Goal: Task Accomplishment & Management: Manage account settings

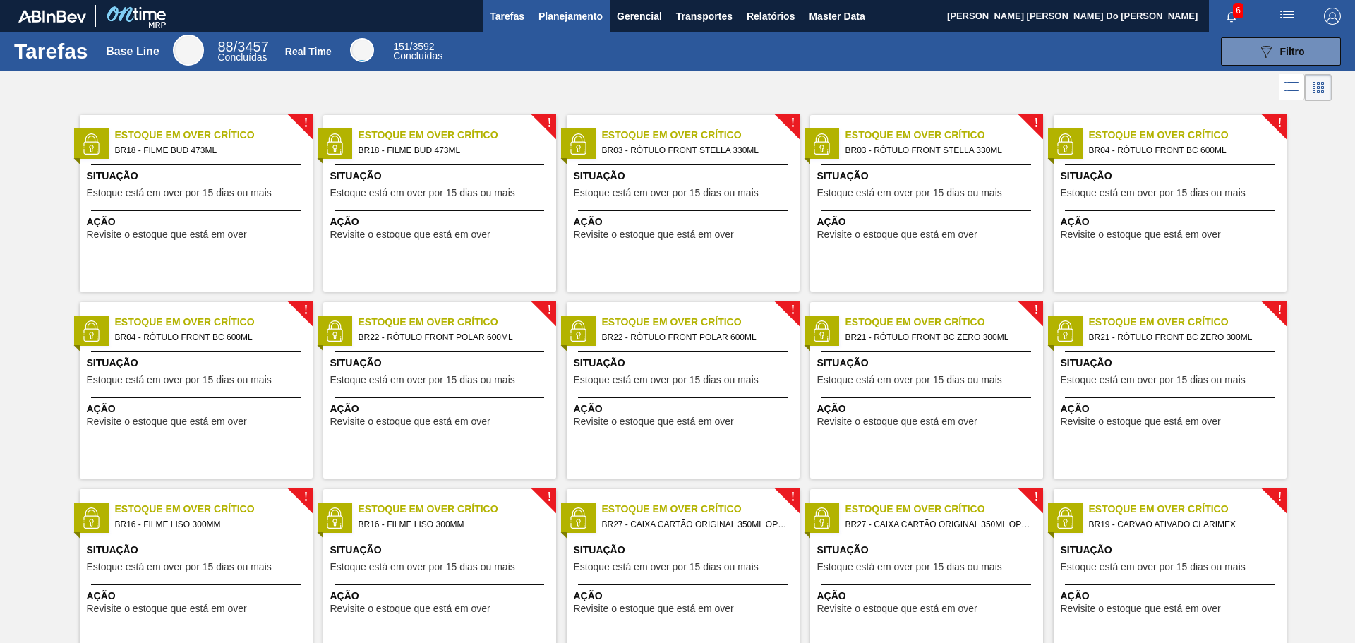
click at [559, 13] on span "Planejamento" at bounding box center [571, 16] width 64 height 17
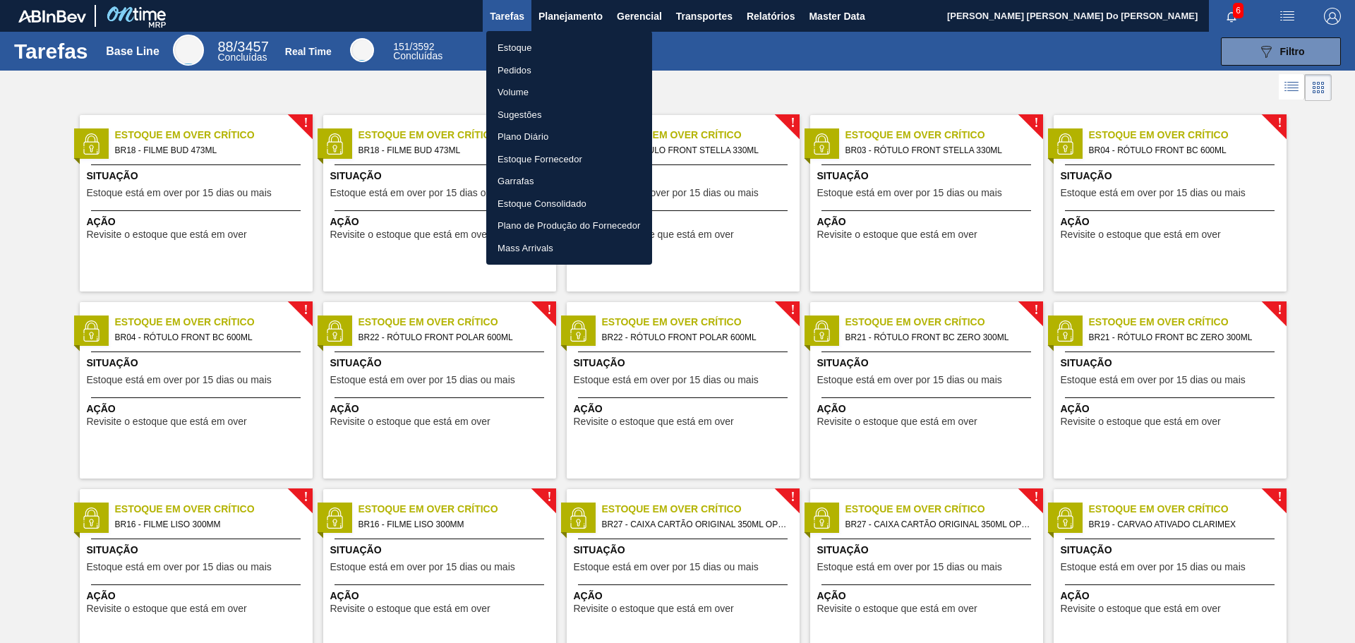
click at [513, 49] on li "Estoque" at bounding box center [569, 48] width 166 height 23
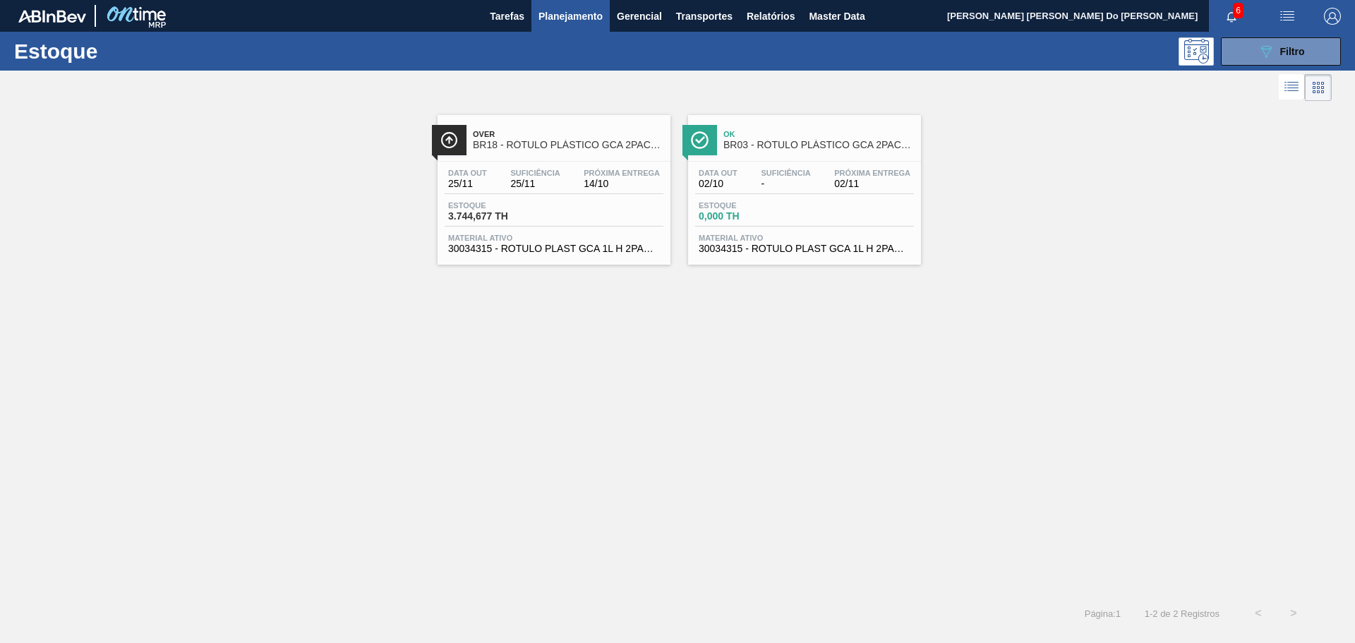
click at [774, 151] on div "Ok BR03 - RÓTULO PLÁSTICO GCA 2PACK1L H" at bounding box center [818, 140] width 191 height 32
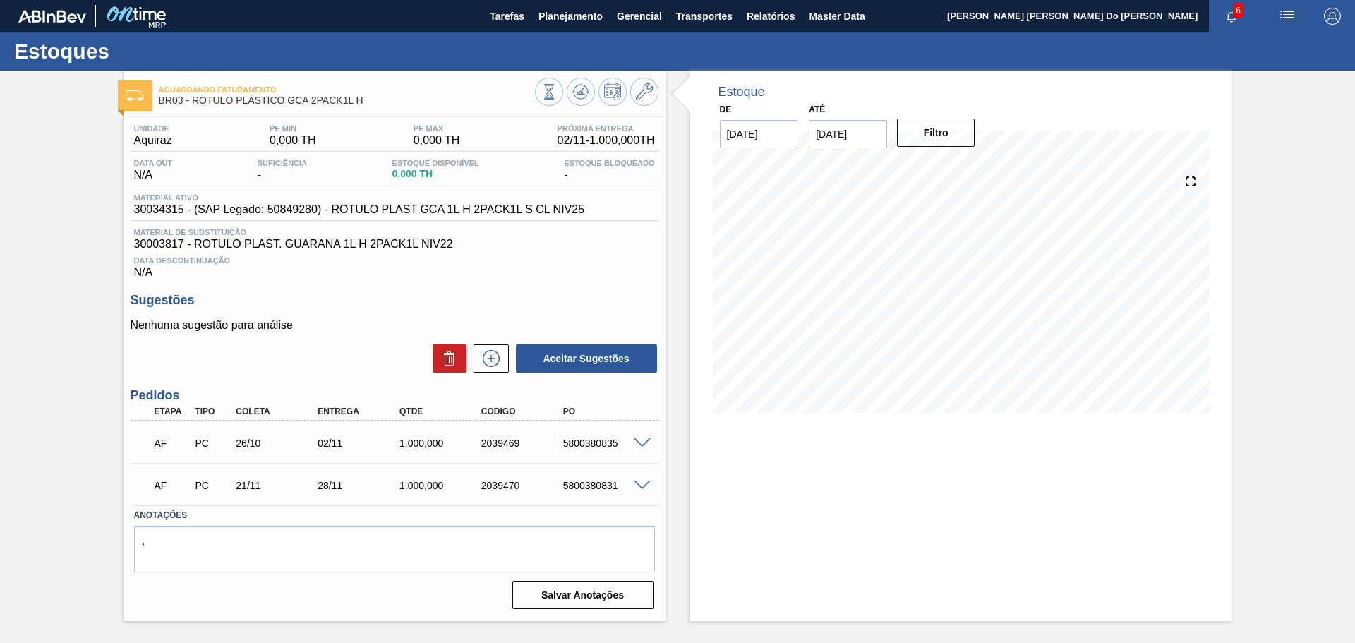
click at [587, 437] on div "AF PC 26/10 02/11 1.000,000 2039469 5800380835" at bounding box center [390, 442] width 491 height 28
click at [637, 441] on span at bounding box center [642, 443] width 17 height 11
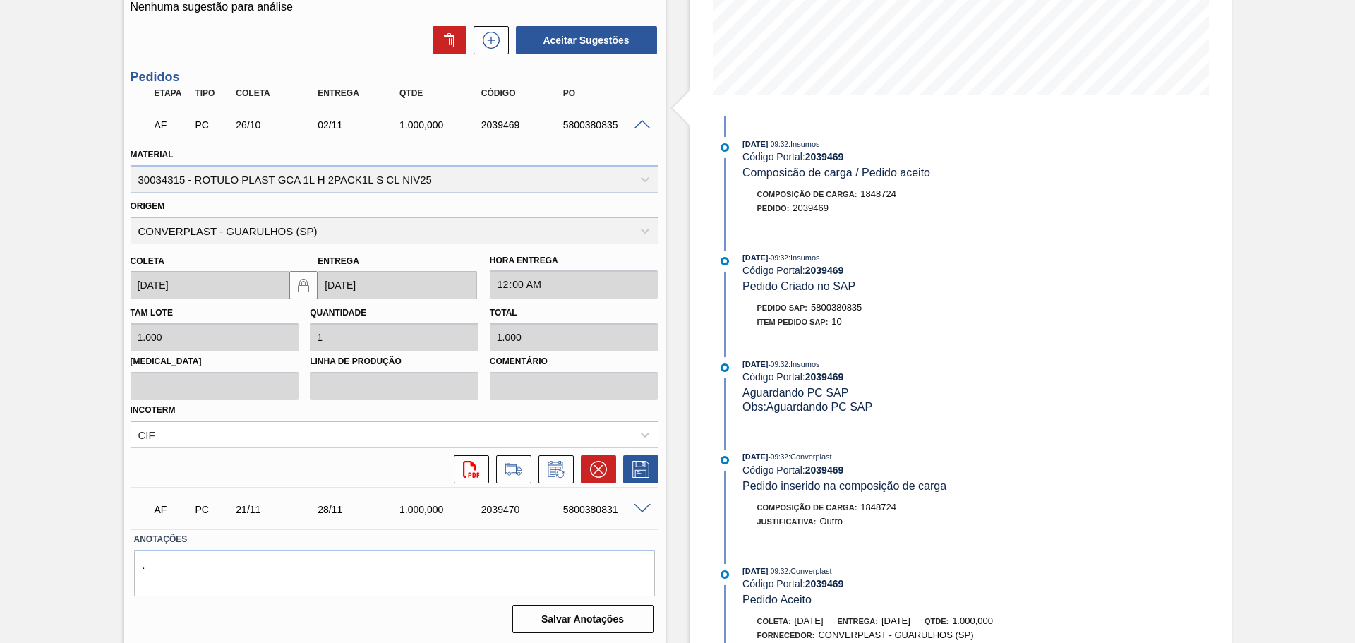
scroll to position [320, 0]
click at [557, 474] on icon at bounding box center [556, 467] width 23 height 17
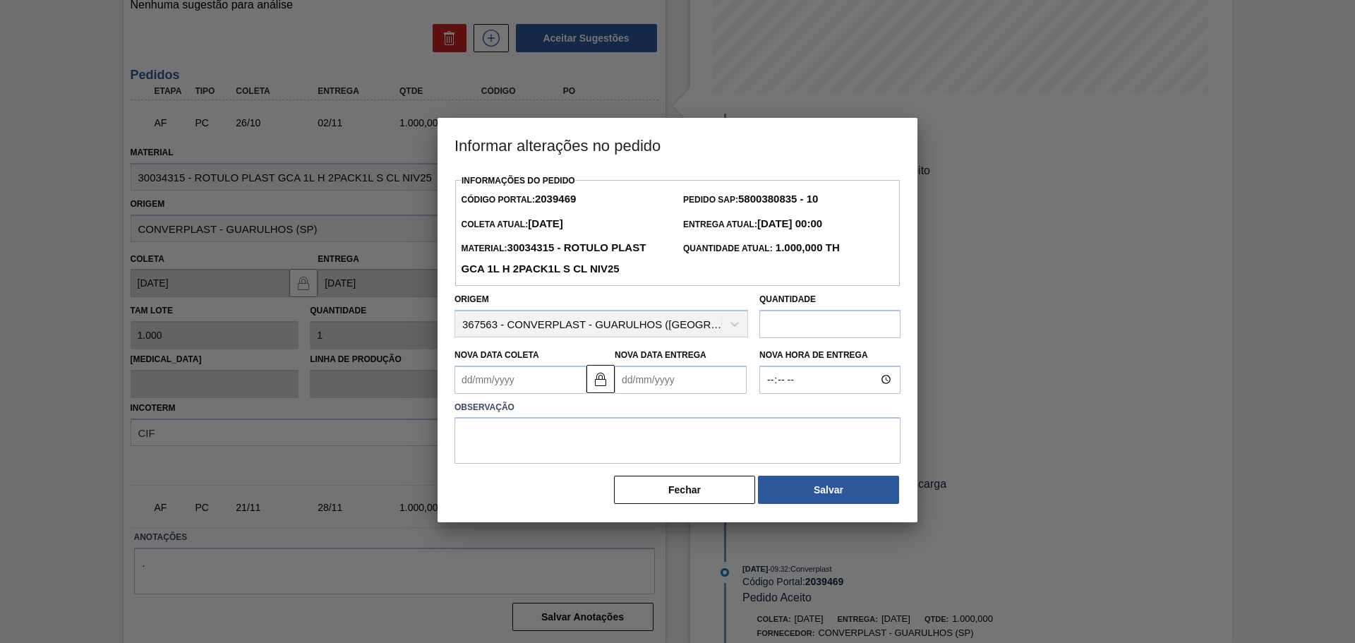
click at [771, 325] on input "text" at bounding box center [829, 324] width 141 height 28
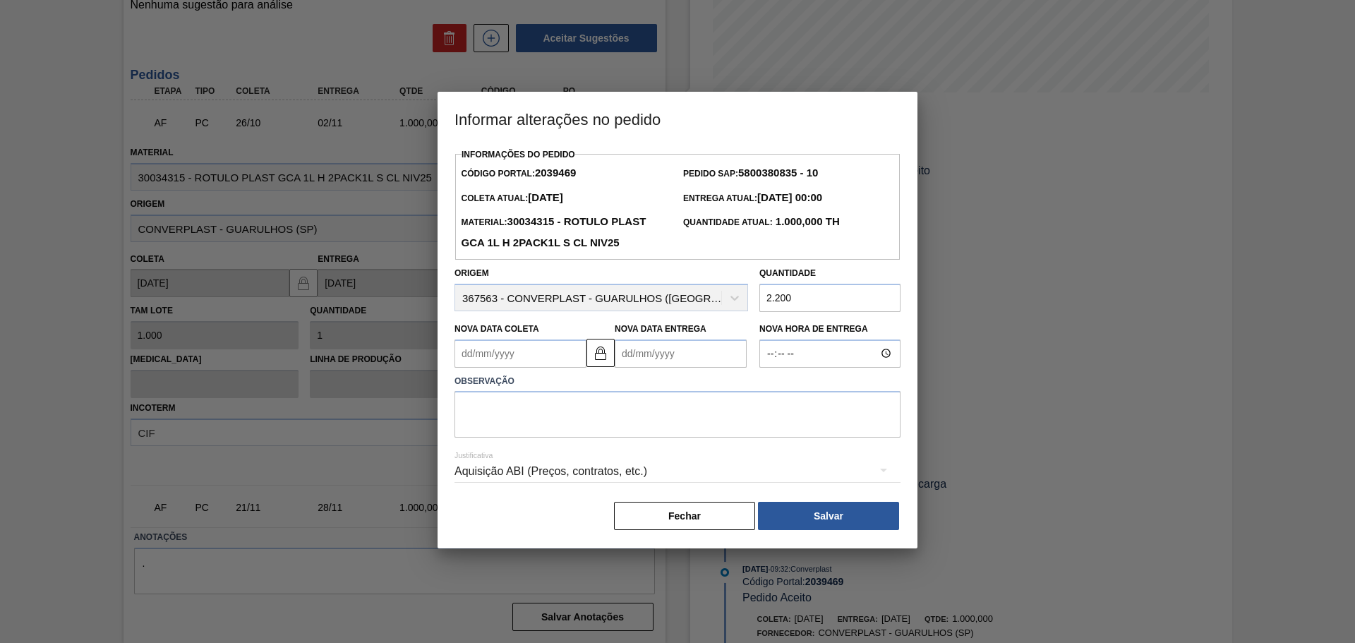
type input "2.200"
click at [529, 421] on textarea at bounding box center [678, 414] width 446 height 47
type textarea "aumento e volume"
click at [532, 356] on Coleta2039469 "Nova Data Coleta" at bounding box center [521, 354] width 132 height 28
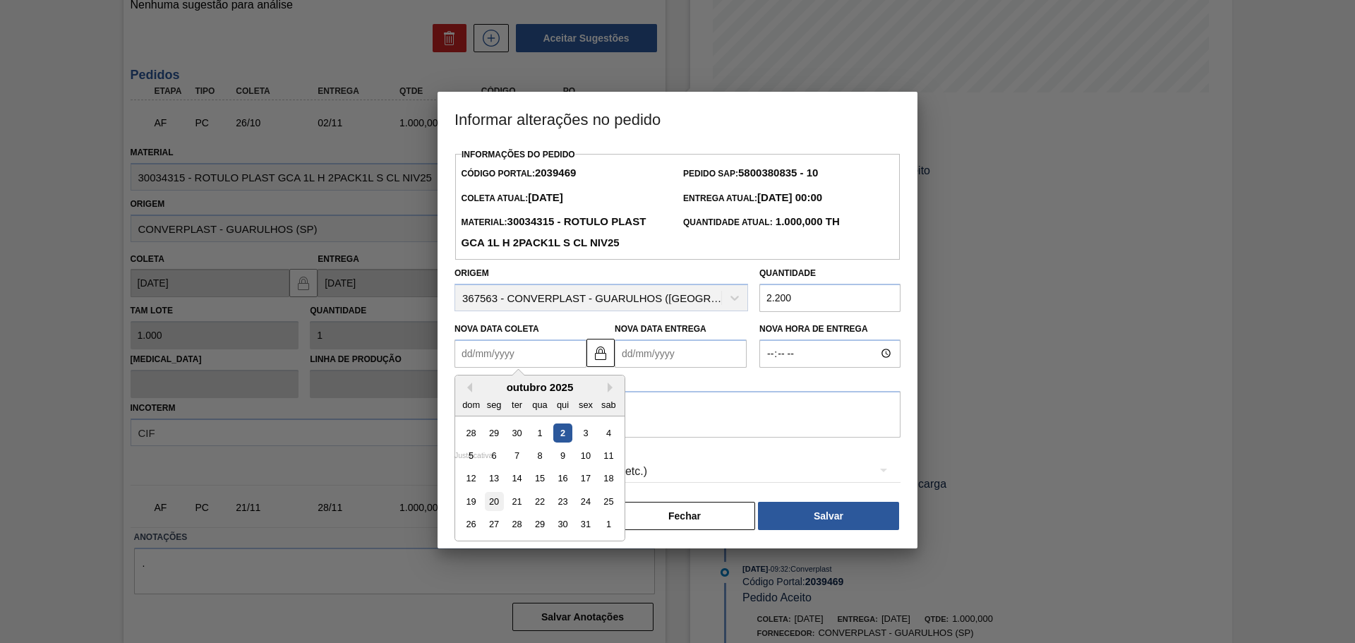
click at [491, 506] on div "20" at bounding box center [494, 501] width 19 height 19
type Coleta2039469 "[DATE]"
type Entrega2039469 "[DATE]"
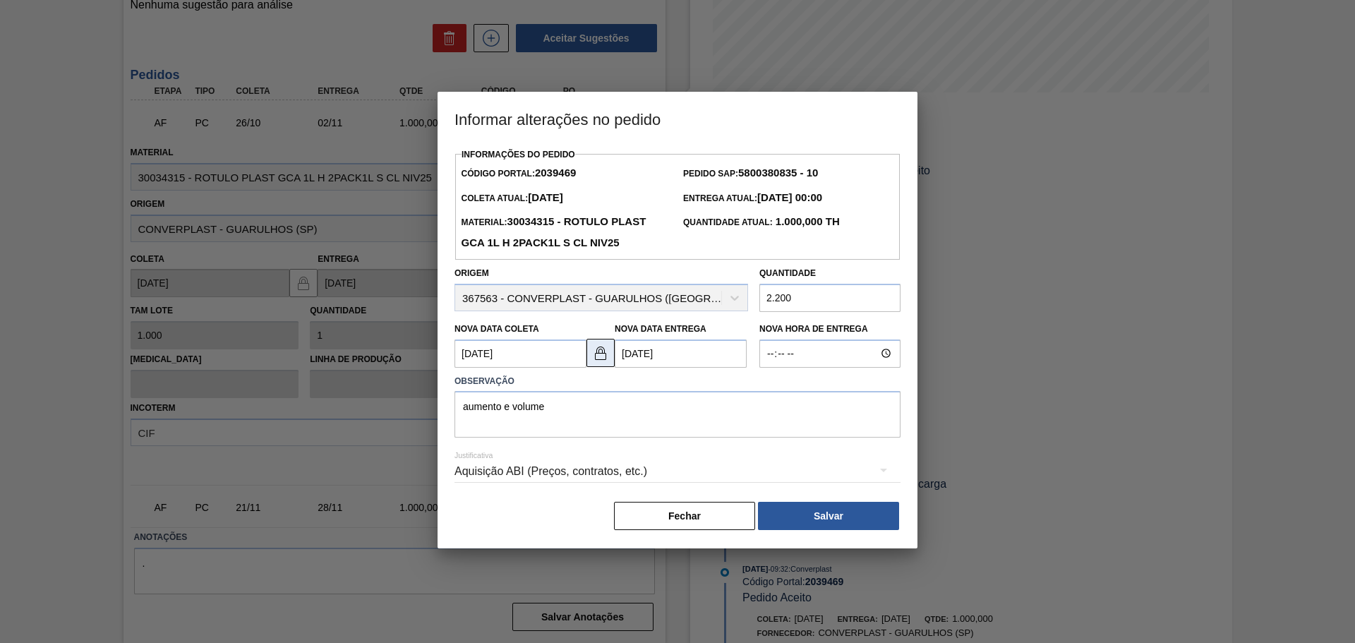
click at [603, 354] on img at bounding box center [600, 352] width 17 height 17
click at [601, 352] on img at bounding box center [600, 352] width 17 height 17
click at [524, 355] on Coleta2039469 "[DATE]" at bounding box center [521, 354] width 132 height 28
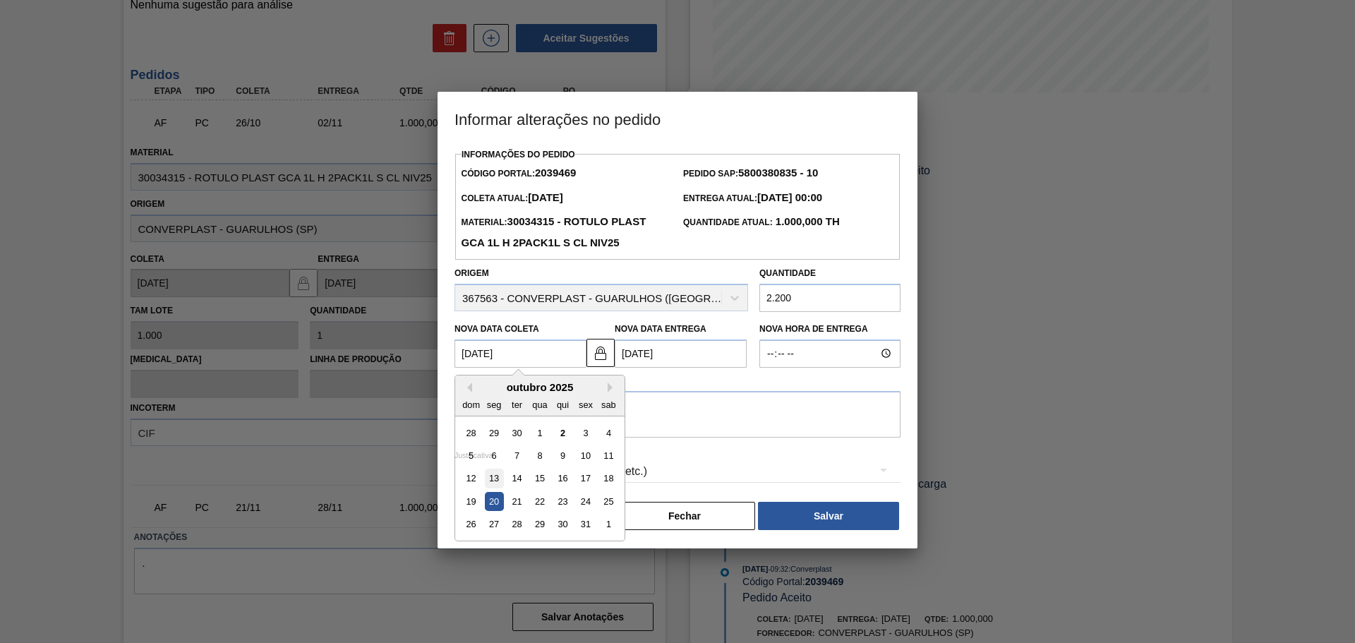
click at [494, 479] on div "13" at bounding box center [494, 478] width 19 height 19
type Coleta2039469 "[DATE]"
type Entrega2039469 "[DATE]"
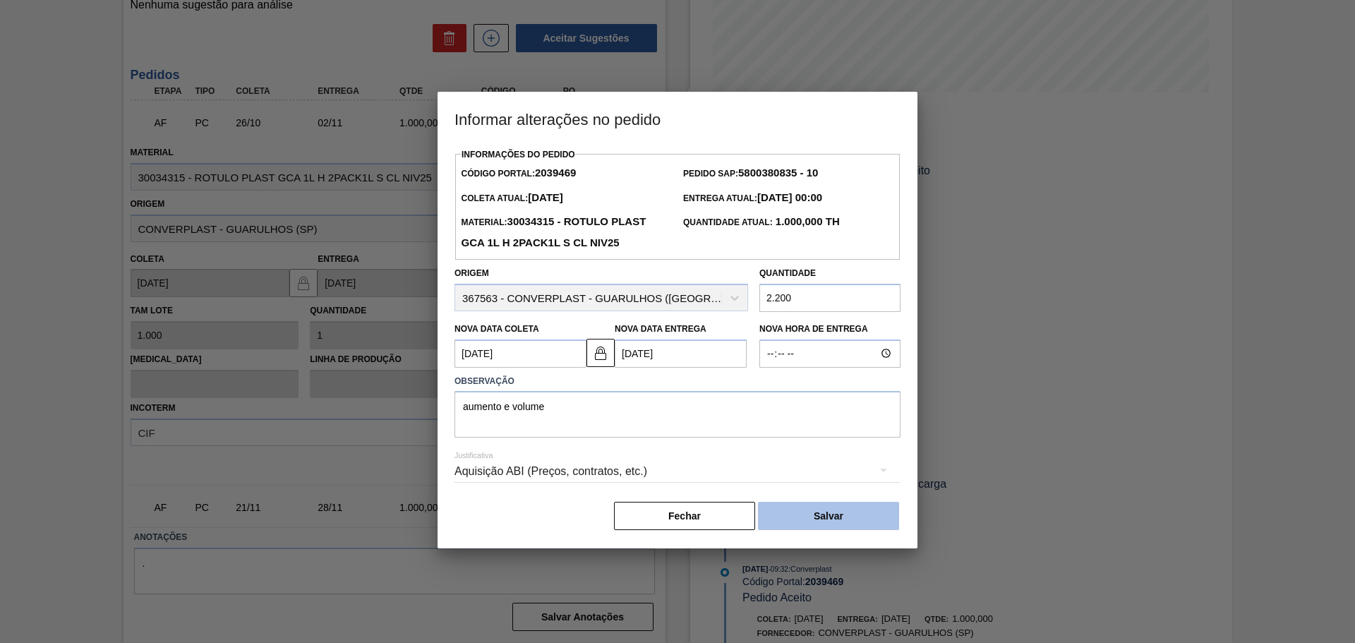
click at [833, 507] on button "Salvar" at bounding box center [828, 516] width 141 height 28
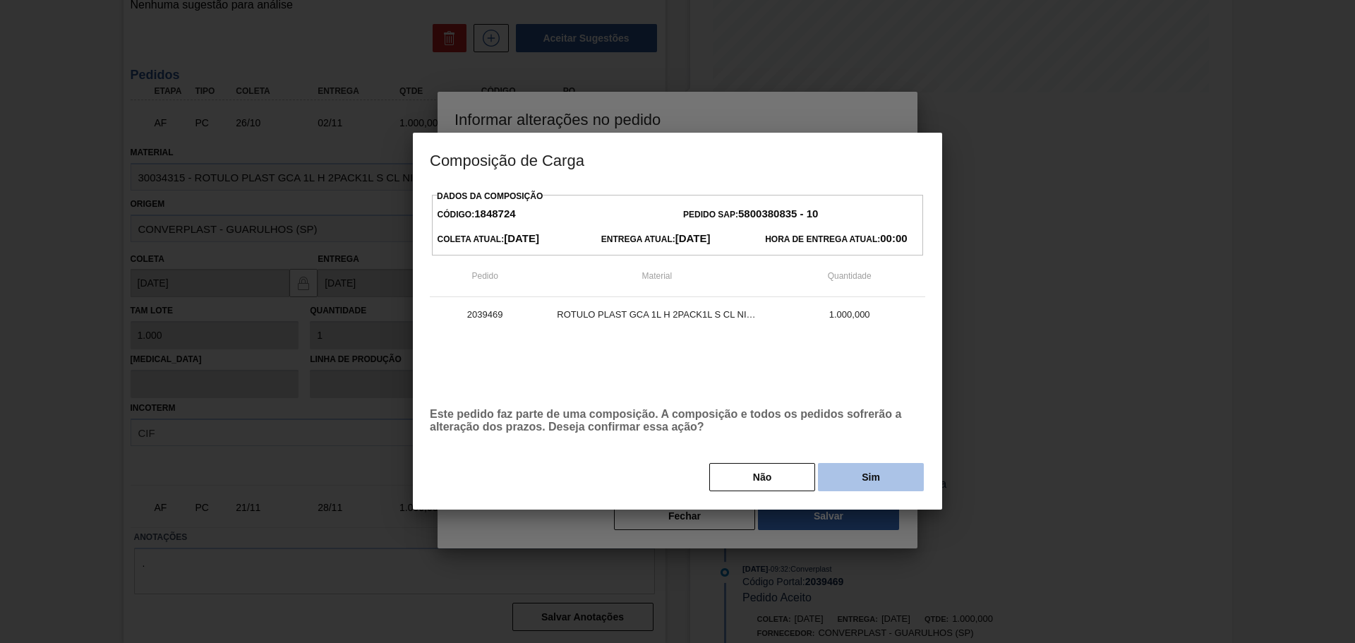
click at [882, 479] on button "Sim" at bounding box center [871, 477] width 106 height 28
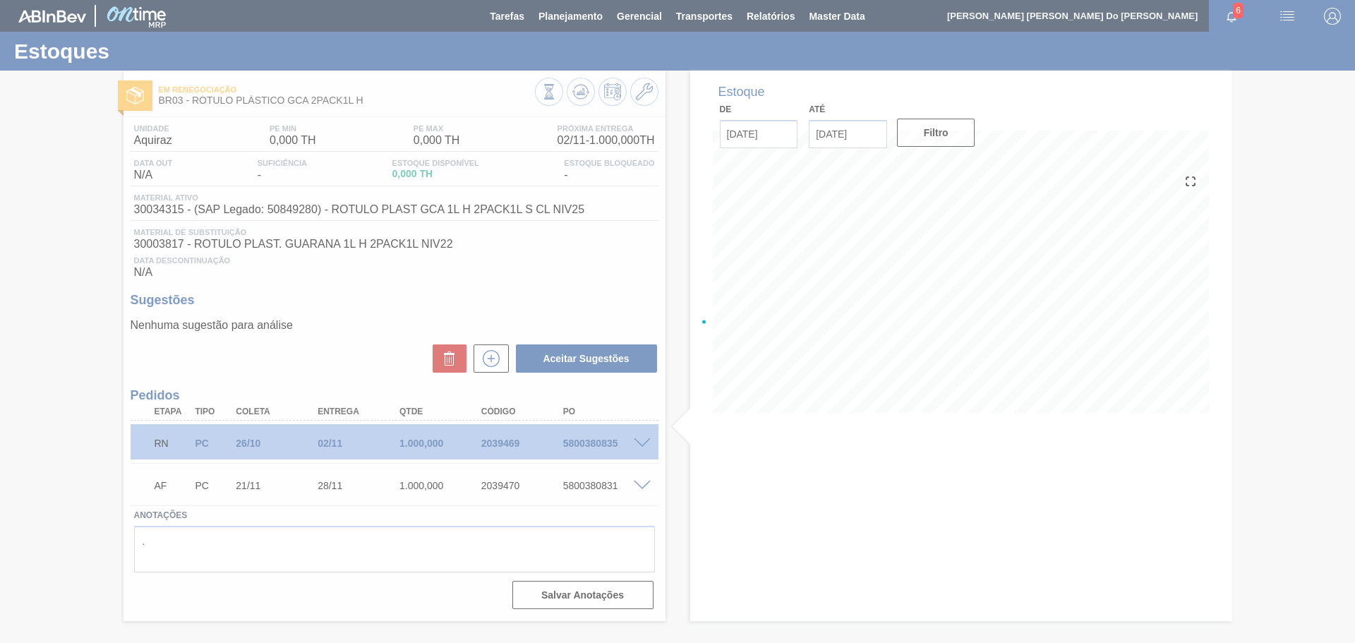
scroll to position [0, 0]
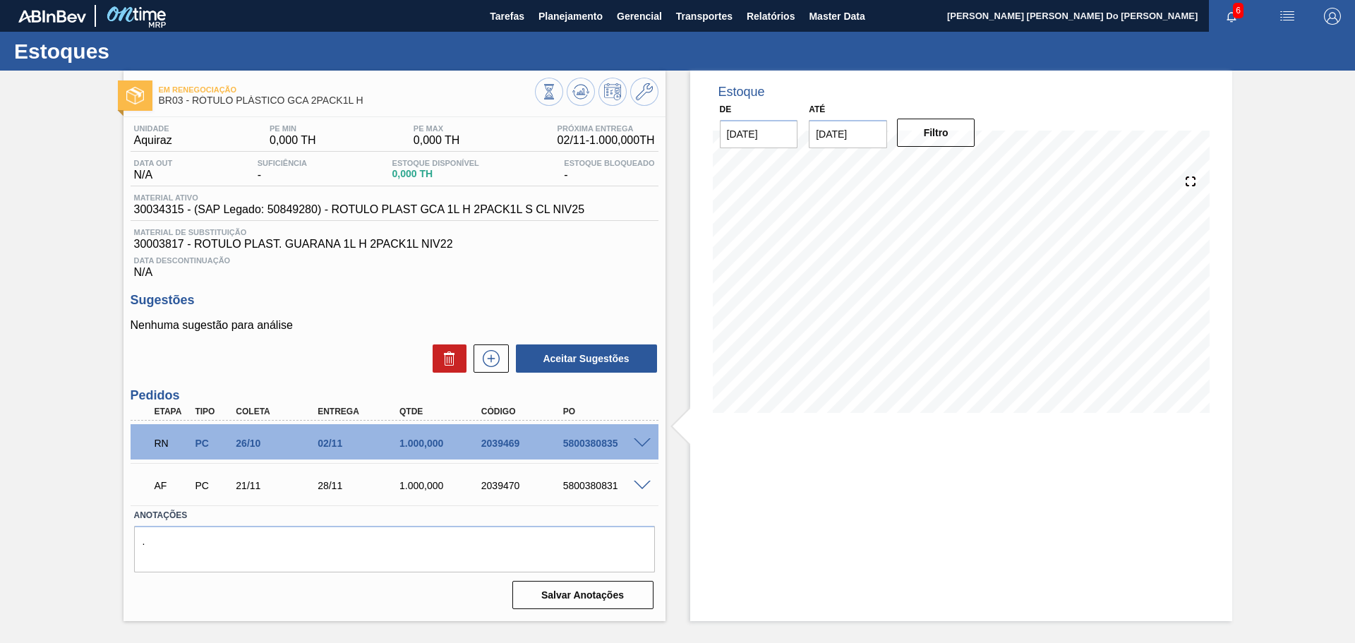
click at [642, 443] on span at bounding box center [642, 443] width 17 height 11
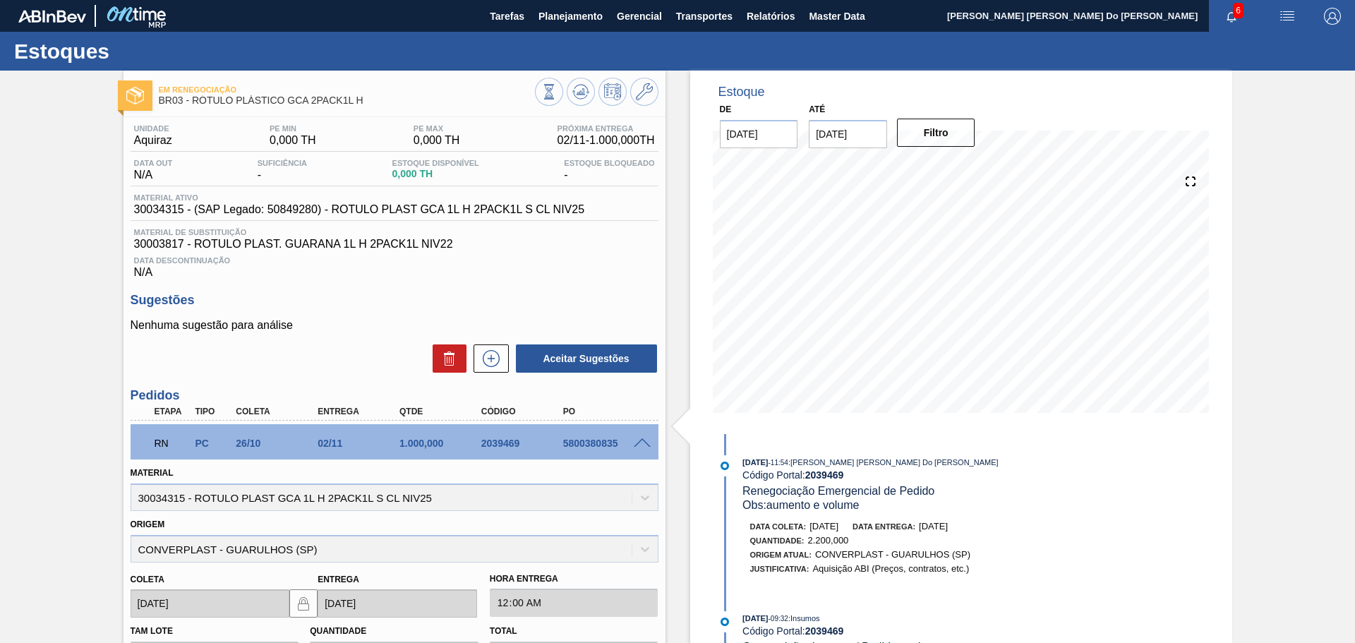
click at [643, 445] on span at bounding box center [642, 443] width 17 height 11
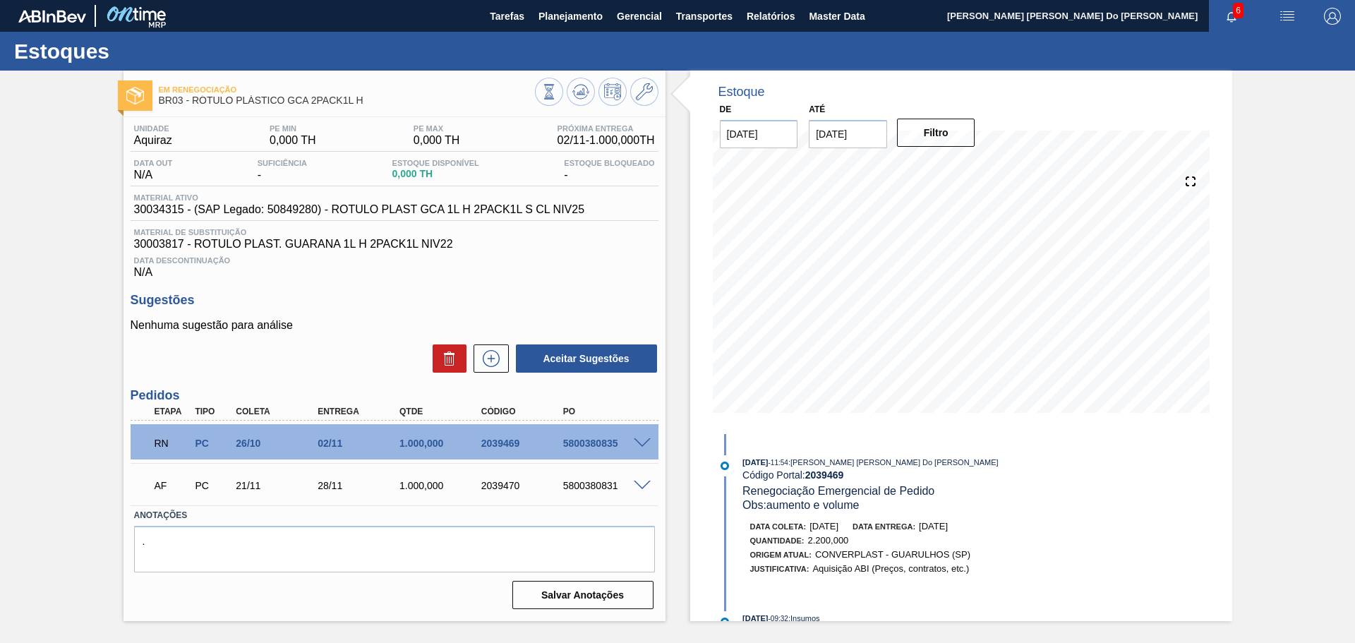
click at [667, 493] on div "Estoque De [DATE] Até [DATE] Filtro [DATE] 11:54 : [PERSON_NAME] [PERSON_NAME] …" at bounding box center [949, 346] width 567 height 551
click at [594, 8] on span "Planejamento" at bounding box center [571, 16] width 64 height 17
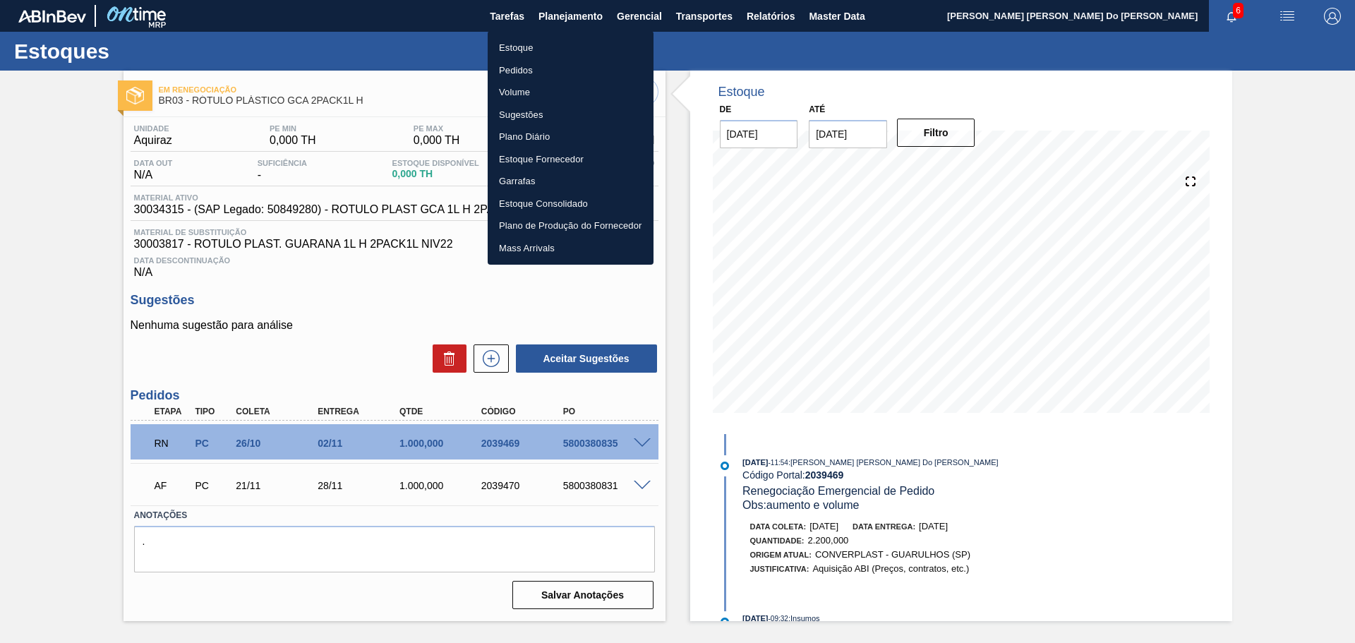
click at [767, 18] on div at bounding box center [677, 321] width 1355 height 643
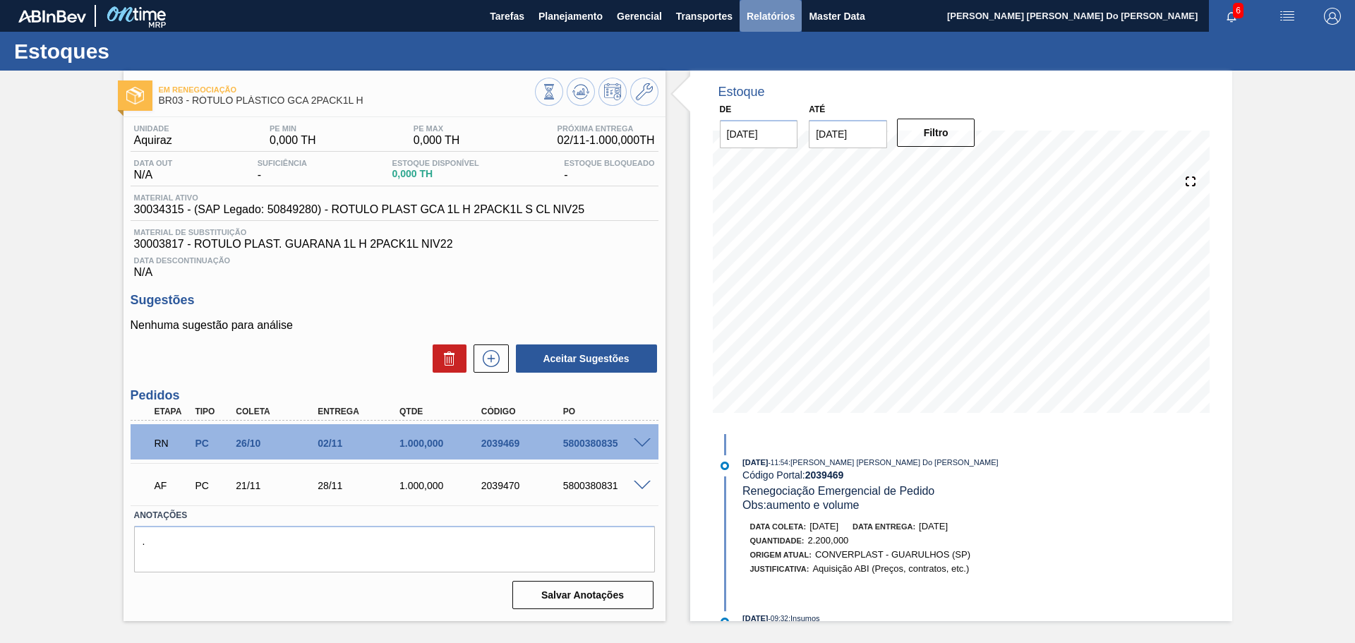
click at [769, 16] on span "Relatórios" at bounding box center [771, 16] width 48 height 17
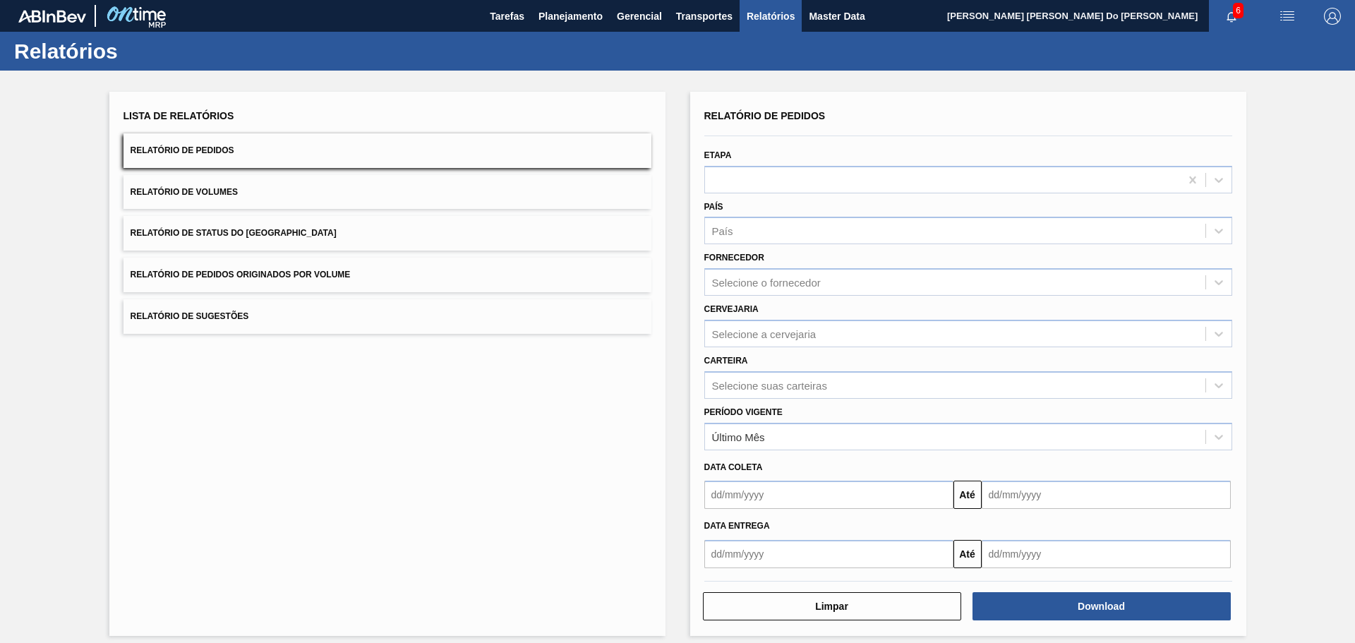
click at [219, 229] on span "Relatório de Status do [GEOGRAPHIC_DATA]" at bounding box center [234, 233] width 206 height 10
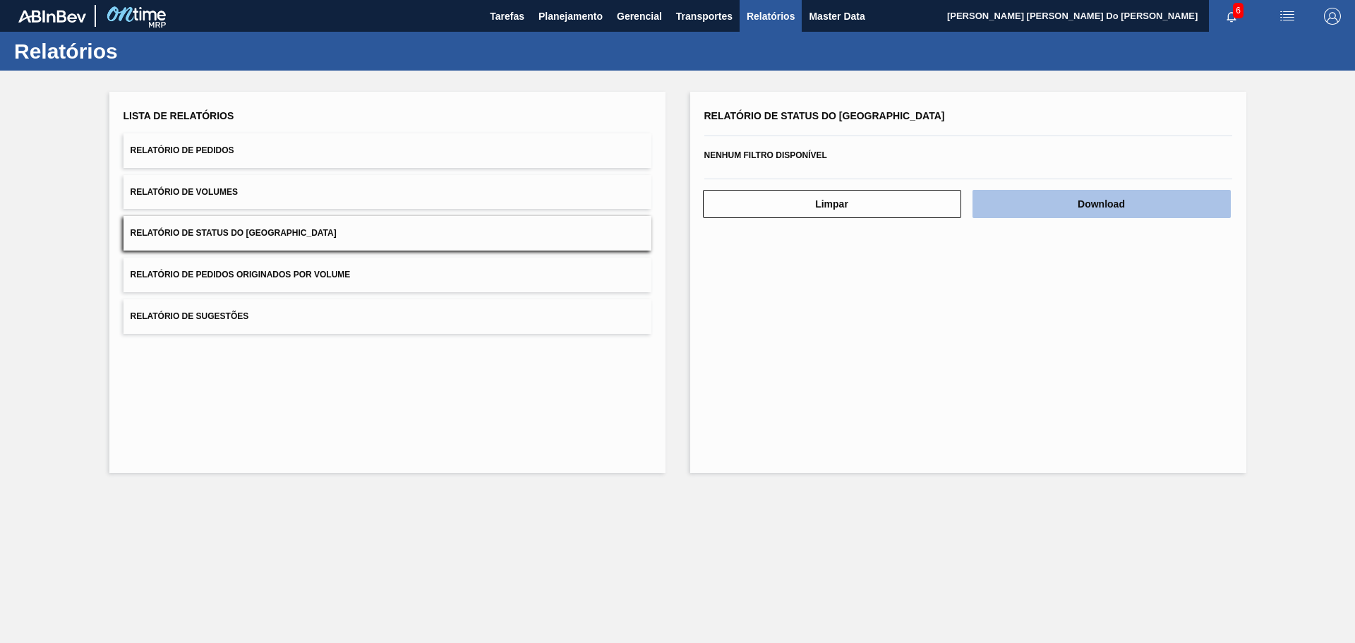
click at [1113, 200] on button "Download" at bounding box center [1102, 204] width 258 height 28
click at [209, 148] on span "Relatório de Pedidos" at bounding box center [183, 150] width 104 height 10
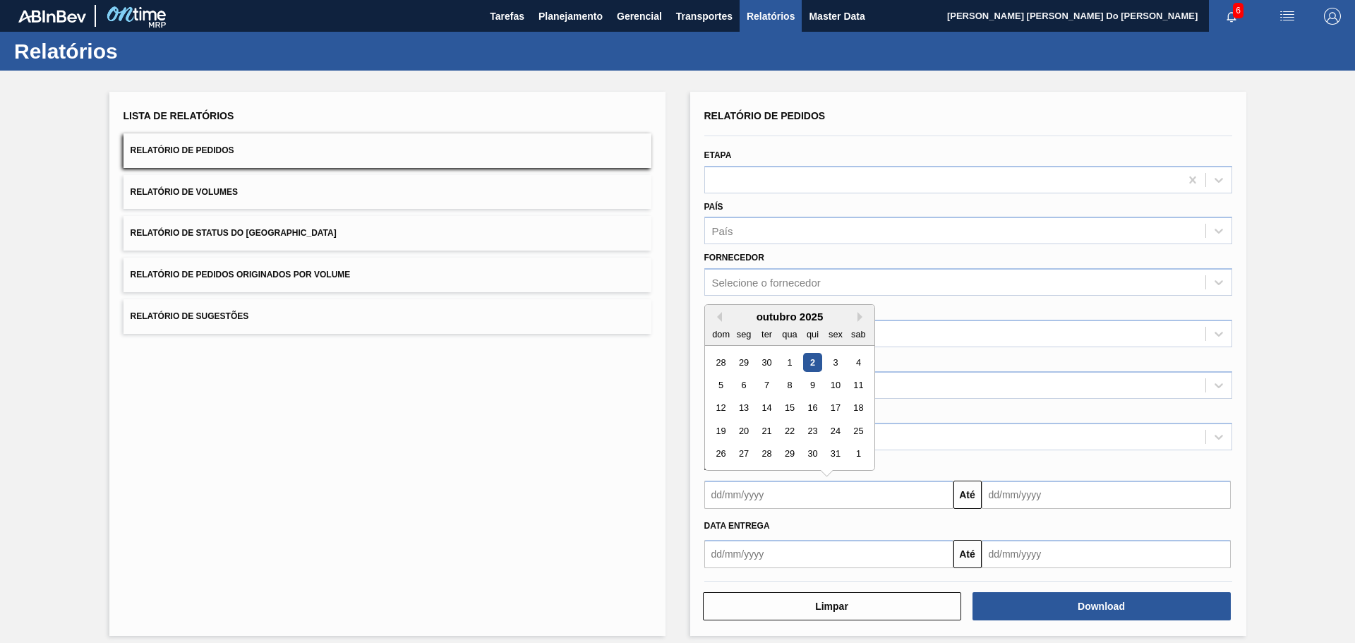
click at [805, 498] on input "text" at bounding box center [828, 495] width 249 height 28
click at [505, 534] on div "Lista de Relatórios Relatório de Pedidos Relatório de Volumes Relatório de Stat…" at bounding box center [387, 364] width 556 height 544
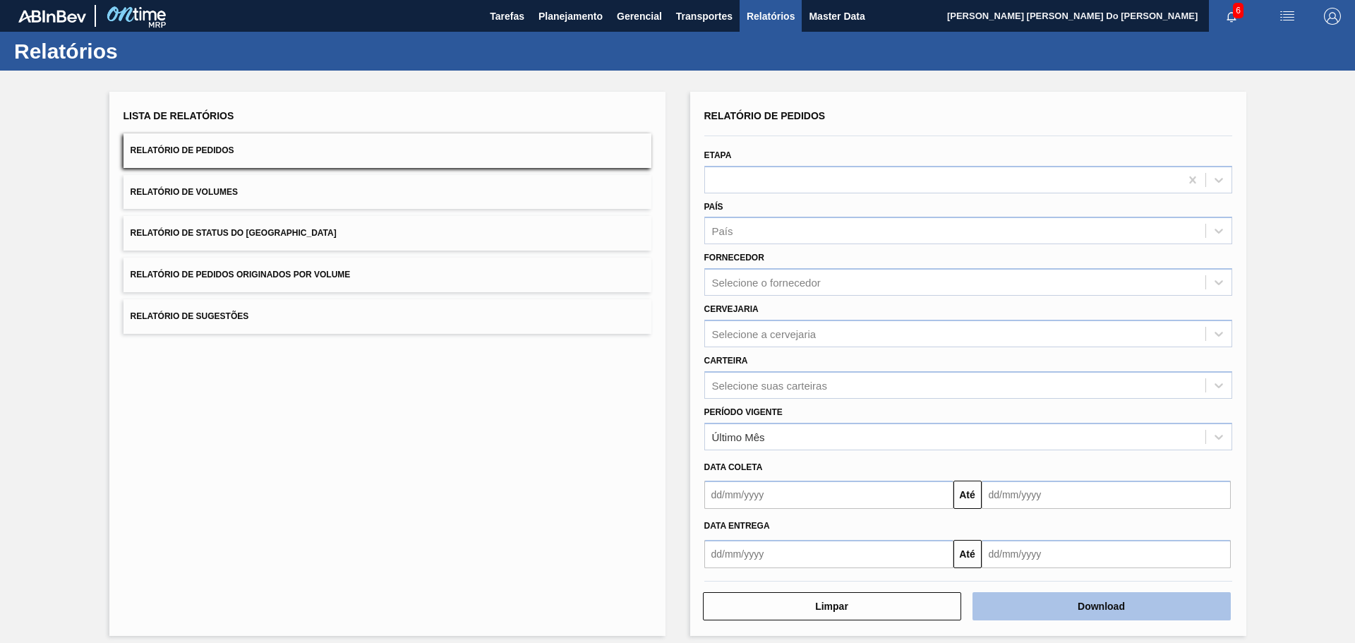
click at [1123, 602] on button "Download" at bounding box center [1102, 606] width 258 height 28
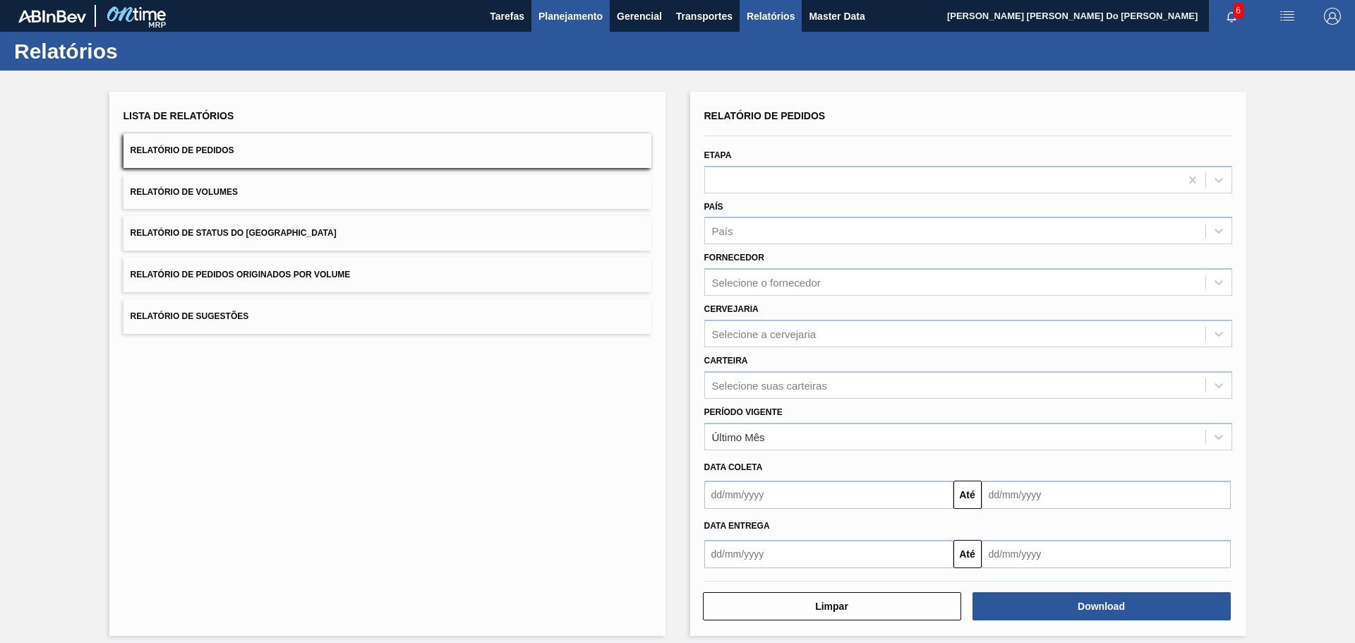
click at [574, 12] on span "Planejamento" at bounding box center [571, 16] width 64 height 17
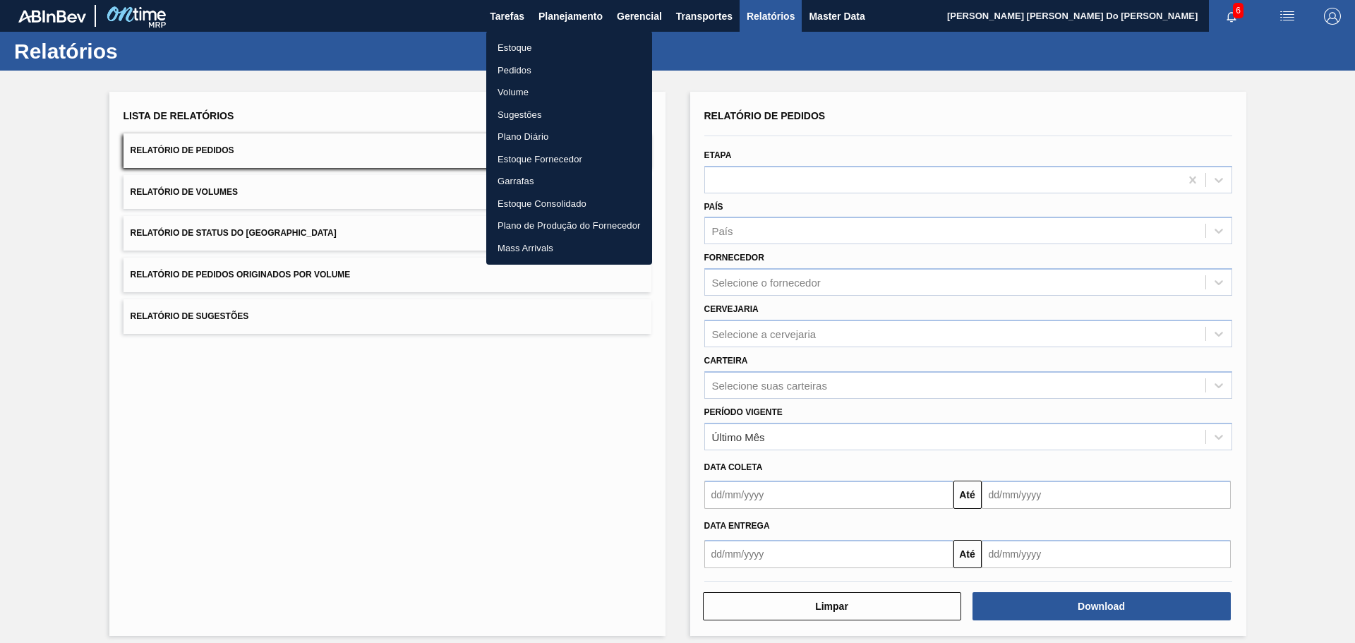
click at [503, 40] on li "Estoque" at bounding box center [569, 48] width 166 height 23
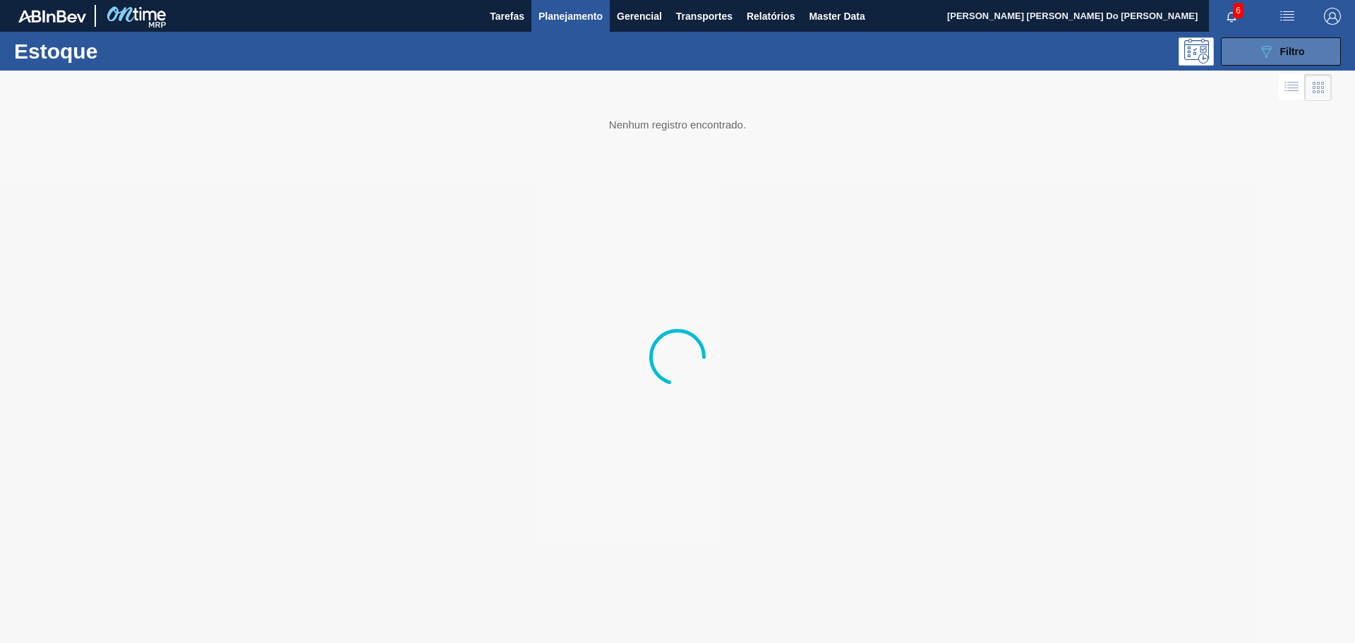
click at [1272, 57] on icon "089F7B8B-B2A5-4AFE-B5C0-19BA573D28AC" at bounding box center [1266, 51] width 17 height 17
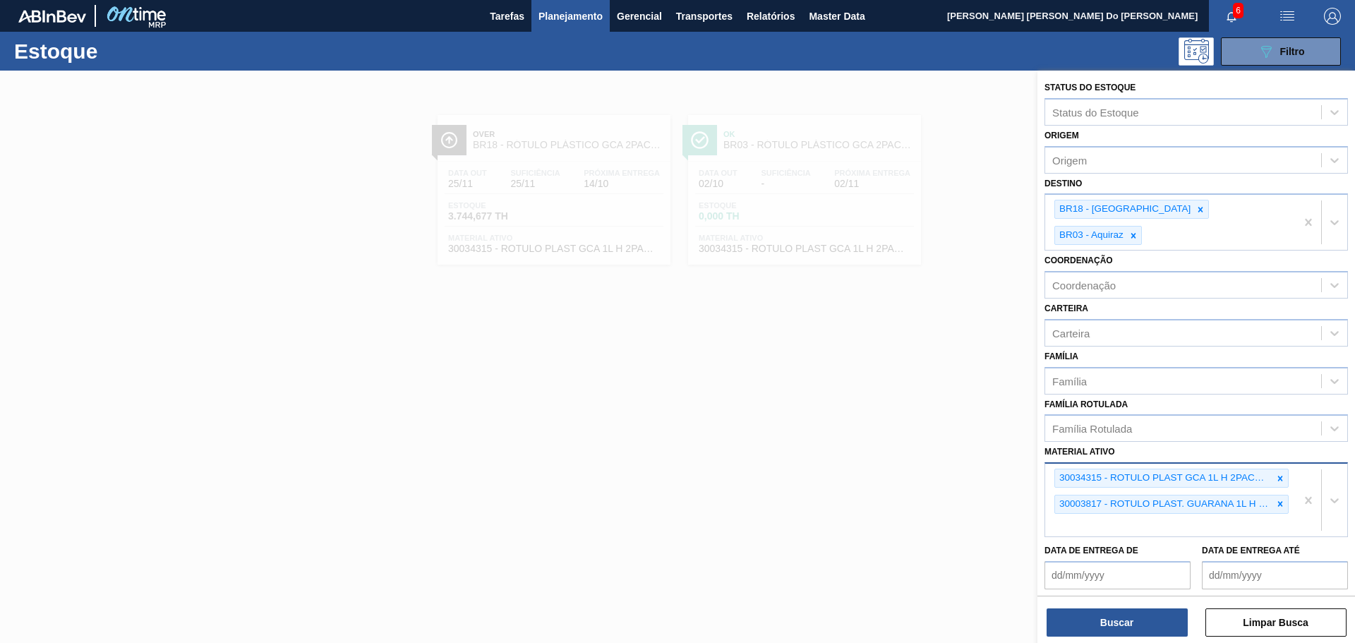
click at [1279, 502] on icon at bounding box center [1280, 504] width 5 height 5
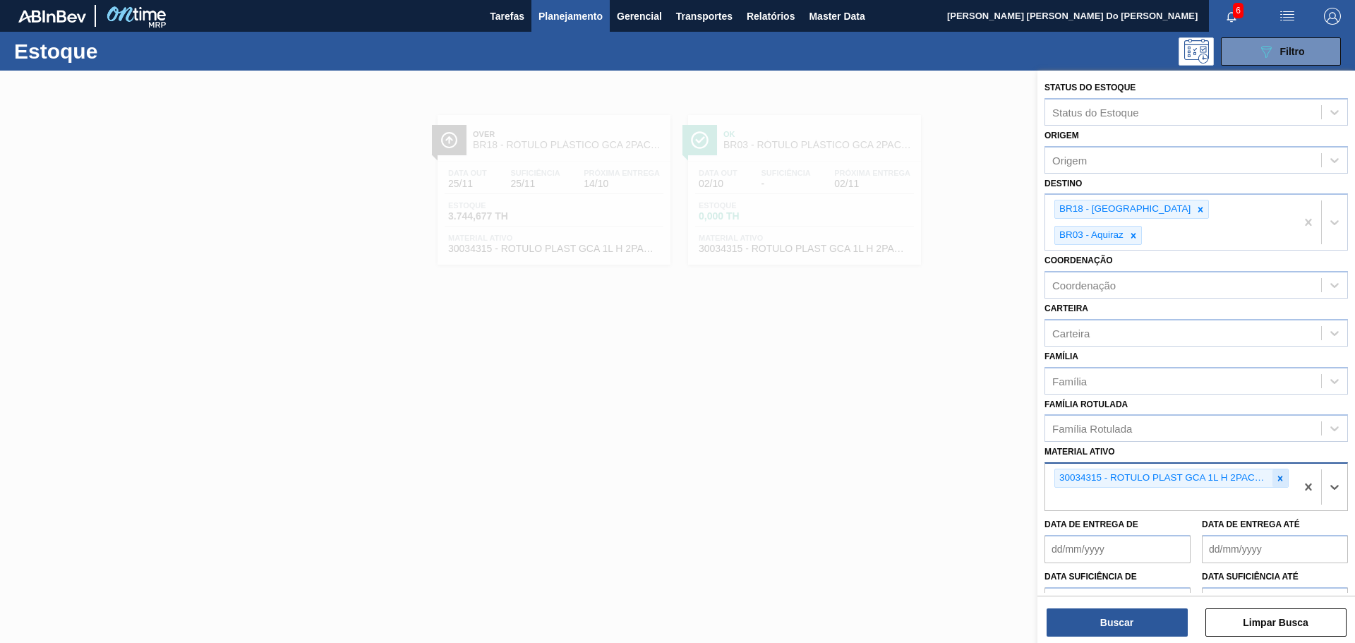
click at [1281, 474] on icon at bounding box center [1280, 479] width 10 height 10
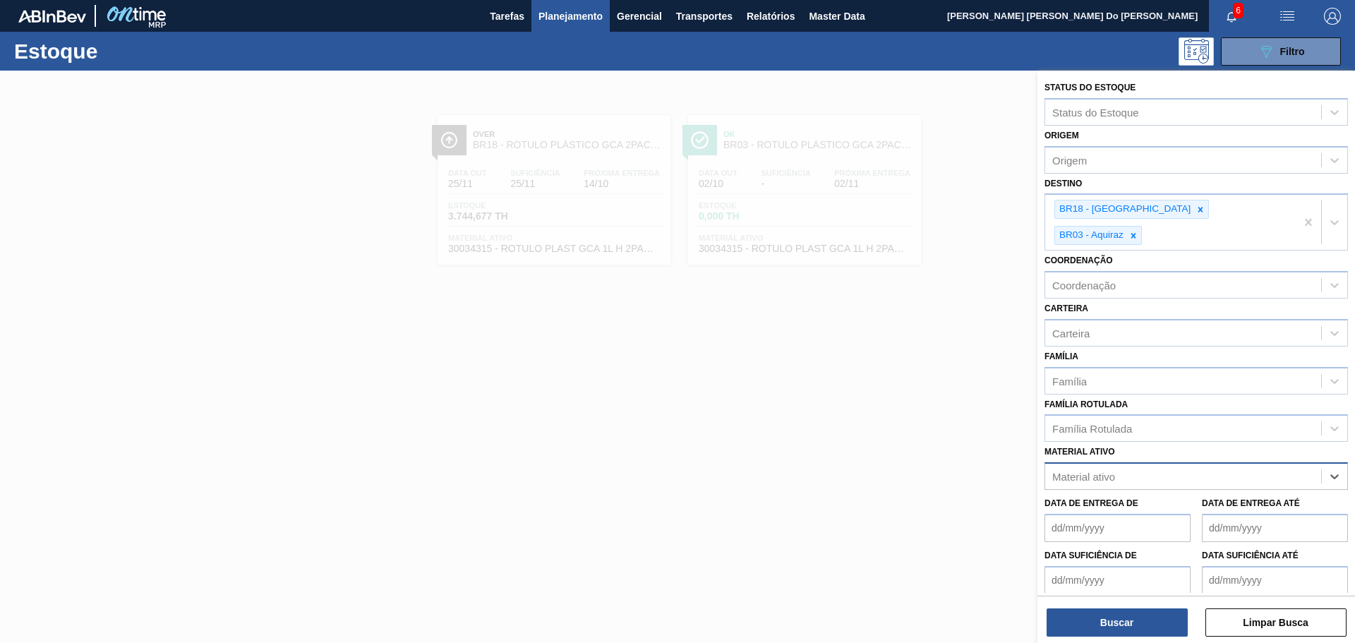
paste ativo "30017830"
type ativo "30017830"
click at [1121, 498] on div "30017830 - FOLHA SEPARADORA IMPERMEAVEL" at bounding box center [1197, 511] width 304 height 26
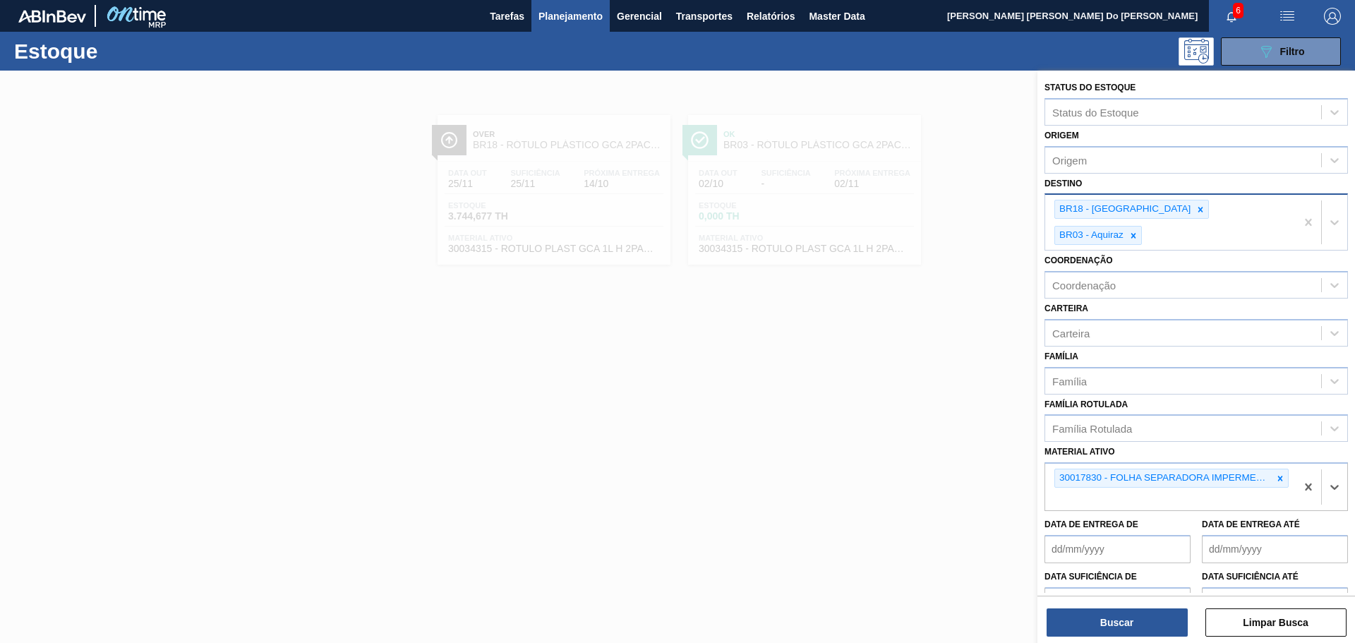
click at [1196, 205] on icon at bounding box center [1201, 210] width 10 height 10
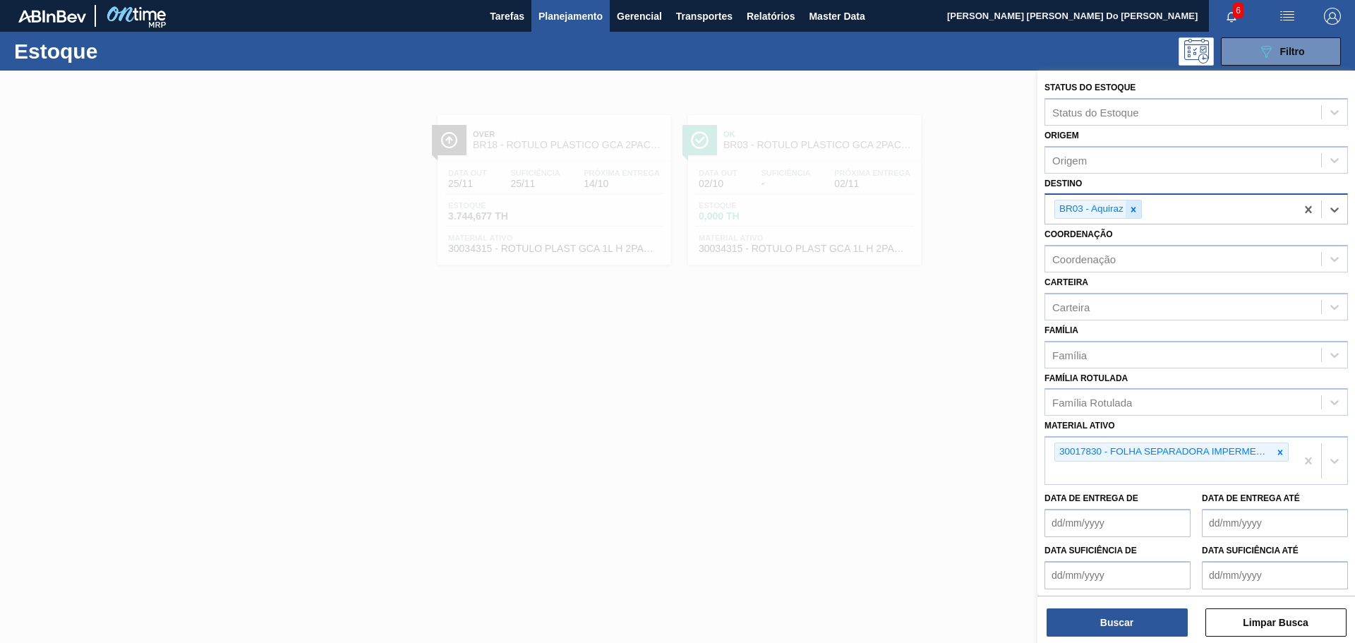
click at [1137, 208] on icon at bounding box center [1134, 210] width 10 height 10
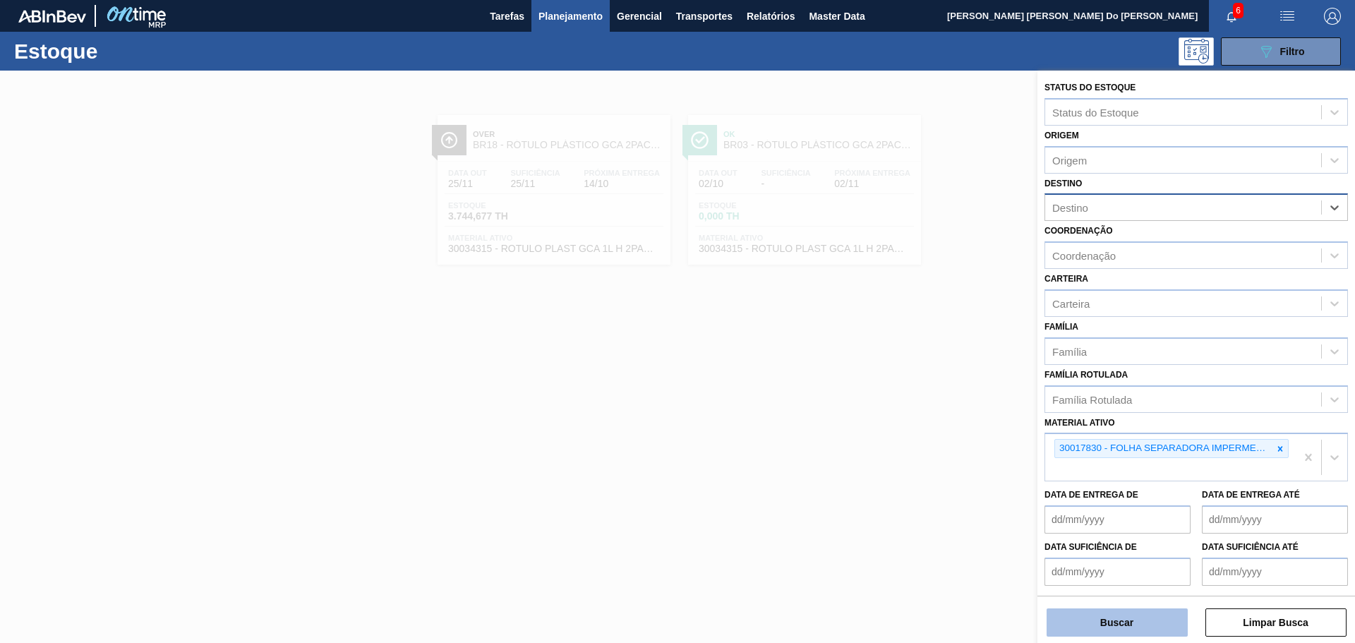
click at [1129, 627] on button "Buscar" at bounding box center [1117, 622] width 141 height 28
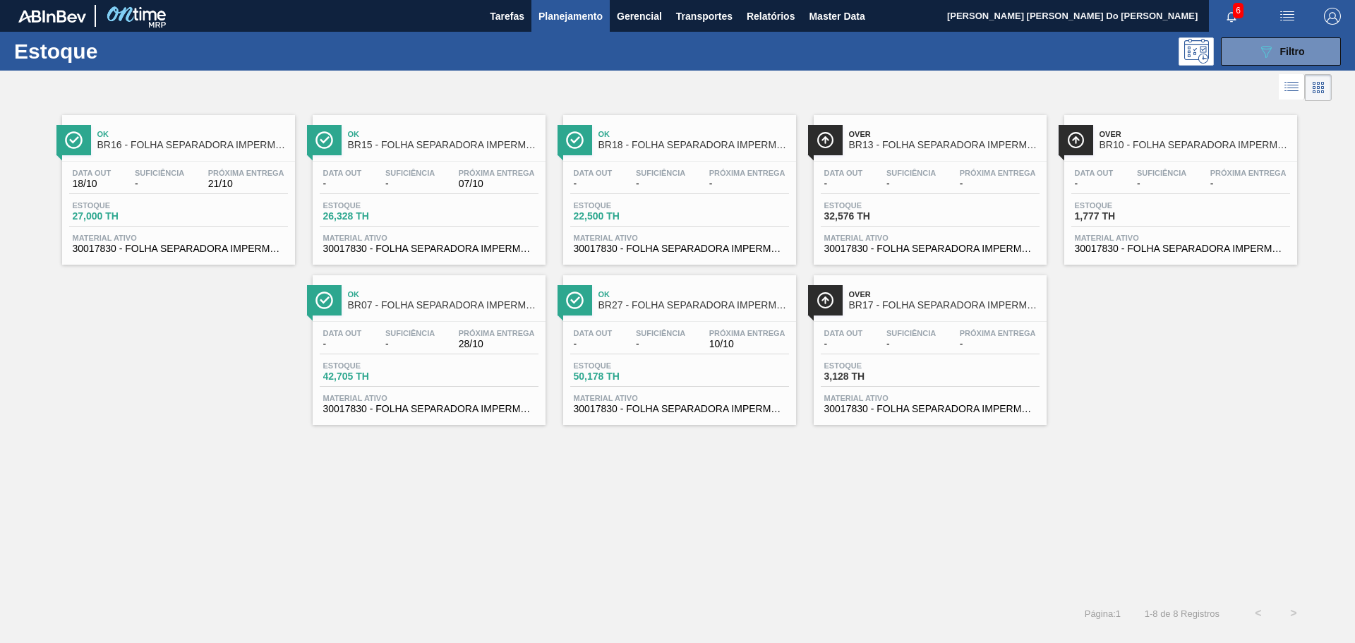
click at [397, 306] on span "BR07 - FOLHA SEPARADORA IMPERMEAVEL" at bounding box center [443, 305] width 191 height 11
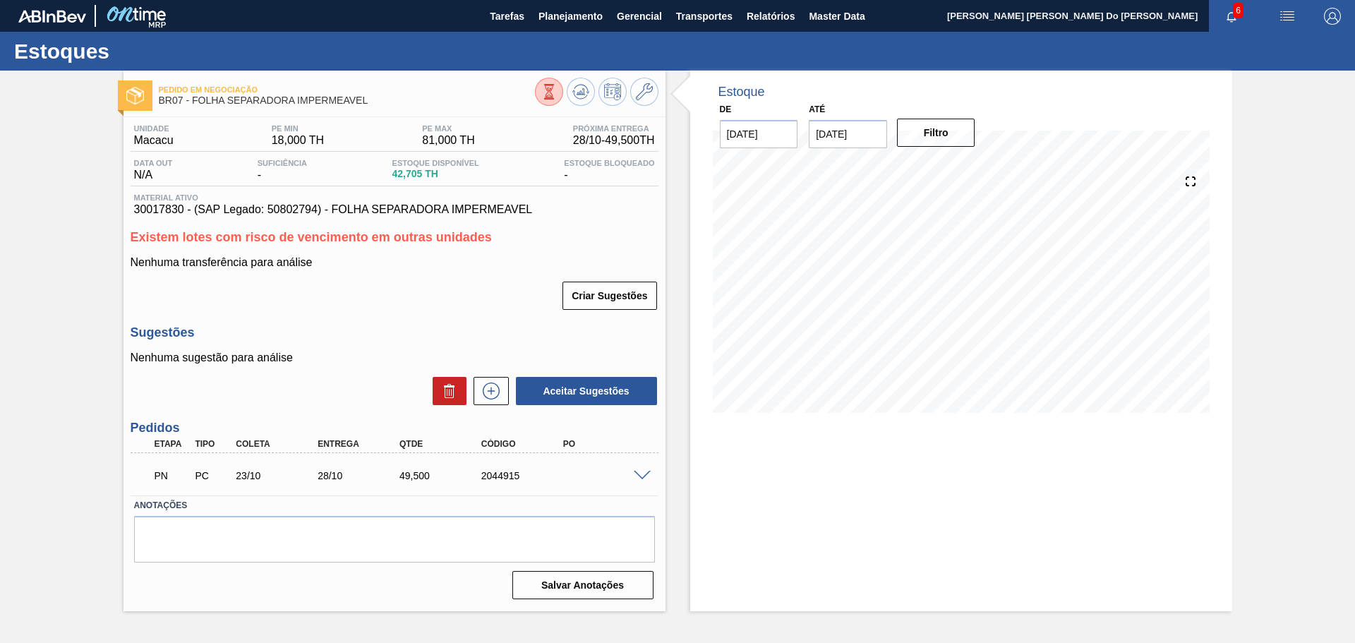
click at [636, 479] on span at bounding box center [642, 476] width 17 height 11
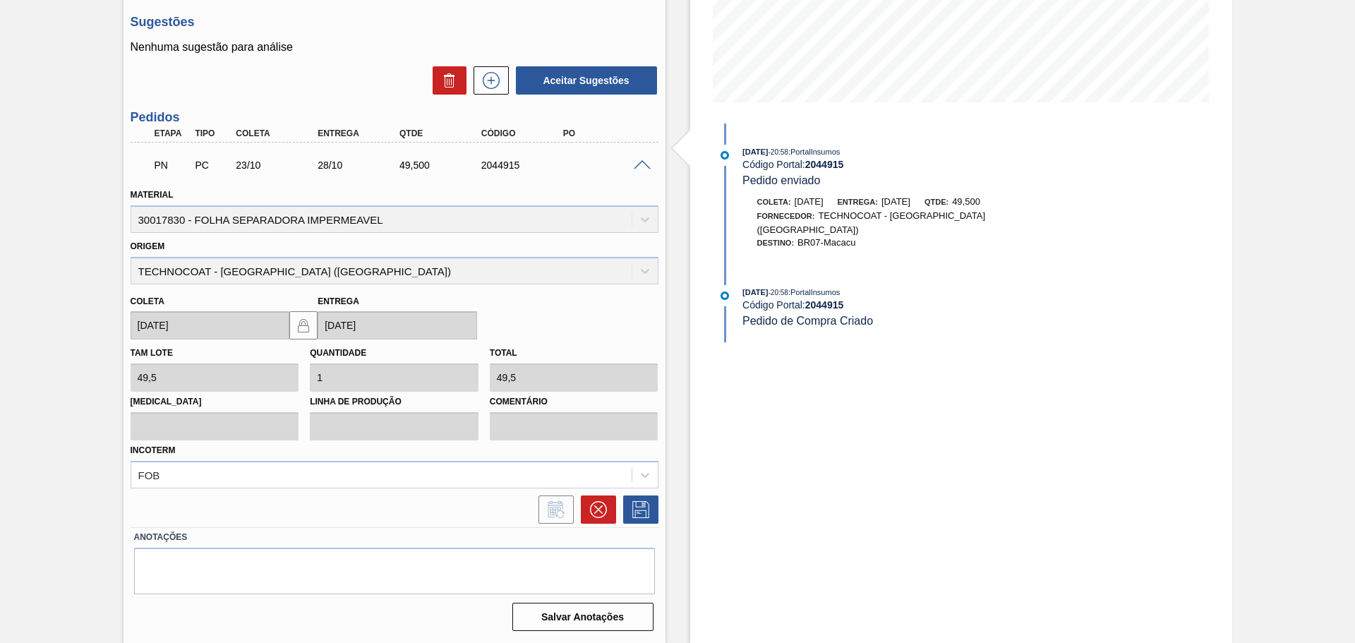
scroll to position [240, 0]
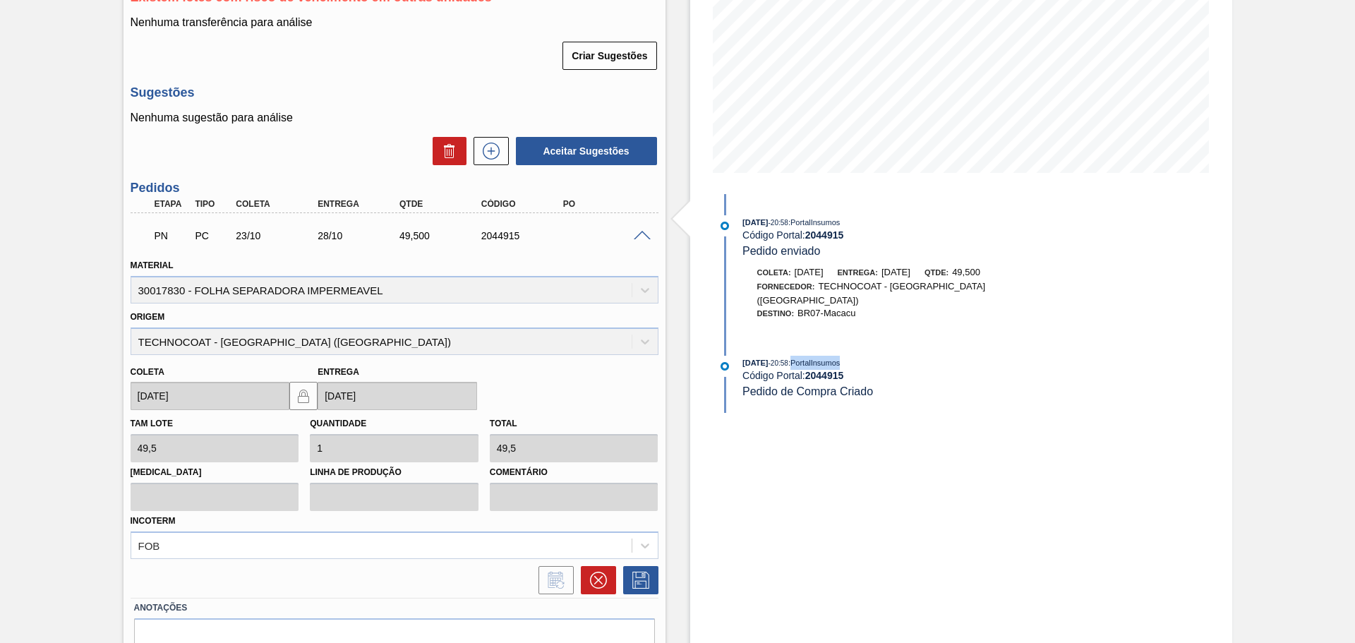
drag, startPoint x: 862, startPoint y: 344, endPoint x: 811, endPoint y: 347, distance: 50.9
click at [810, 356] on div "[DATE] 20:58 : PortalInsumos" at bounding box center [910, 363] width 335 height 14
click at [824, 455] on div "Estoque De [DATE] Até [DATE] Filtro [DATE] 20:58 : PortalInsumos Código Portal:…" at bounding box center [961, 272] width 542 height 883
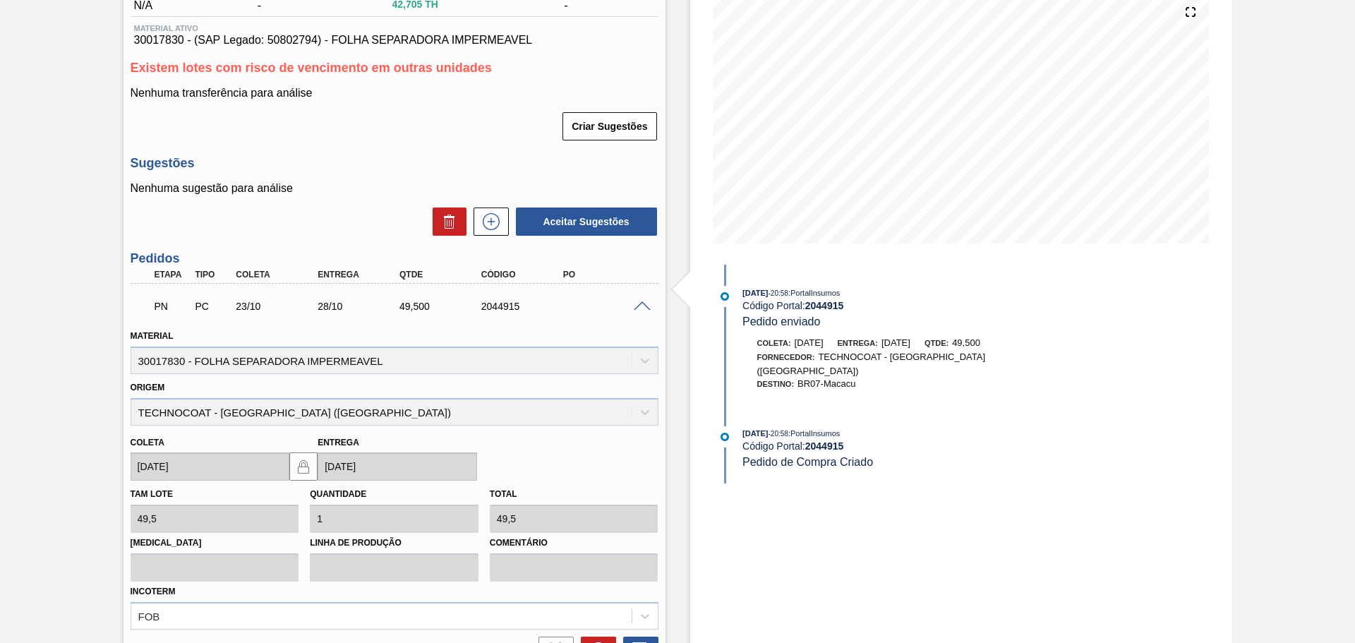
click at [647, 305] on span at bounding box center [642, 306] width 17 height 11
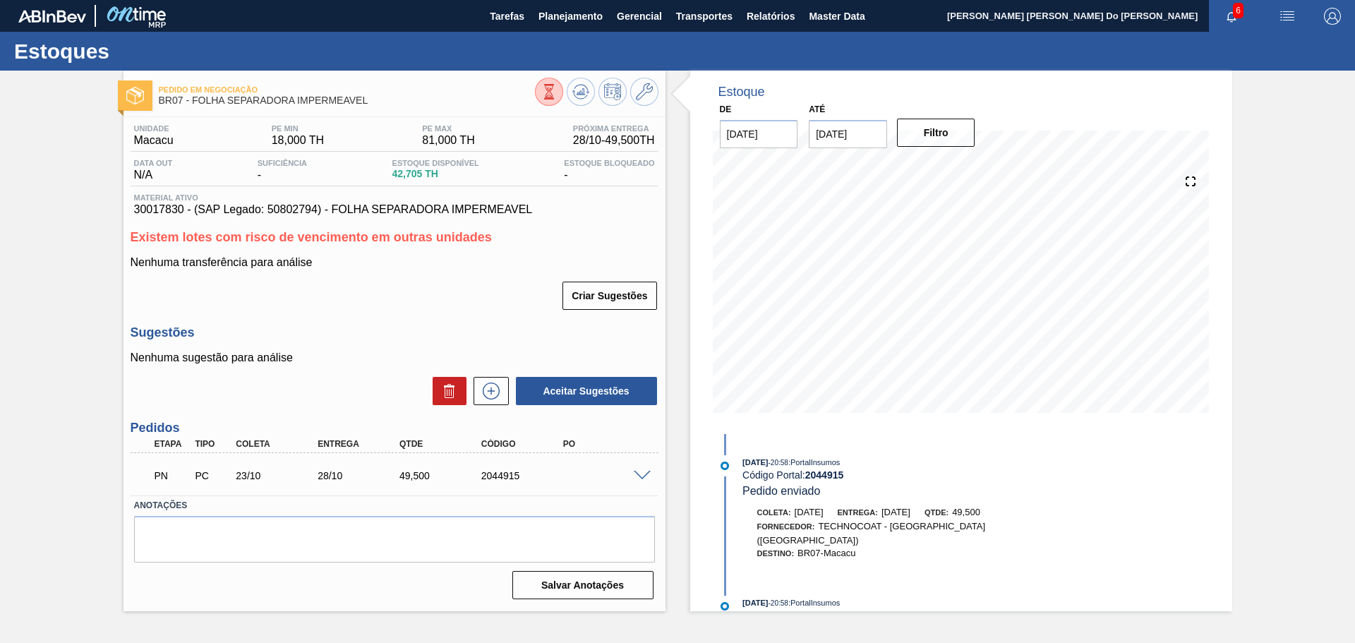
scroll to position [0, 0]
click at [1323, 28] on button "button" at bounding box center [1332, 16] width 45 height 32
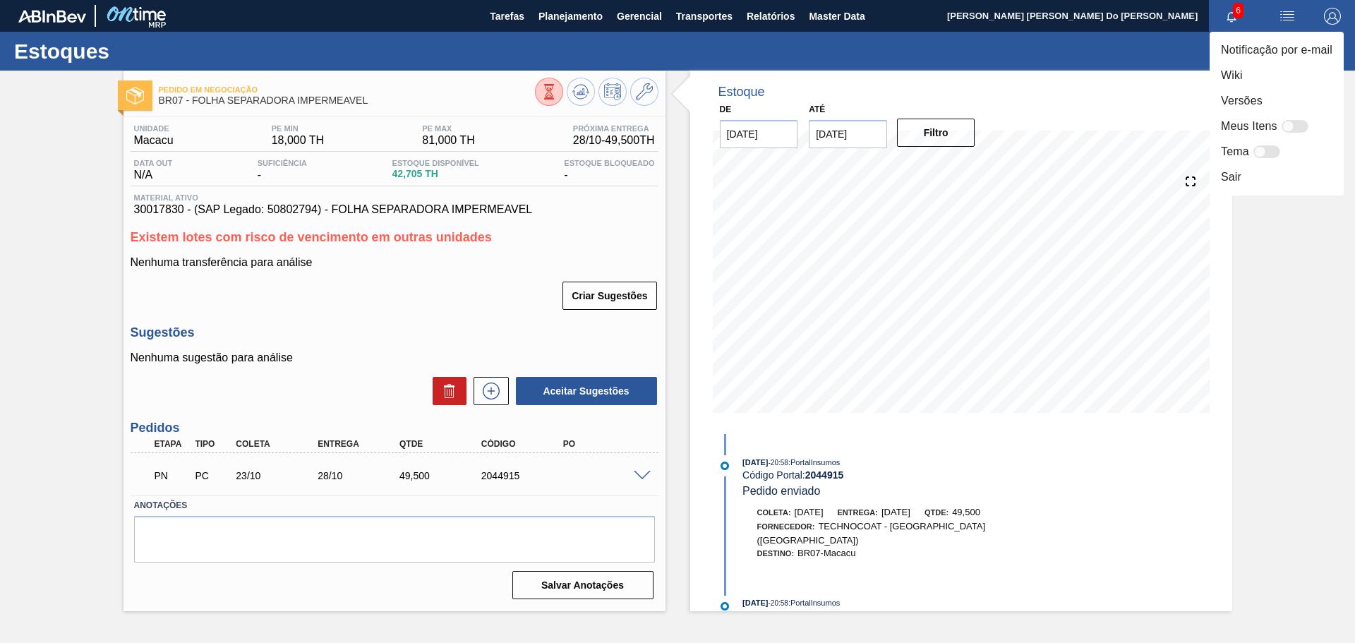
click at [584, 20] on div at bounding box center [677, 321] width 1355 height 643
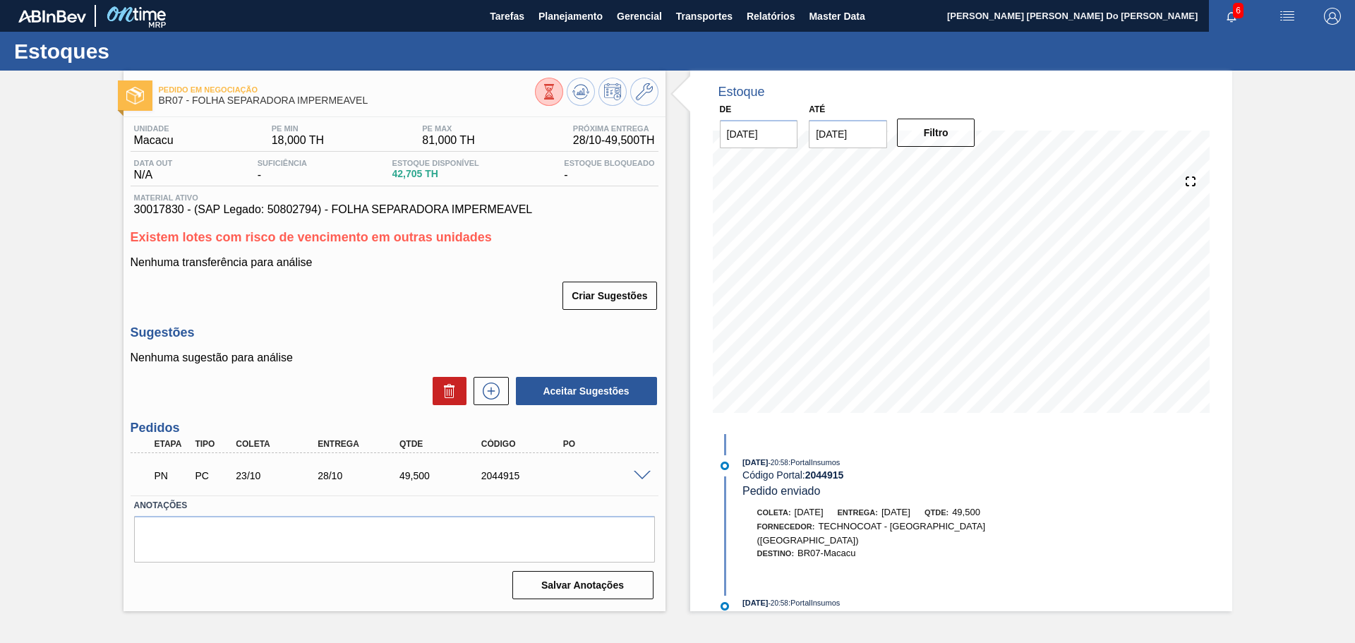
click at [569, 11] on span "Planejamento" at bounding box center [571, 16] width 64 height 17
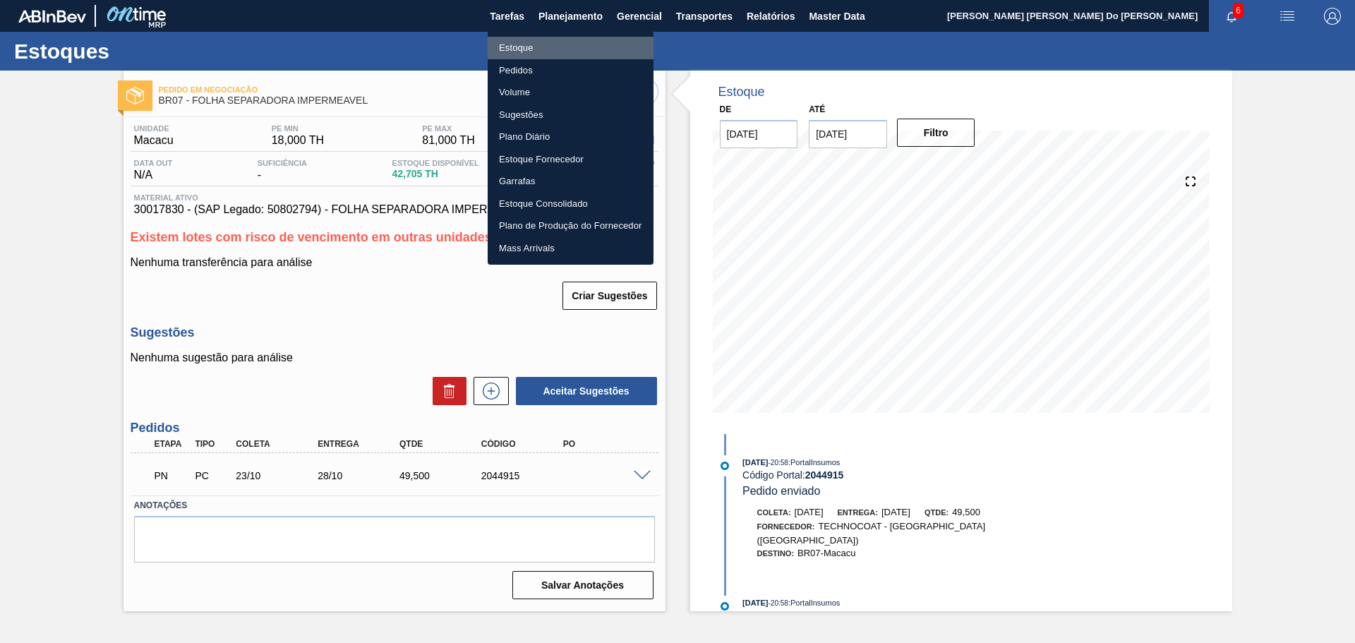
click at [522, 46] on li "Estoque" at bounding box center [571, 48] width 166 height 23
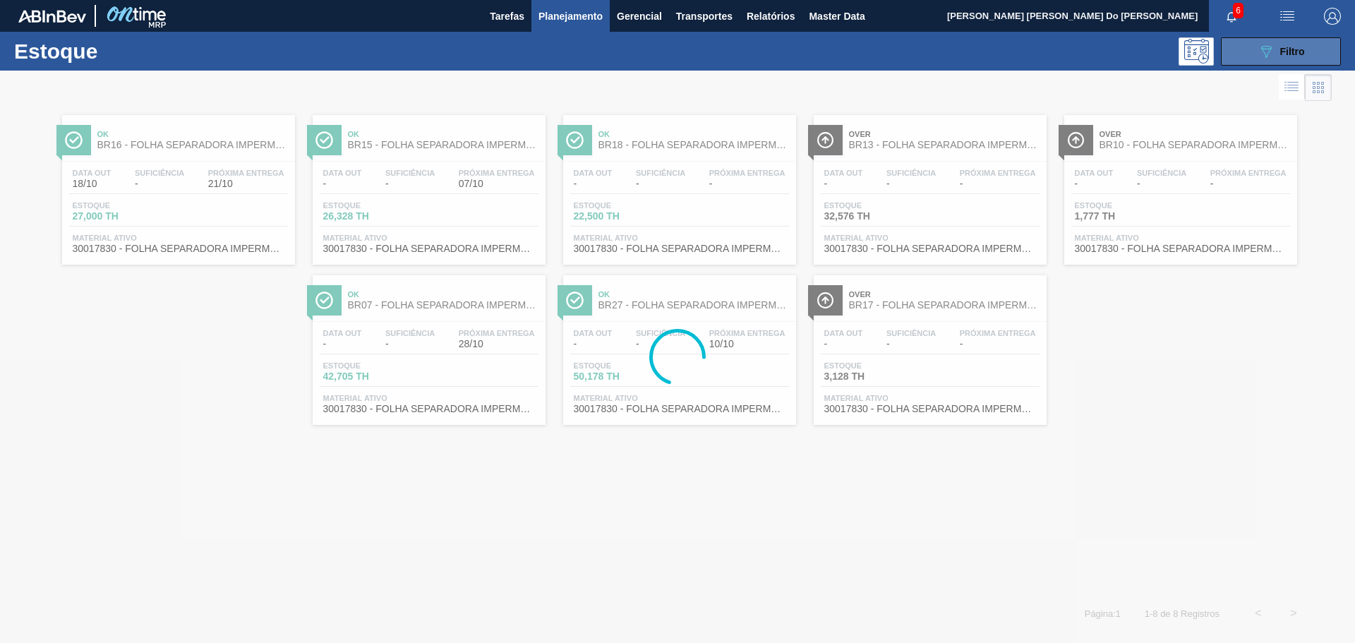
click at [1271, 54] on icon "089F7B8B-B2A5-4AFE-B5C0-19BA573D28AC" at bounding box center [1266, 51] width 17 height 17
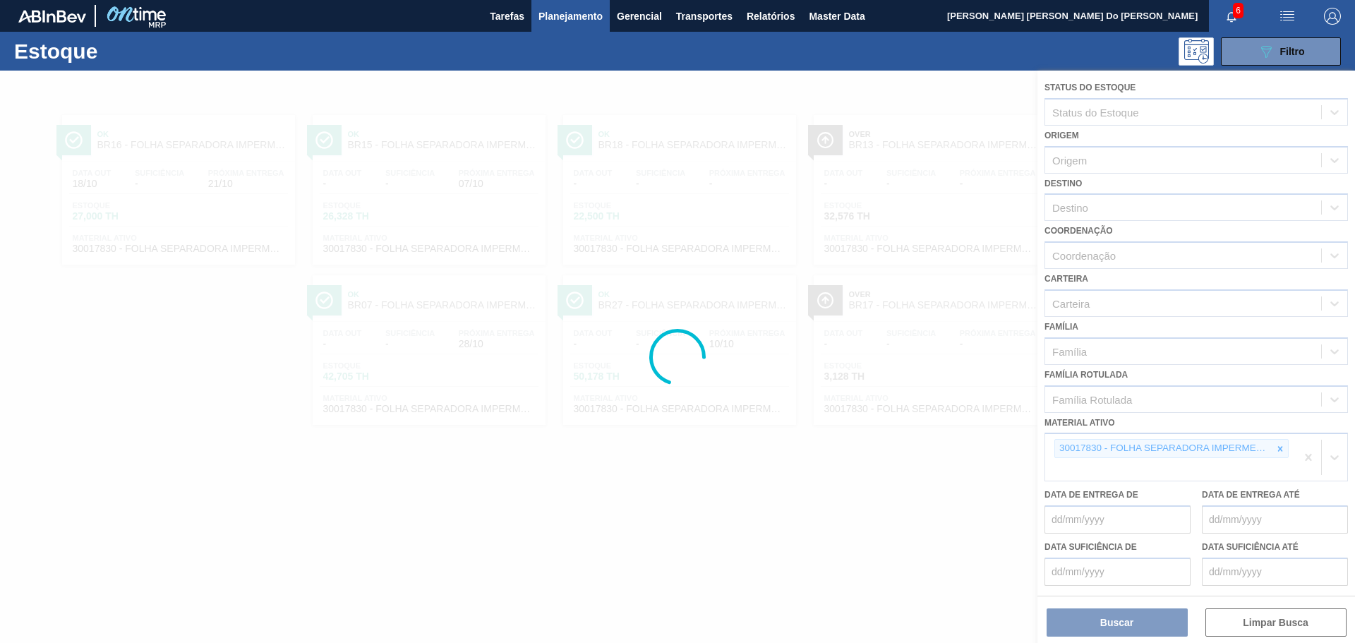
click at [1276, 447] on div at bounding box center [677, 357] width 1355 height 572
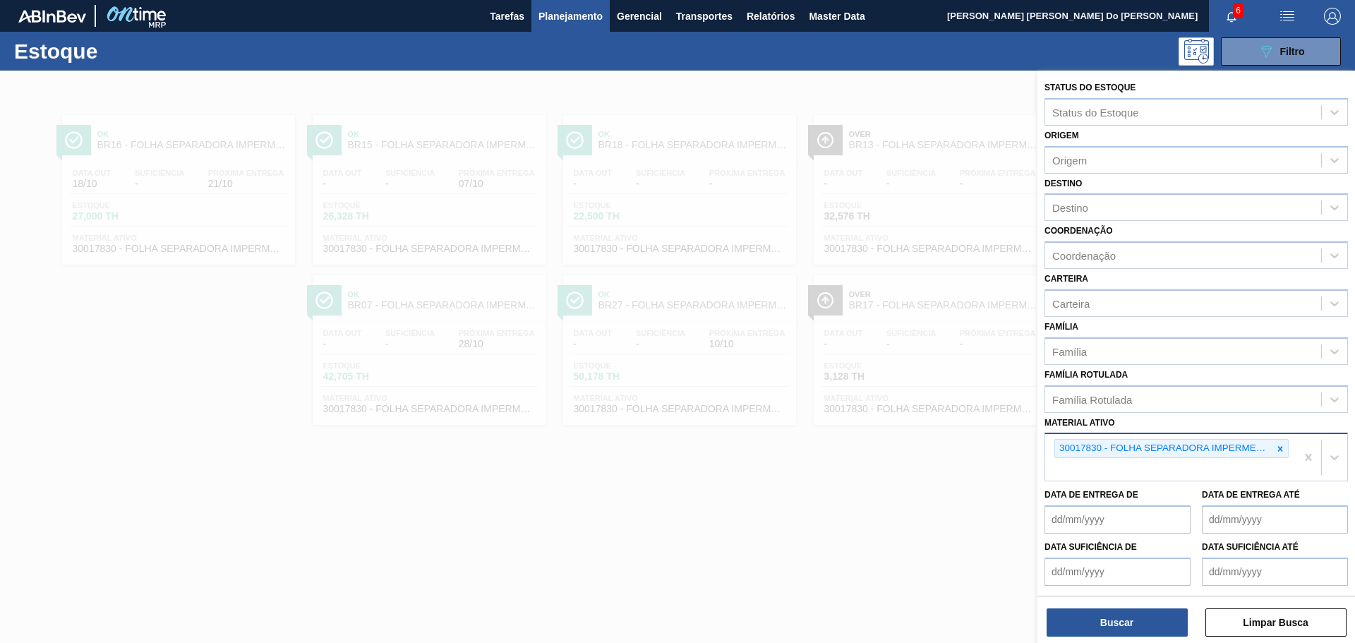
click at [1282, 449] on icon at bounding box center [1280, 449] width 10 height 10
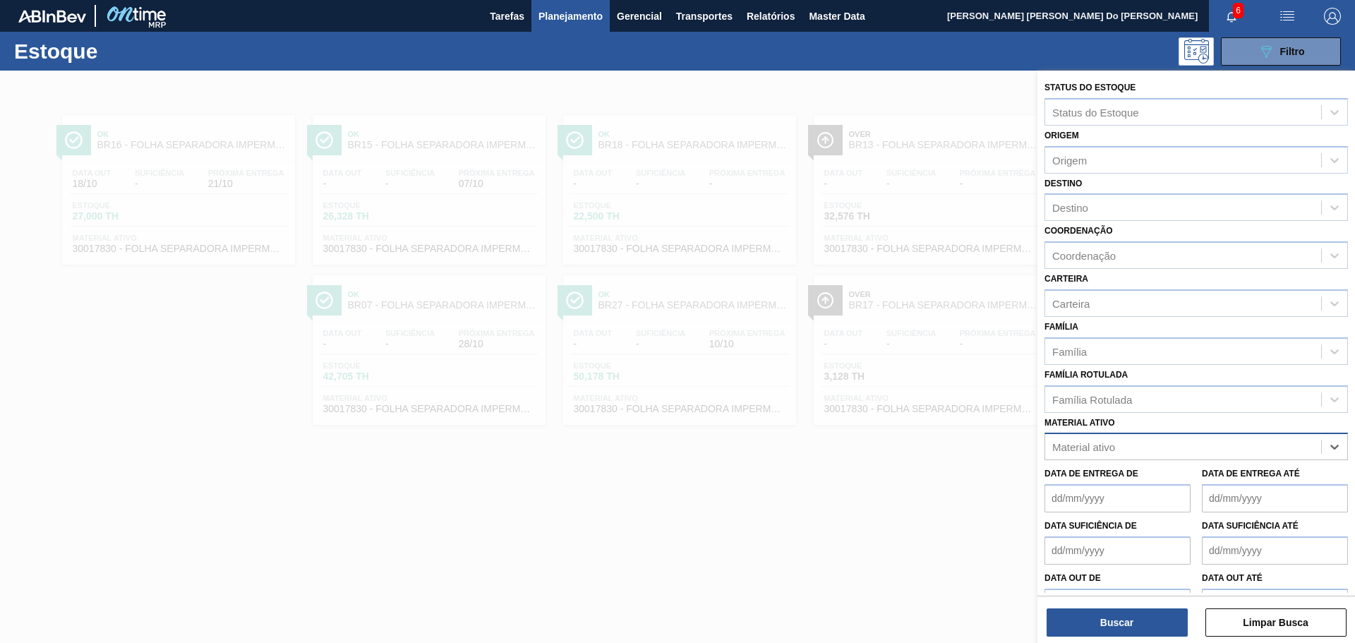
paste ativo "30018656"
type ativo "30018656"
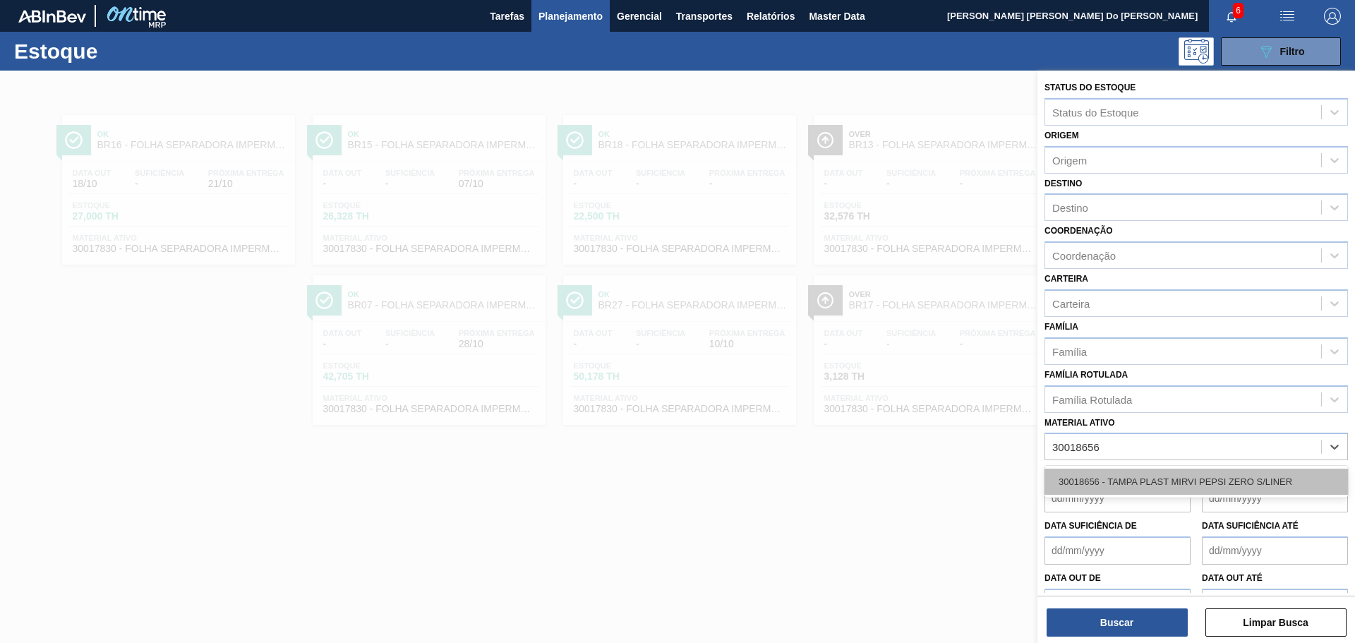
click at [1158, 482] on div "30018656 - TAMPA PLAST MIRVI PEPSI ZERO S/LINER" at bounding box center [1197, 482] width 304 height 26
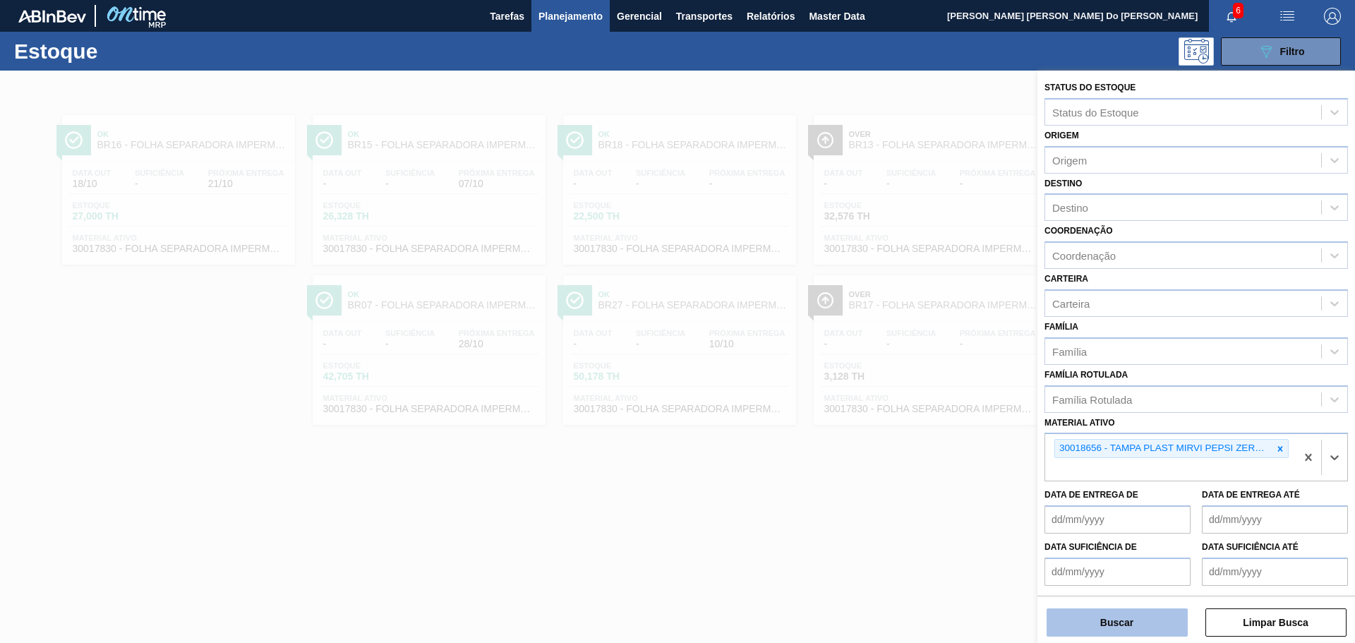
click at [1150, 628] on button "Buscar" at bounding box center [1117, 622] width 141 height 28
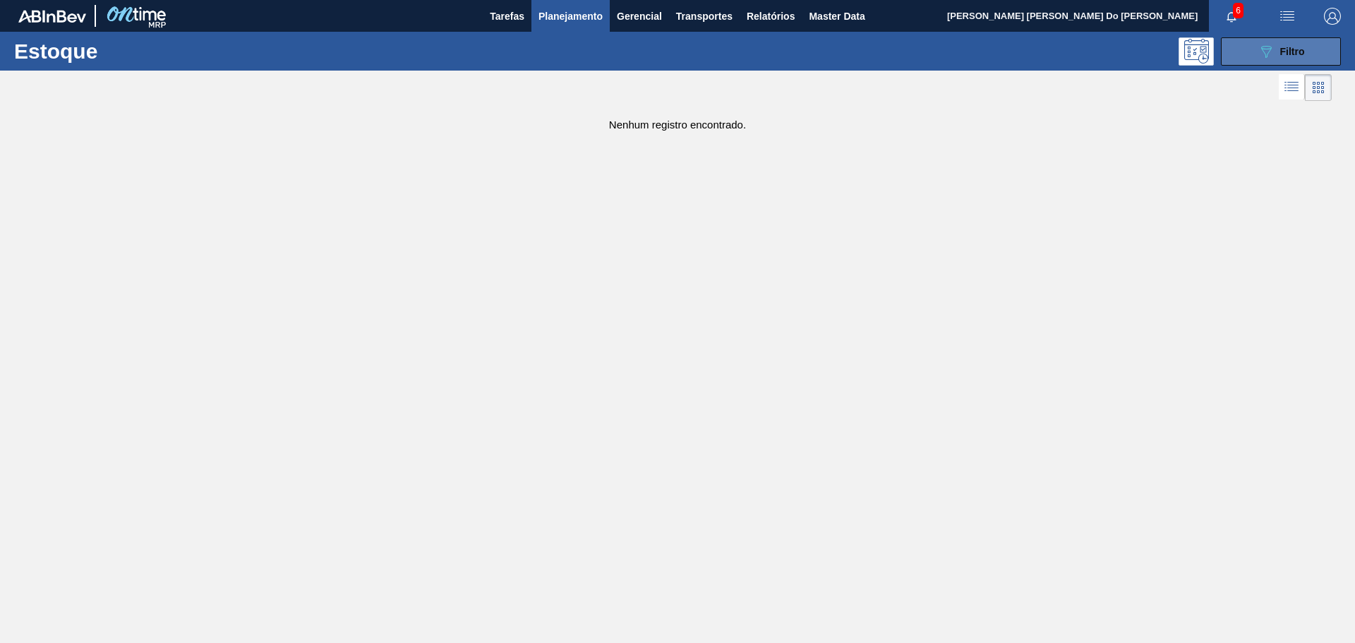
click at [1249, 56] on button "089F7B8B-B2A5-4AFE-B5C0-19BA573D28AC Filtro" at bounding box center [1281, 51] width 120 height 28
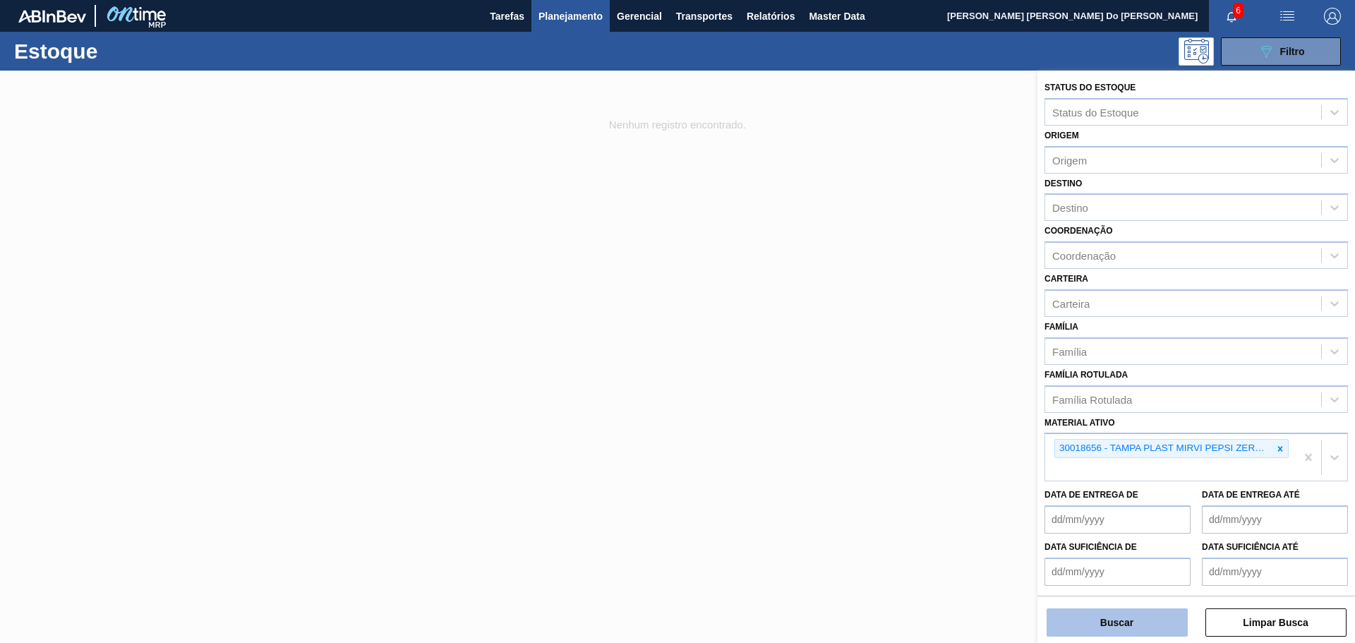
click at [1093, 620] on button "Buscar" at bounding box center [1117, 622] width 141 height 28
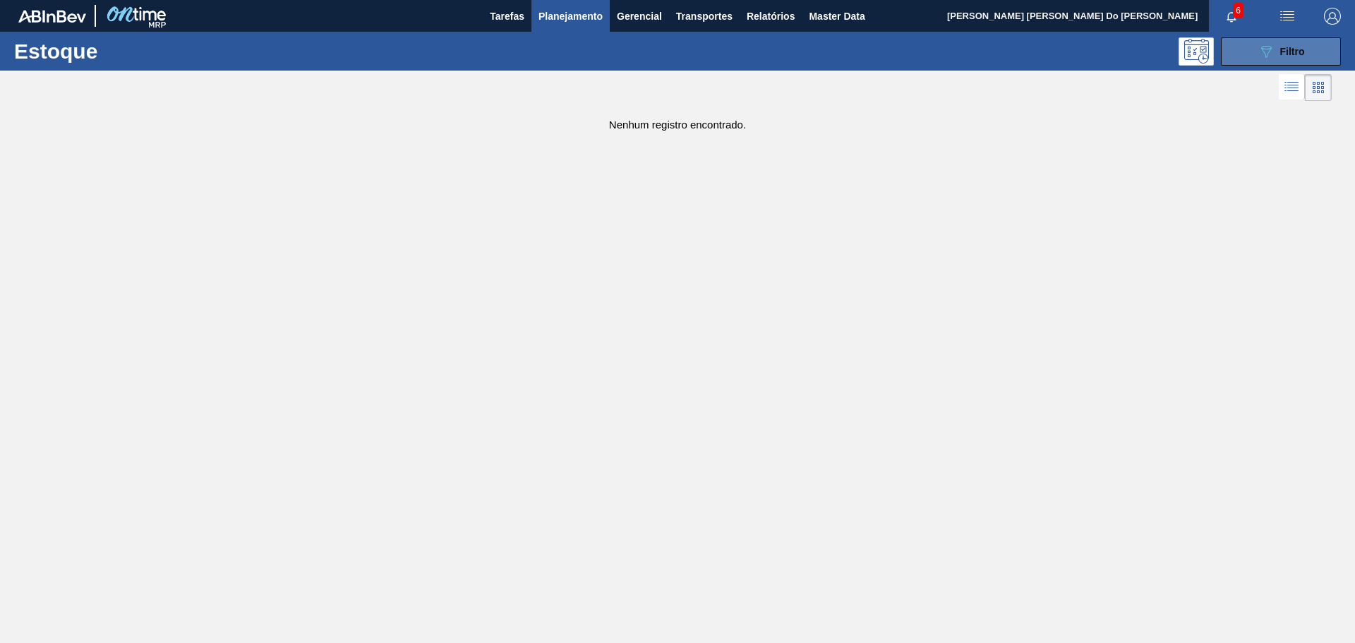
click at [1287, 50] on span "Filtro" at bounding box center [1292, 51] width 25 height 11
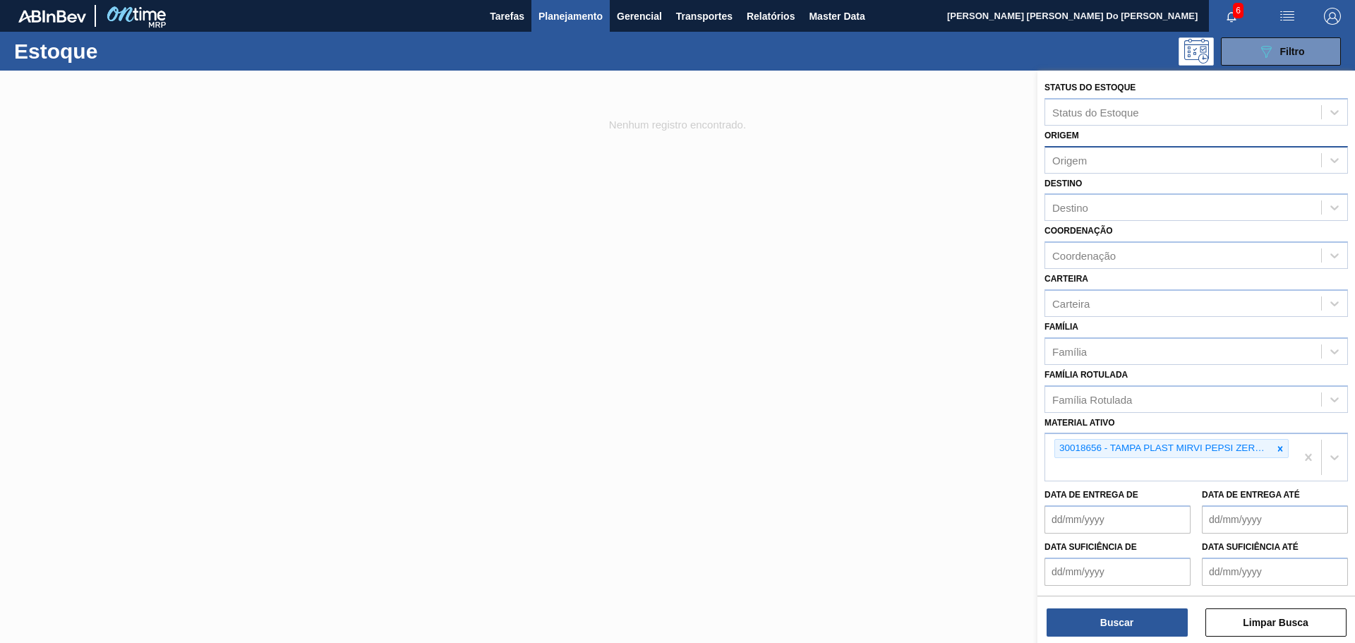
click at [1073, 158] on div "Origem" at bounding box center [1069, 160] width 35 height 12
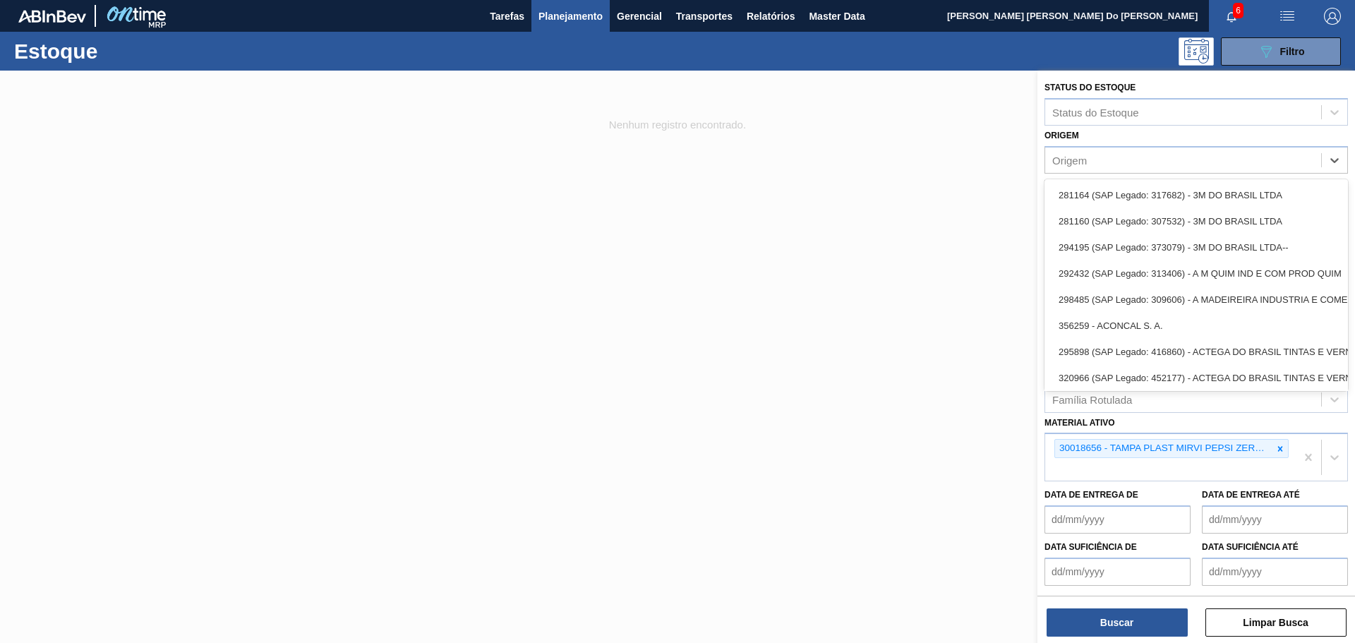
click at [889, 240] on div at bounding box center [677, 392] width 1355 height 643
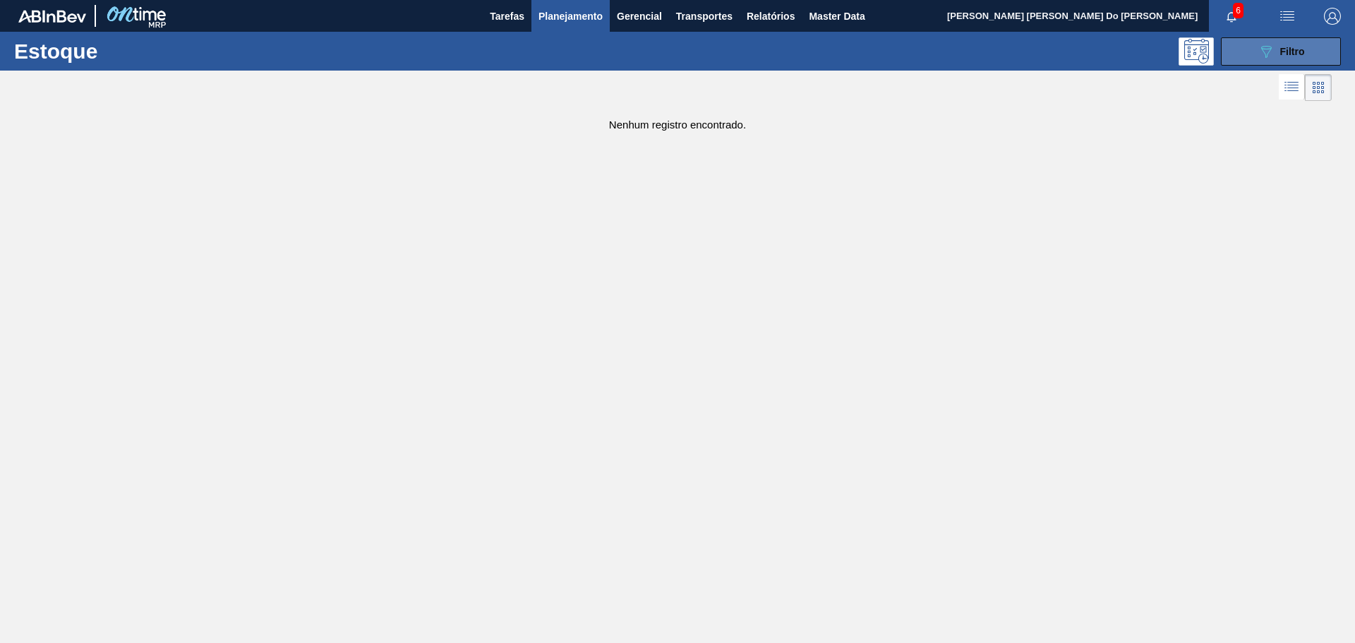
click at [1302, 46] on span "Filtro" at bounding box center [1292, 51] width 25 height 11
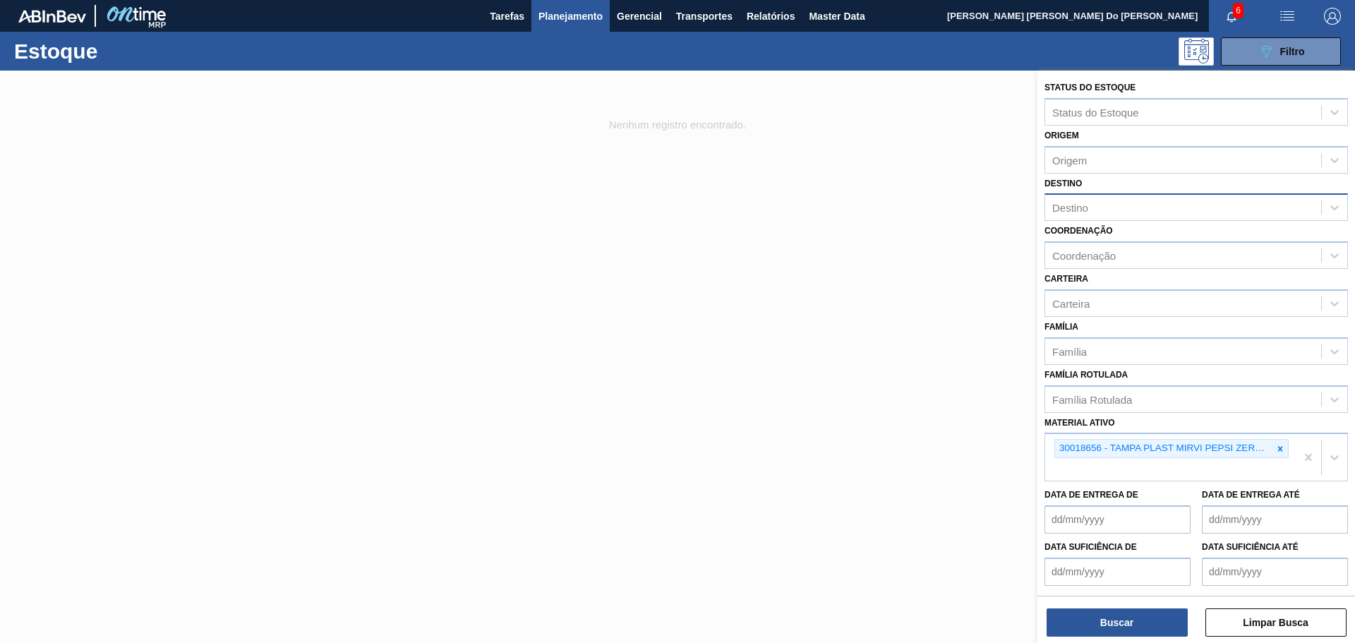
click at [1090, 210] on div "Destino" at bounding box center [1183, 208] width 276 height 20
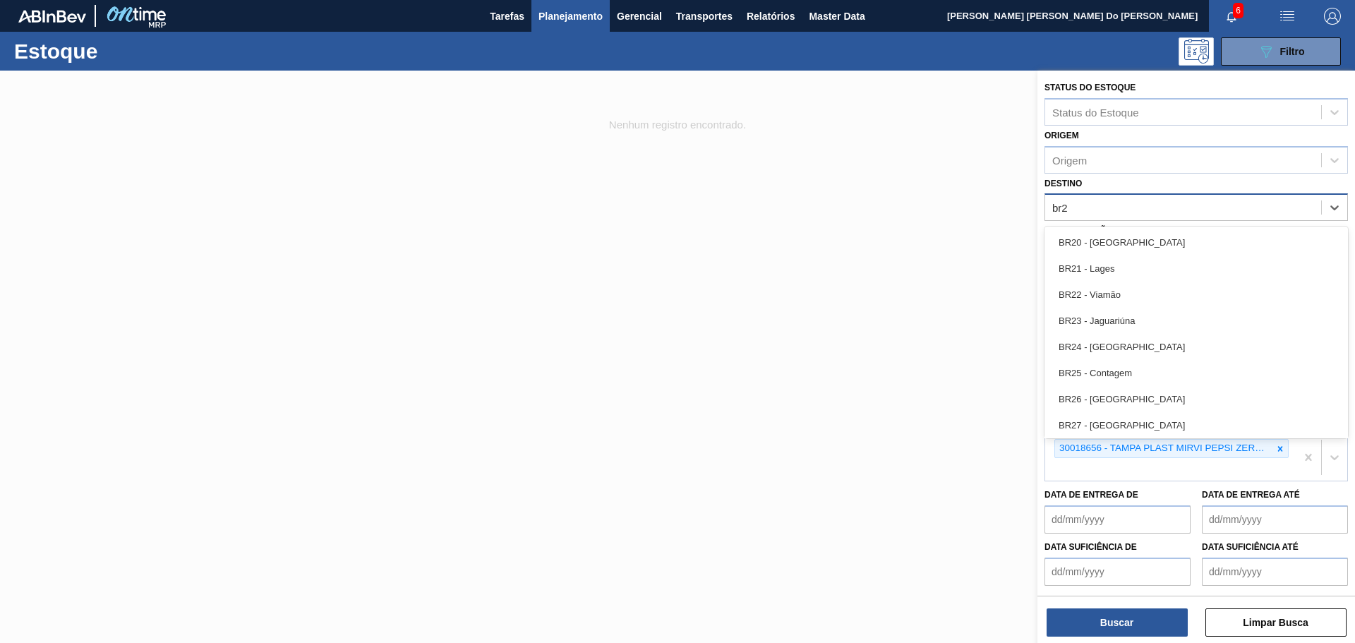
type input "br23"
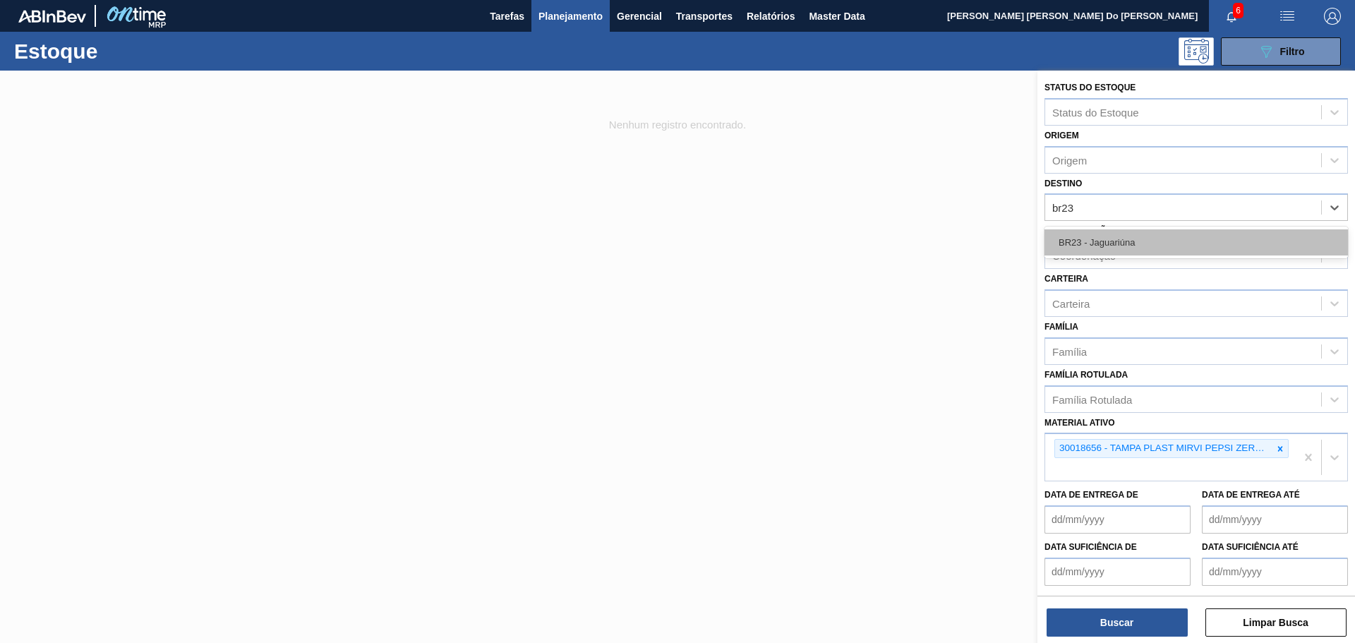
click at [1098, 234] on div "BR23 - Jaguariúna" at bounding box center [1197, 242] width 304 height 26
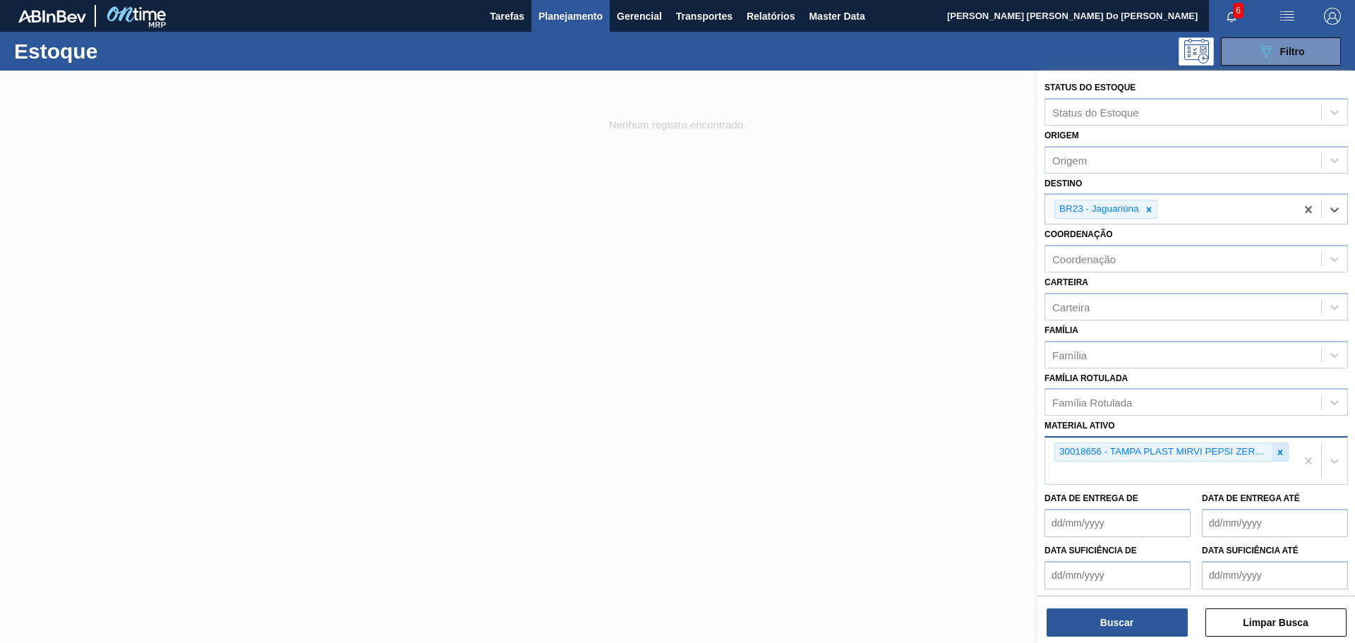
click at [1275, 451] on icon at bounding box center [1280, 452] width 10 height 10
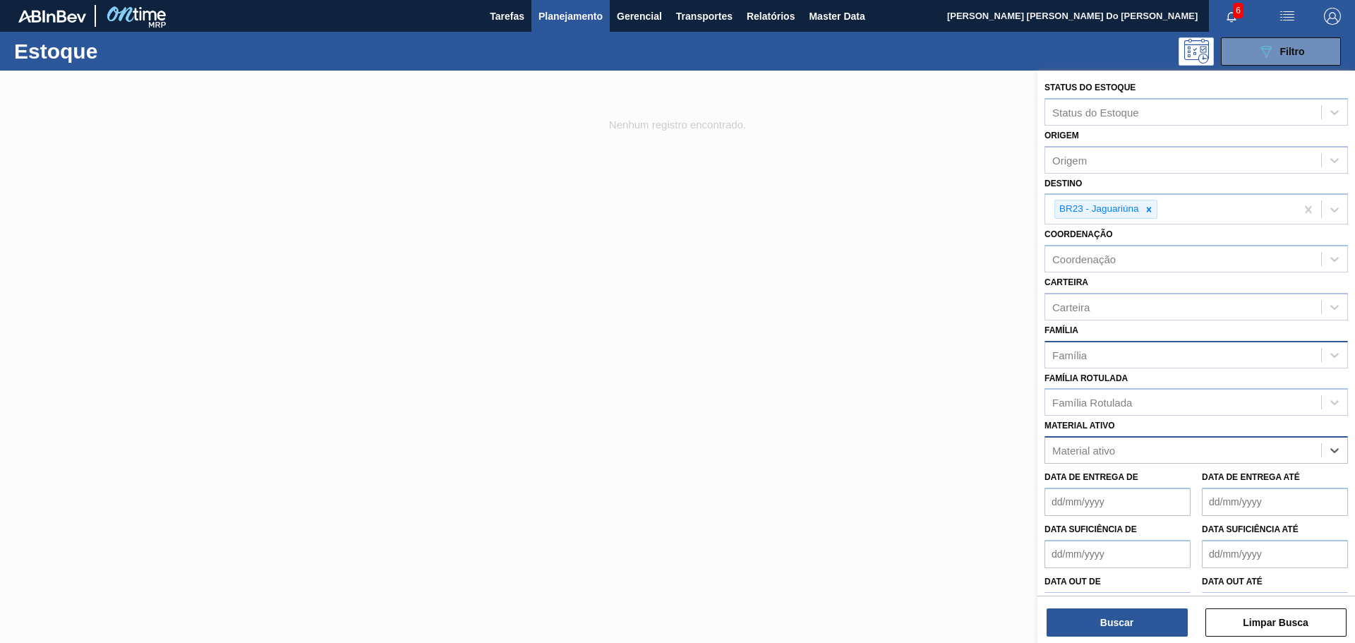
click at [1072, 349] on div "Família" at bounding box center [1069, 355] width 35 height 12
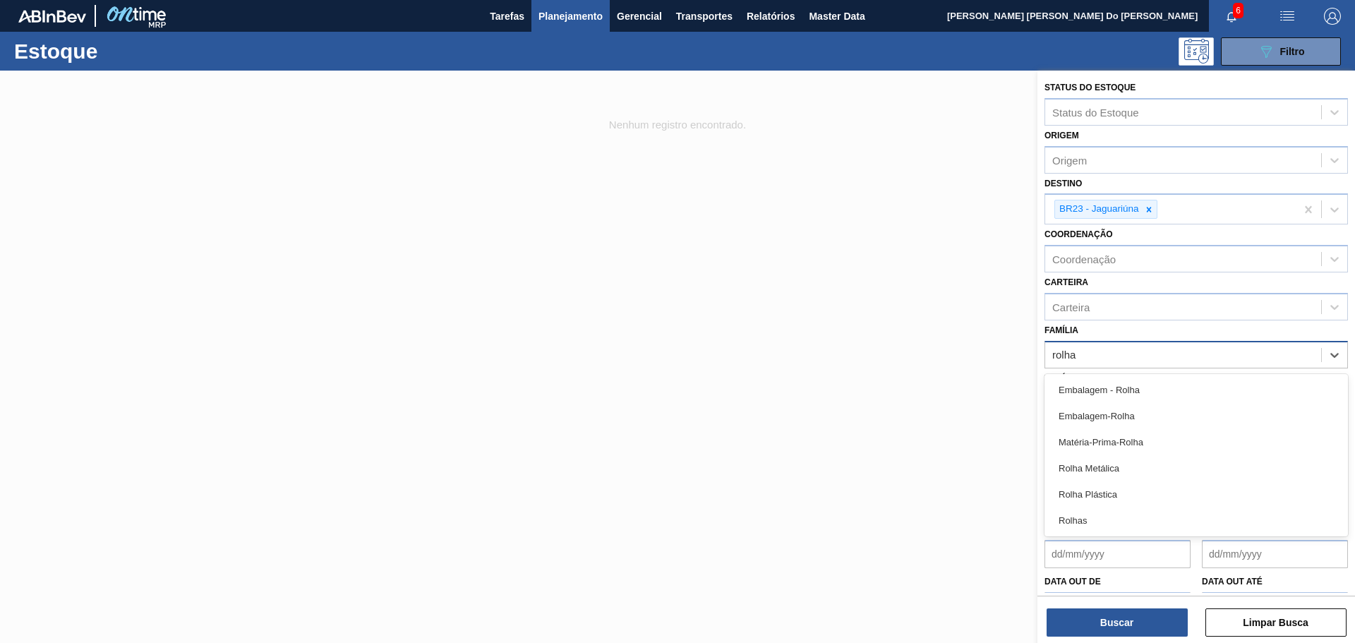
type input "rolha"
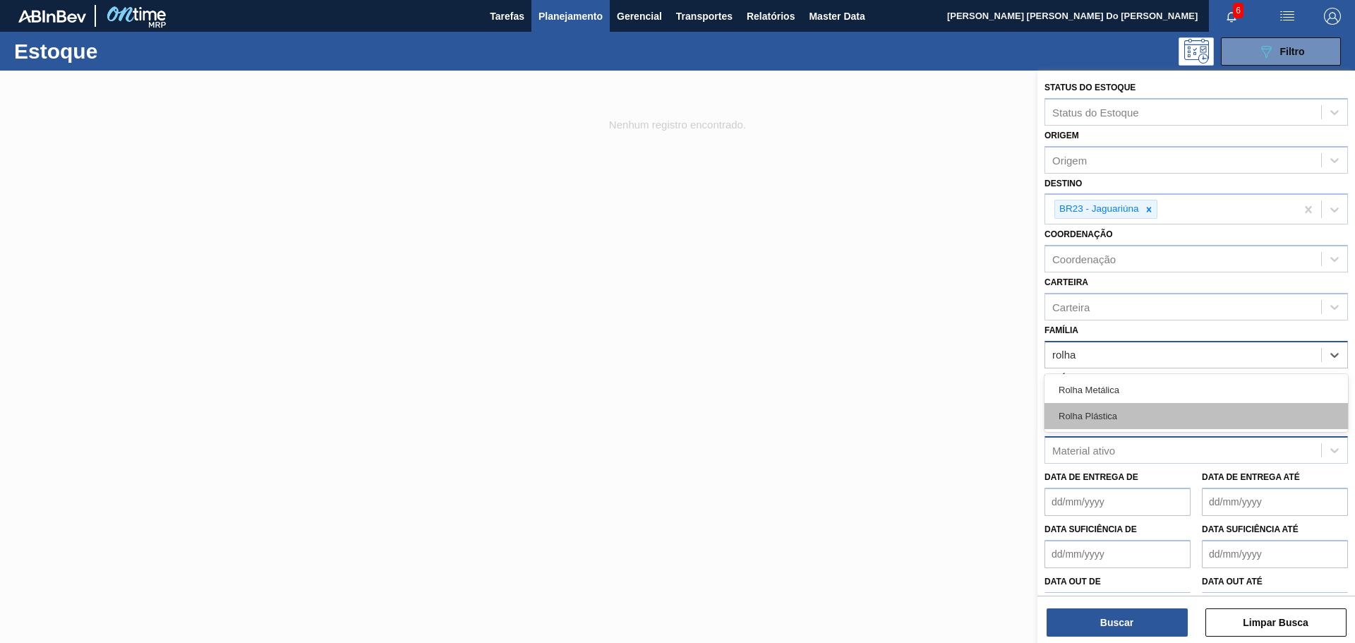
click at [1077, 415] on div "Rolha Plástica" at bounding box center [1197, 416] width 304 height 26
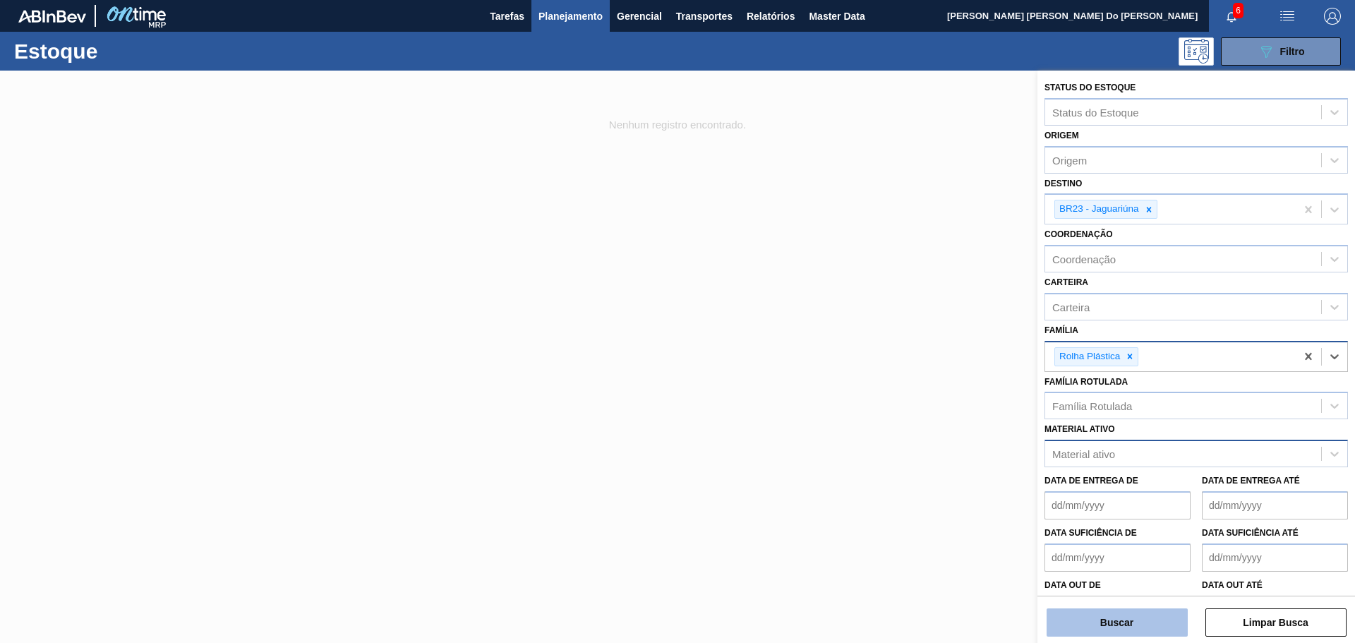
click at [1129, 618] on button "Buscar" at bounding box center [1117, 622] width 141 height 28
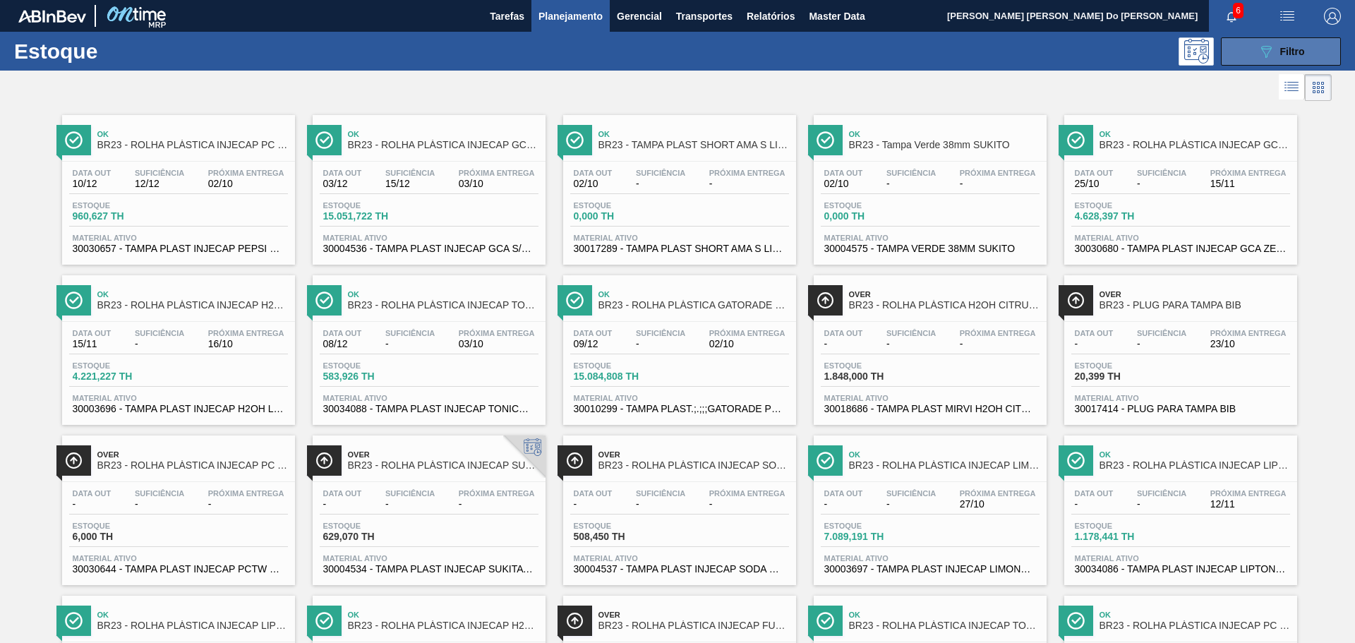
click at [1267, 53] on icon "089F7B8B-B2A5-4AFE-B5C0-19BA573D28AC" at bounding box center [1266, 51] width 17 height 17
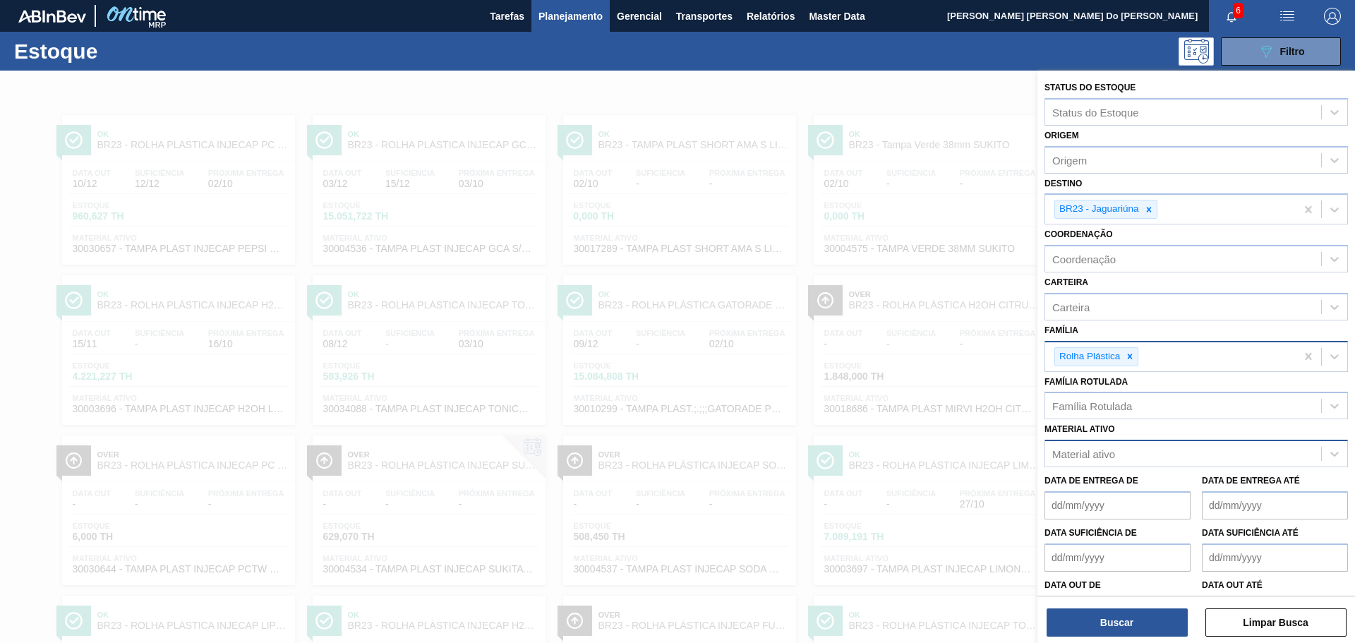
click at [824, 59] on div "089F7B8B-B2A5-4AFE-B5C0-19BA573D28AC Filtro" at bounding box center [786, 51] width 1123 height 28
click at [836, 92] on div at bounding box center [677, 392] width 1355 height 643
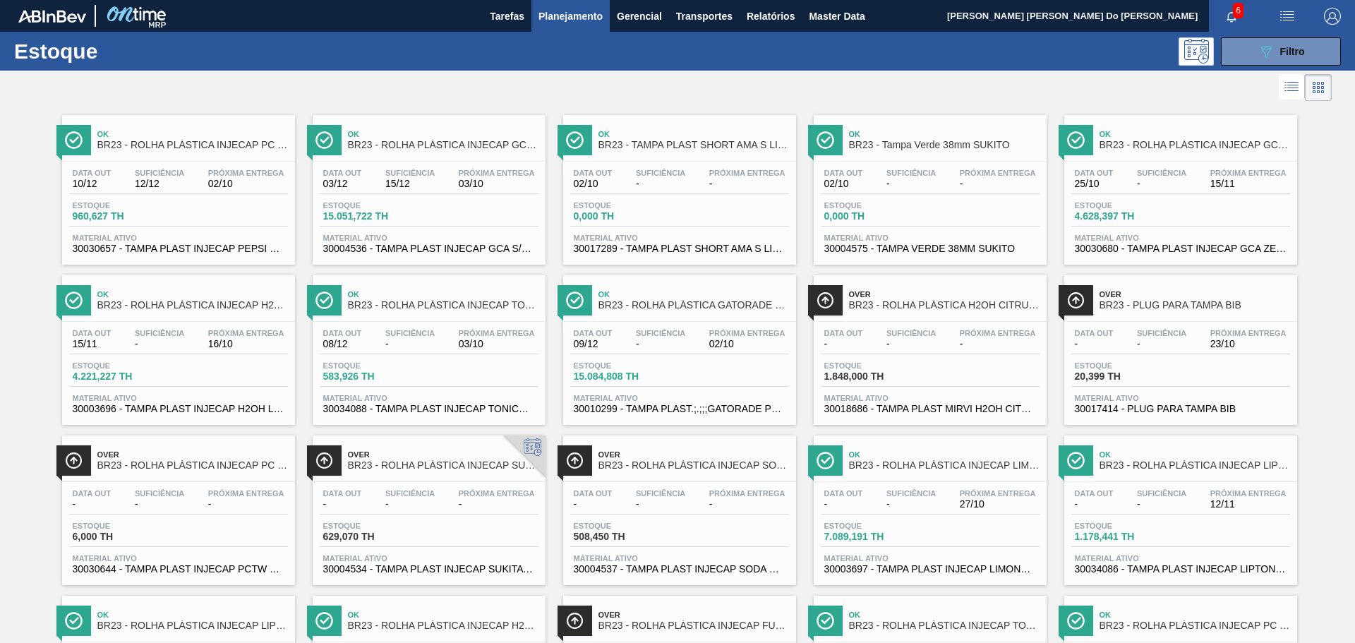
click at [608, 89] on div at bounding box center [666, 88] width 1332 height 34
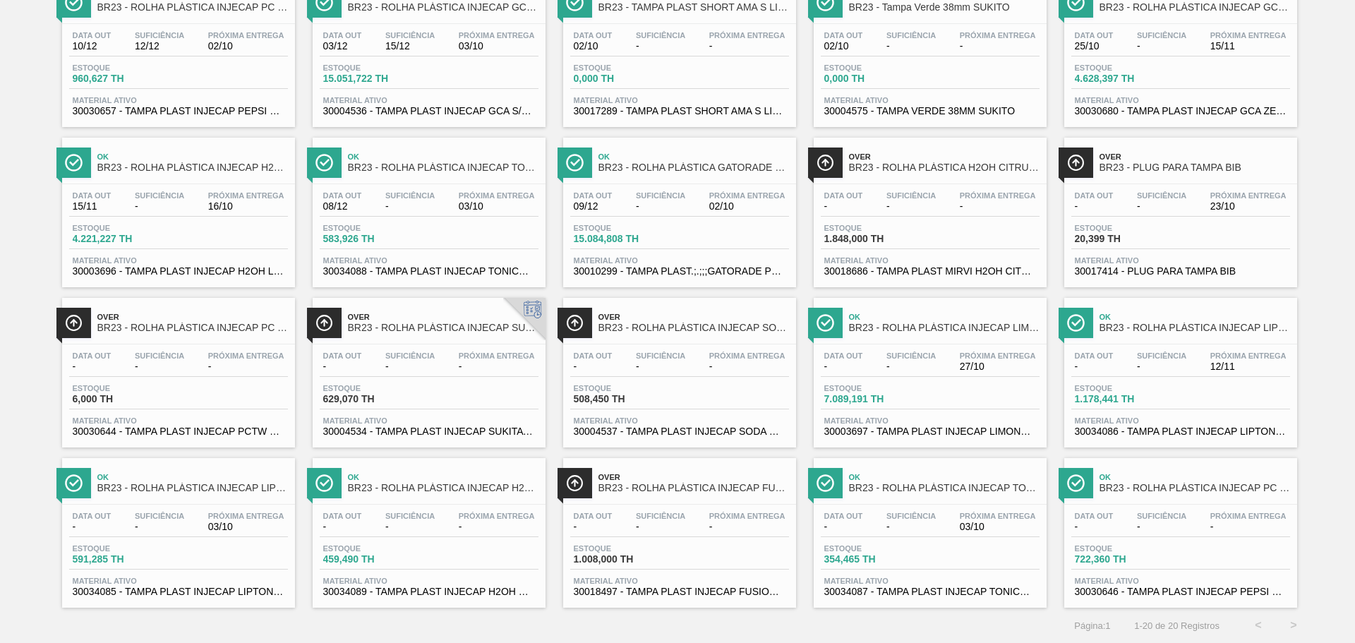
click at [1192, 543] on div "Data out - Suficiência - Próxima Entrega - Estoque 722,360 TH Material ativo 30…" at bounding box center [1180, 553] width 233 height 96
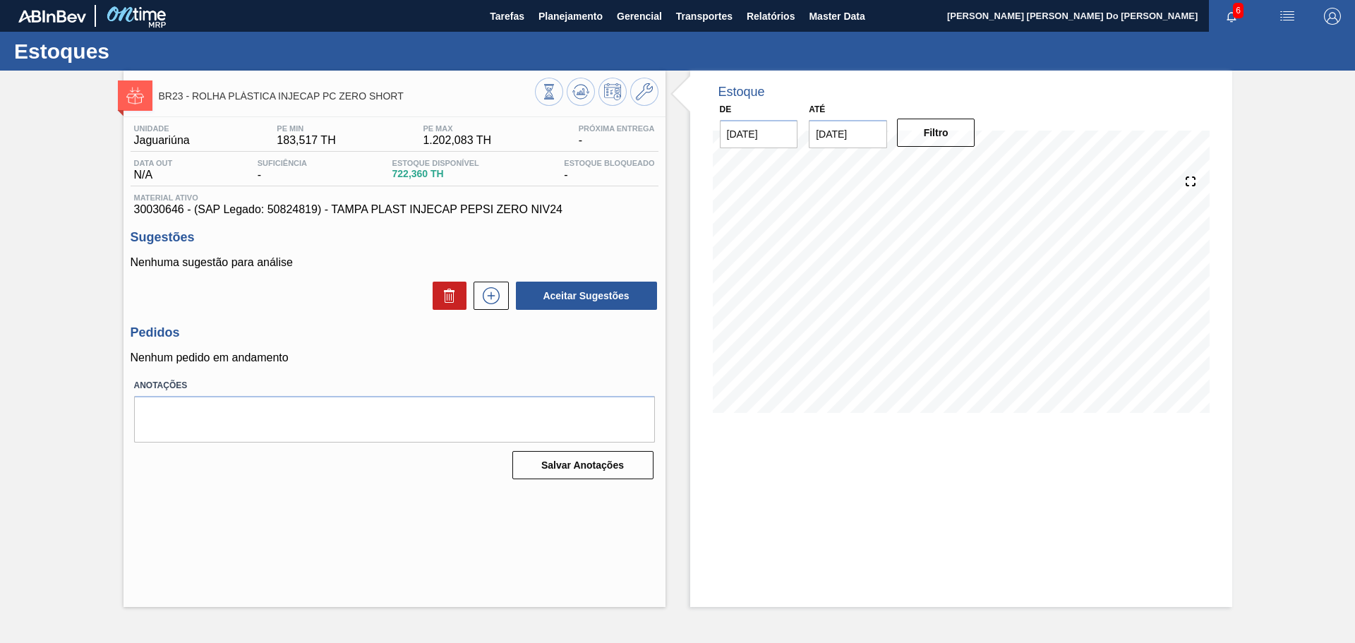
click at [169, 205] on span "30030646 - (SAP Legado: 50824819) - TAMPA PLAST INJECAP PEPSI ZERO NIV24" at bounding box center [394, 209] width 521 height 13
copy span "30030646"
click at [647, 86] on icon at bounding box center [644, 91] width 17 height 17
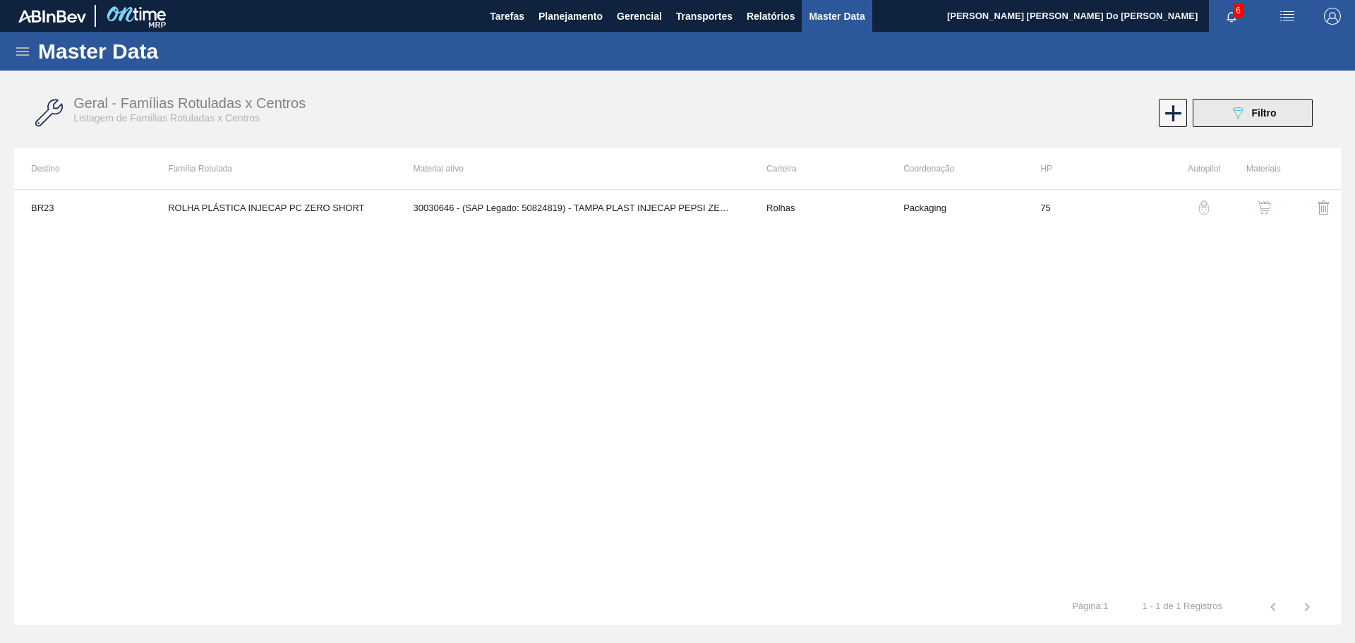
click at [1239, 116] on icon "089F7B8B-B2A5-4AFE-B5C0-19BA573D28AC" at bounding box center [1238, 112] width 17 height 17
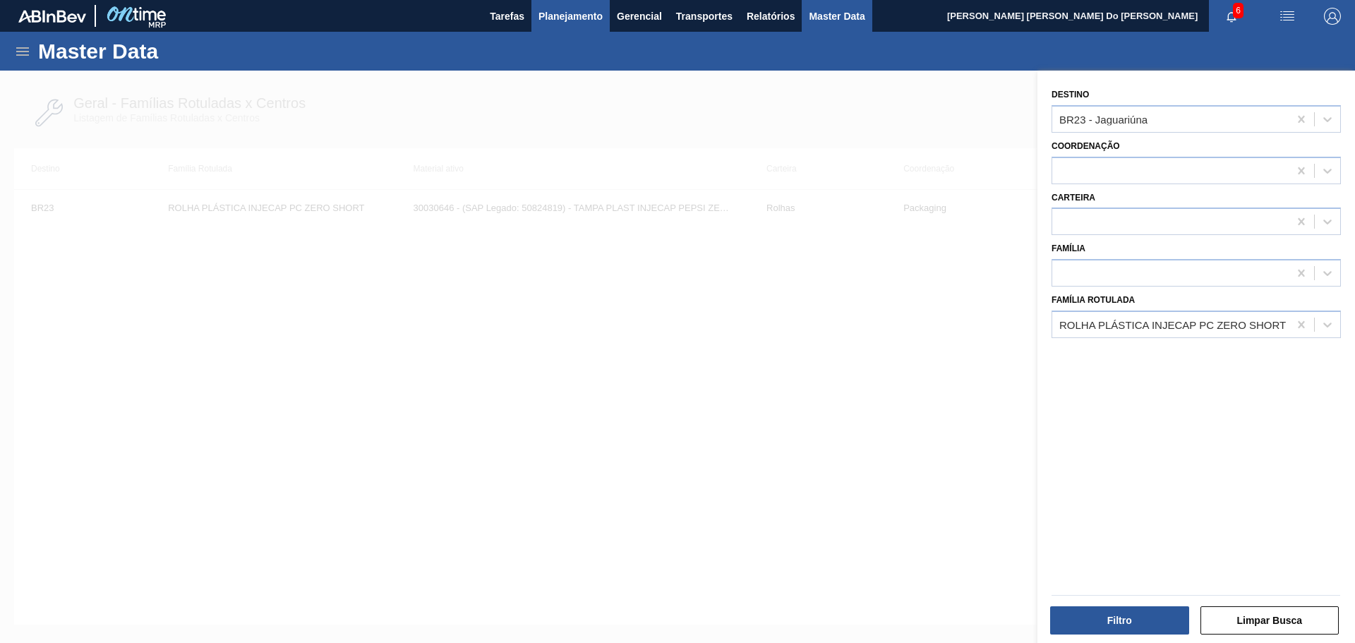
click at [583, 18] on span "Planejamento" at bounding box center [571, 16] width 64 height 17
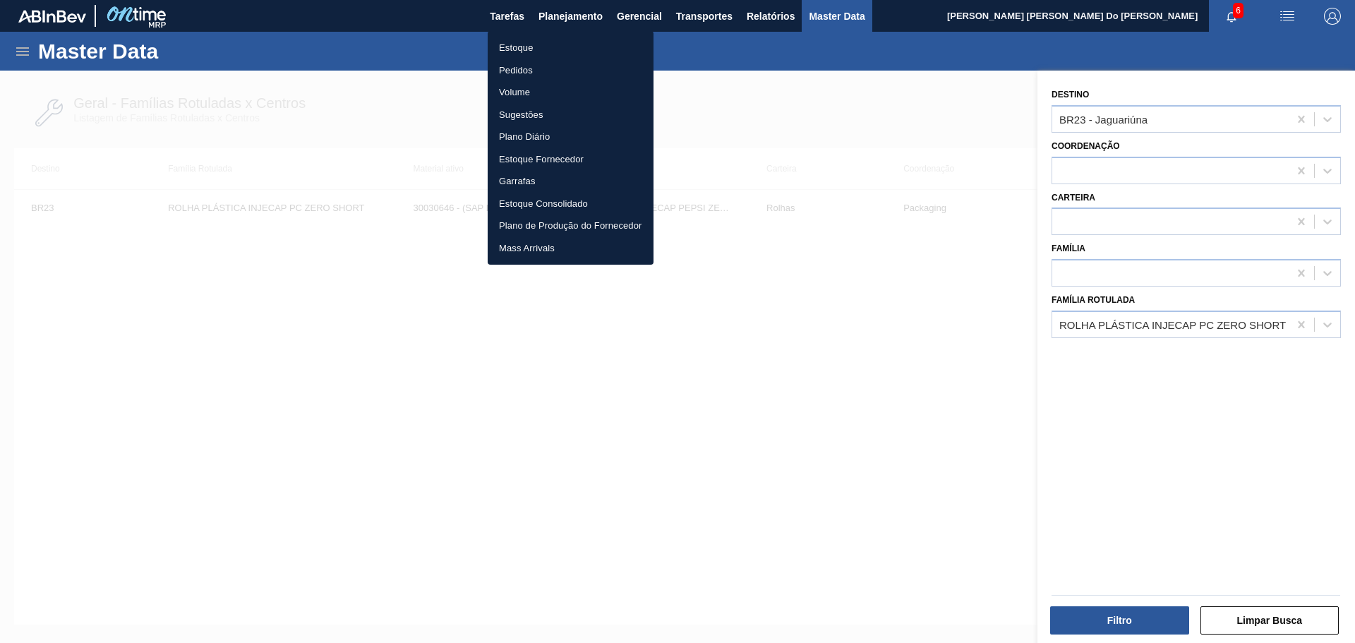
click at [512, 45] on li "Estoque" at bounding box center [571, 48] width 166 height 23
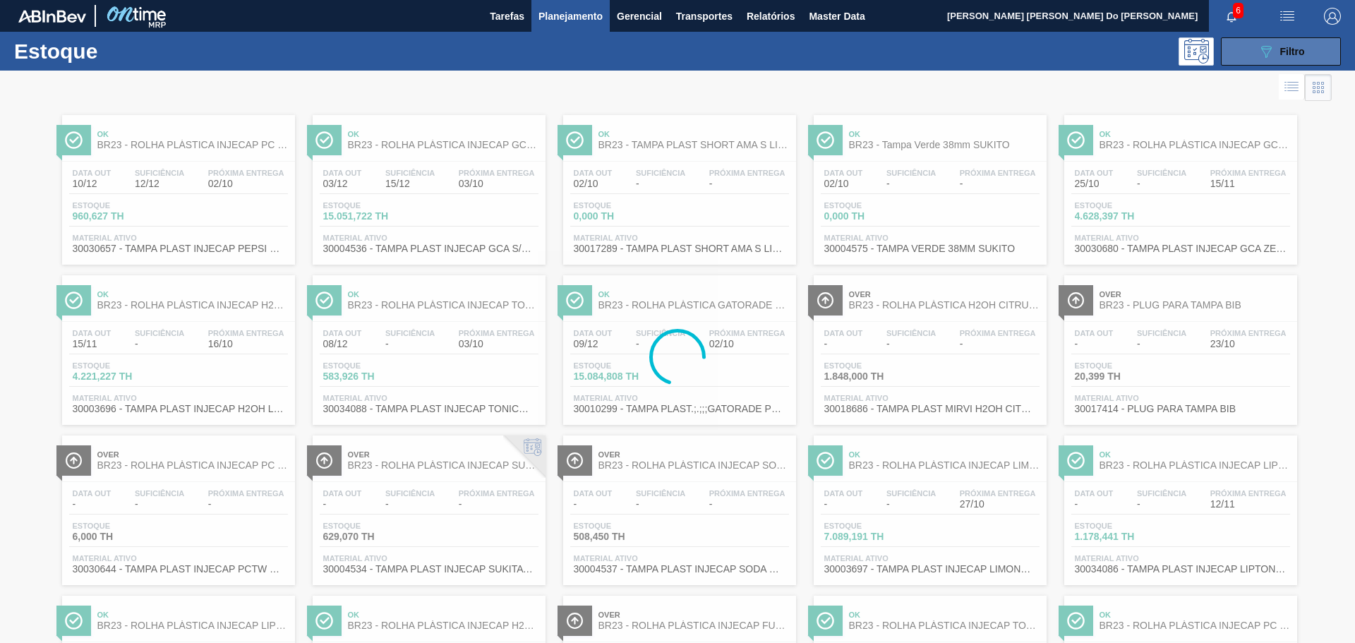
click at [1241, 49] on button "089F7B8B-B2A5-4AFE-B5C0-19BA573D28AC Filtro" at bounding box center [1281, 51] width 120 height 28
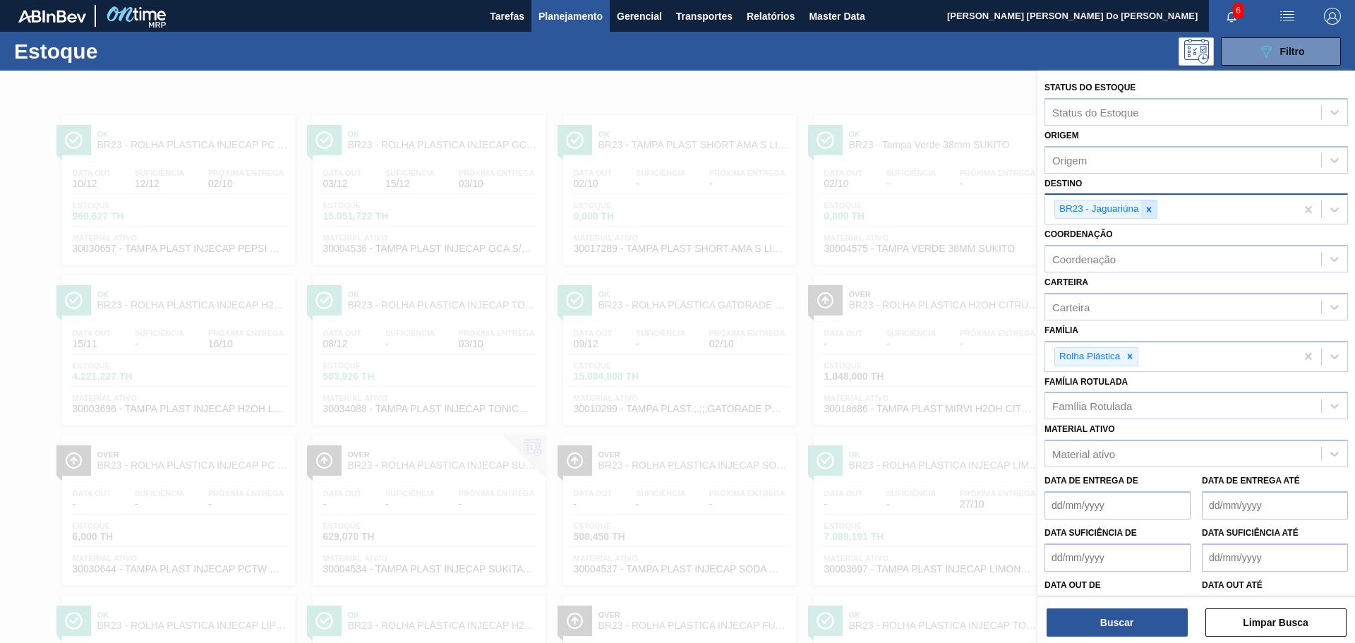
click at [1147, 208] on icon at bounding box center [1148, 209] width 5 height 5
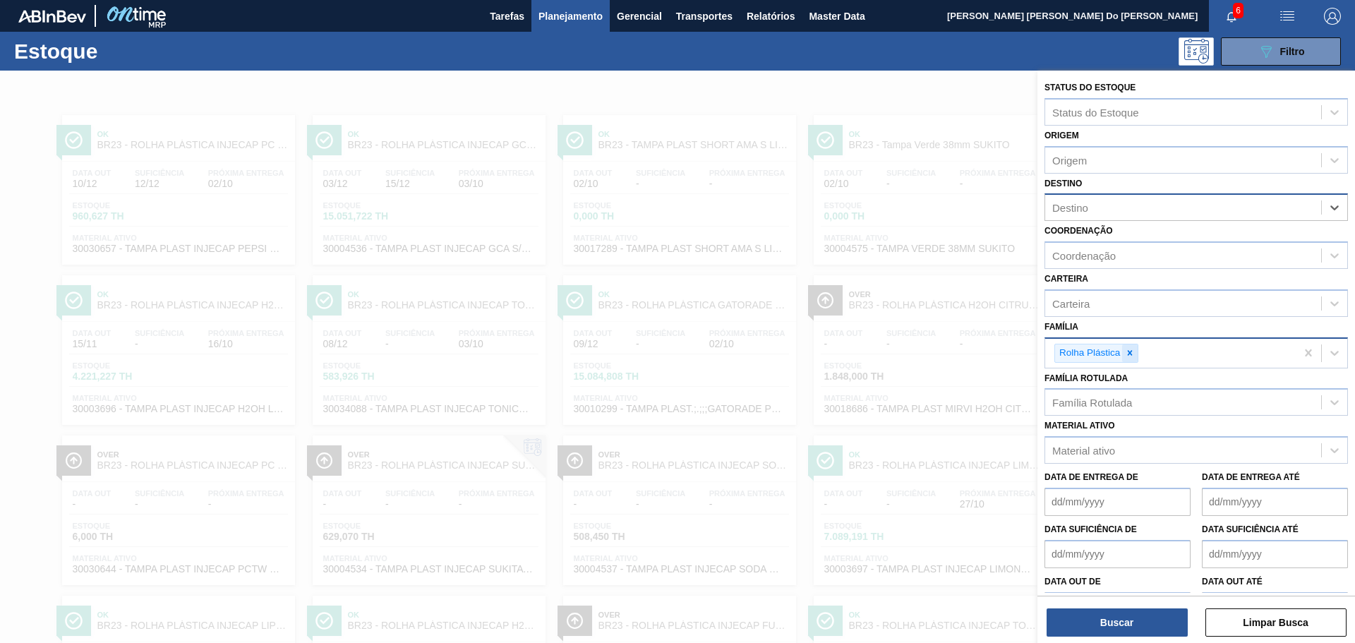
click at [1131, 356] on icon at bounding box center [1130, 353] width 10 height 10
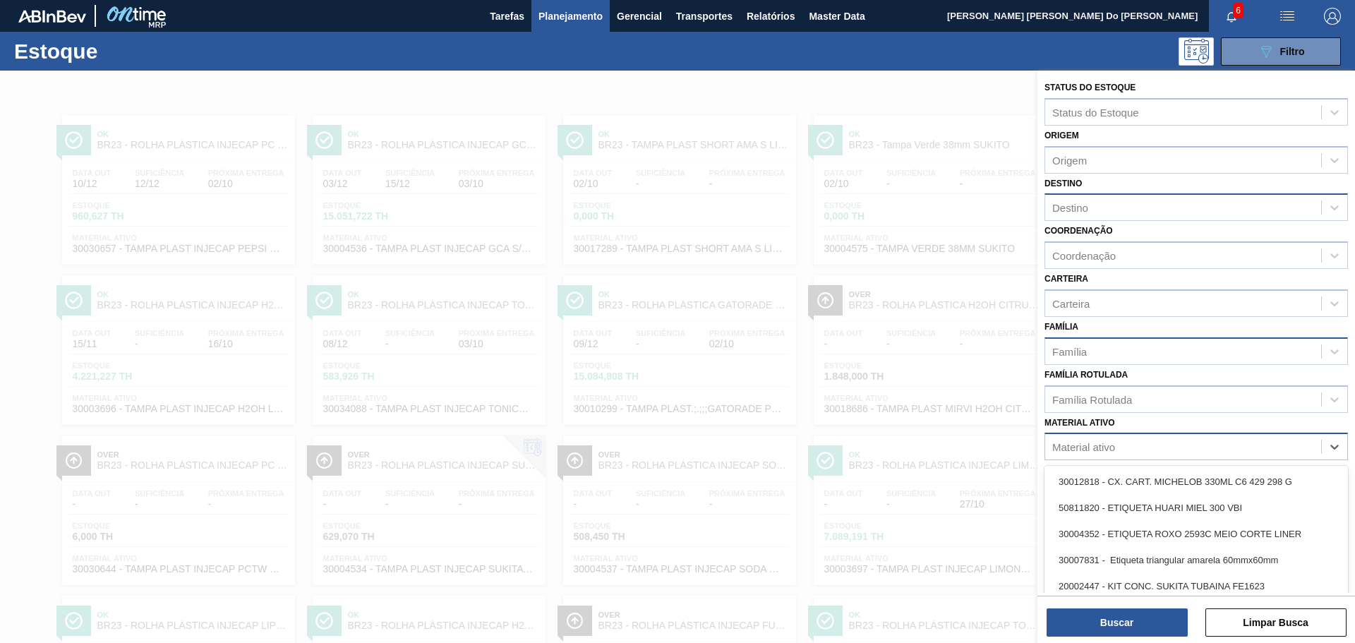
click at [1069, 438] on div "Material ativo" at bounding box center [1183, 447] width 276 height 20
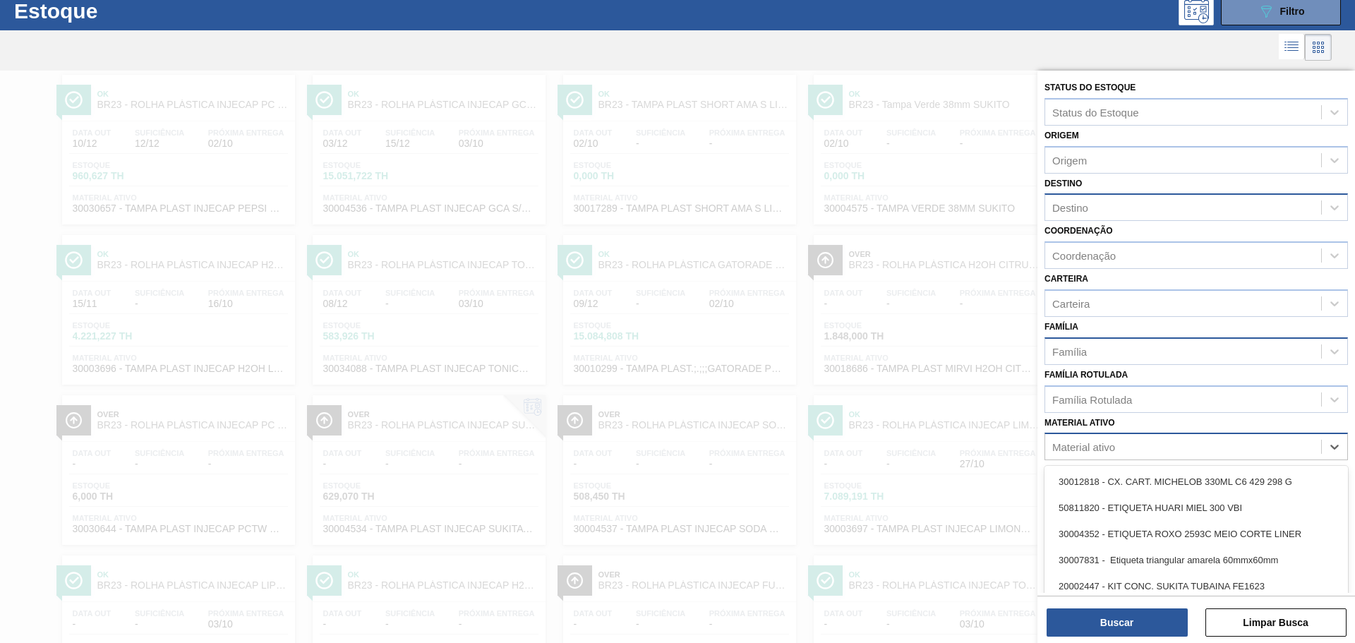
paste ativo "30030870"
type ativo "30030870"
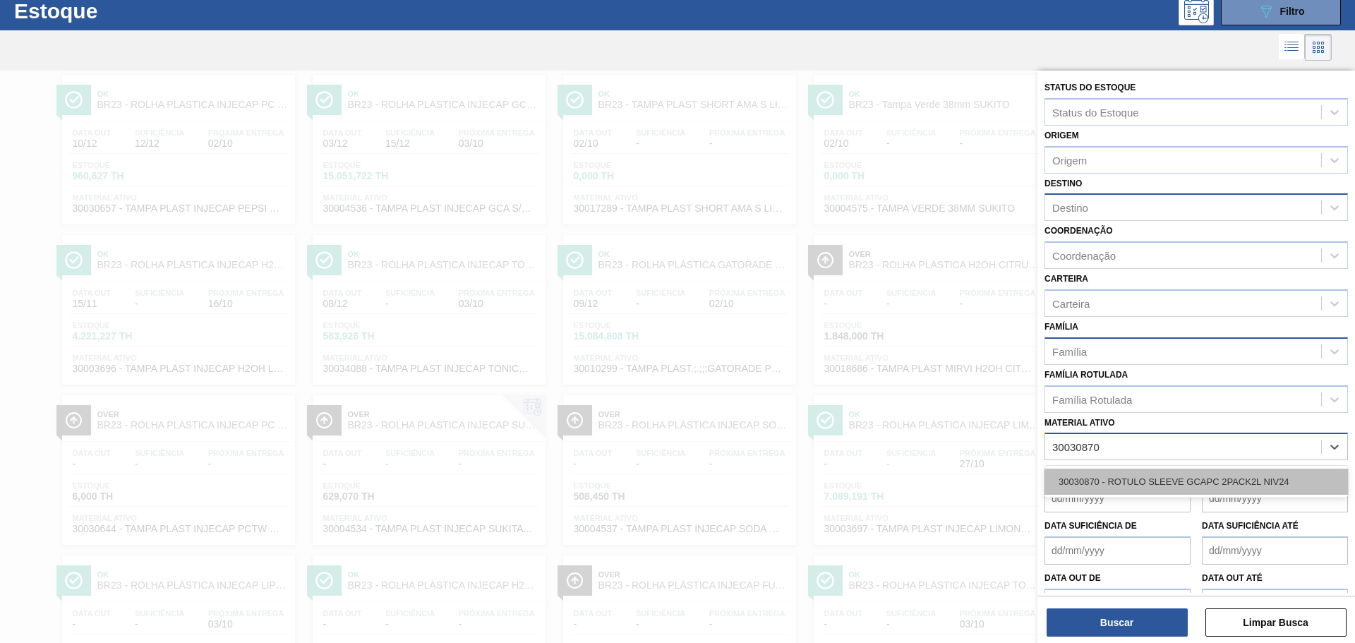
click at [1098, 481] on div "30030870 - ROTULO SLEEVE GCAPC 2PACK2L NIV24" at bounding box center [1197, 482] width 304 height 26
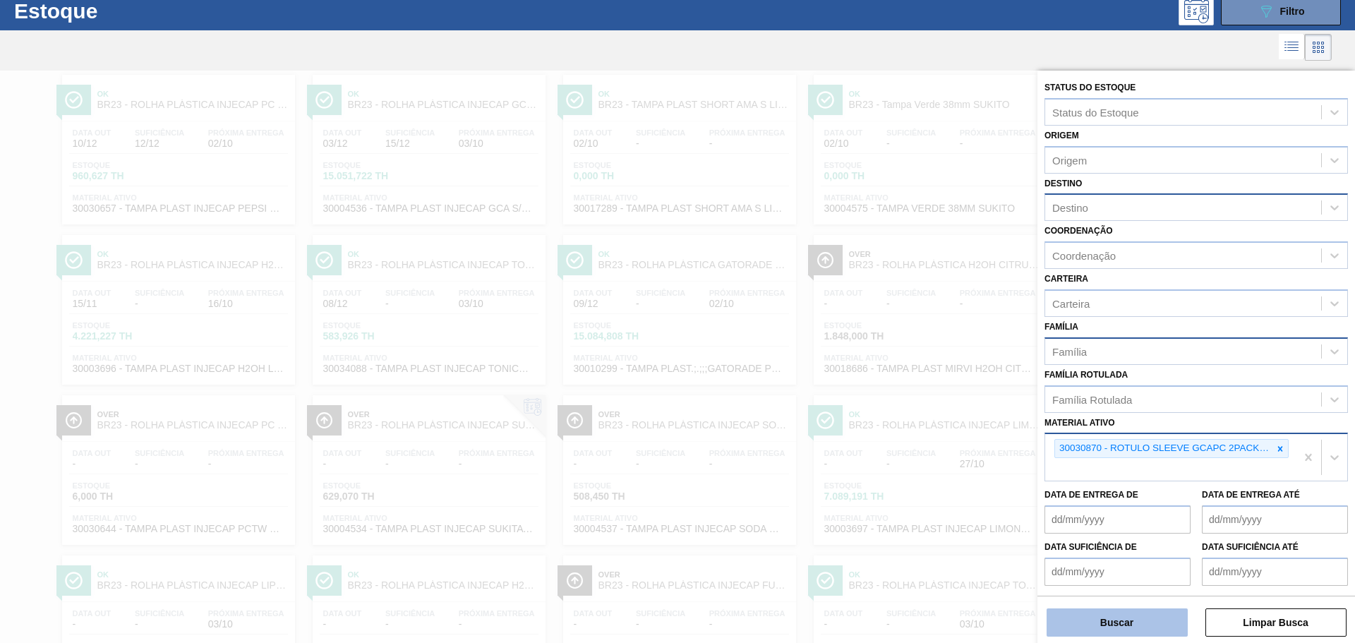
click at [1124, 622] on button "Buscar" at bounding box center [1117, 622] width 141 height 28
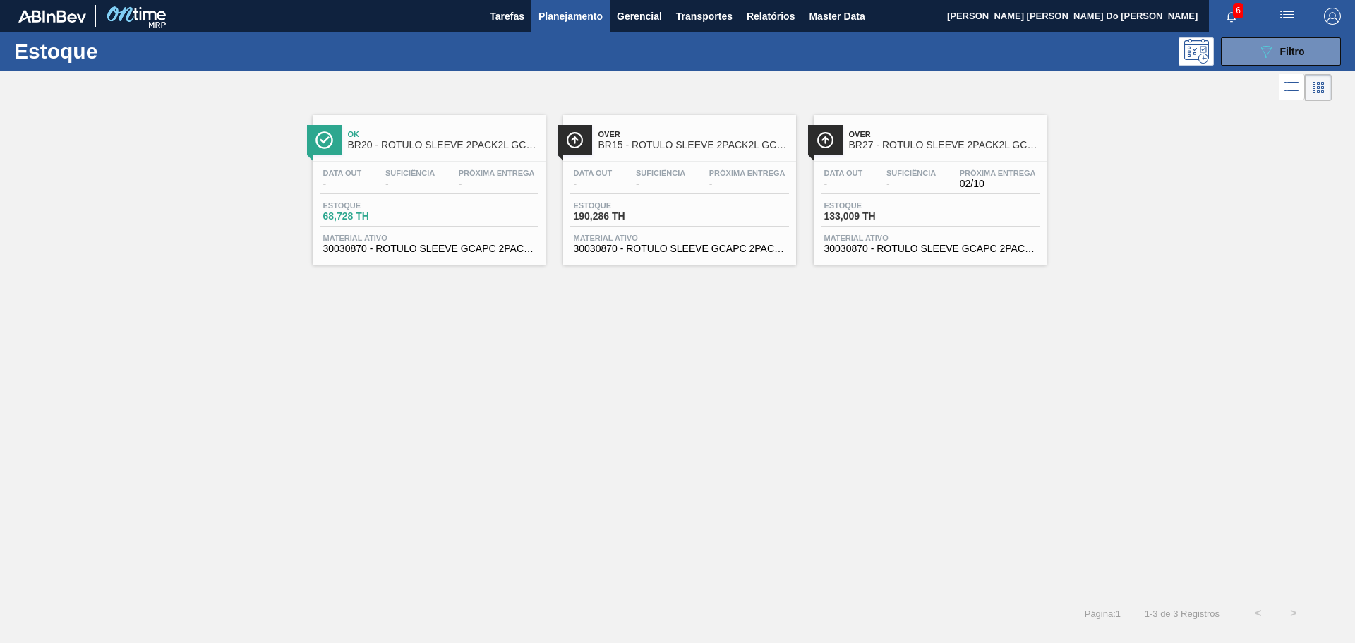
click at [950, 175] on div "Data out - Suficiência - Próxima Entrega 02/10" at bounding box center [930, 181] width 219 height 25
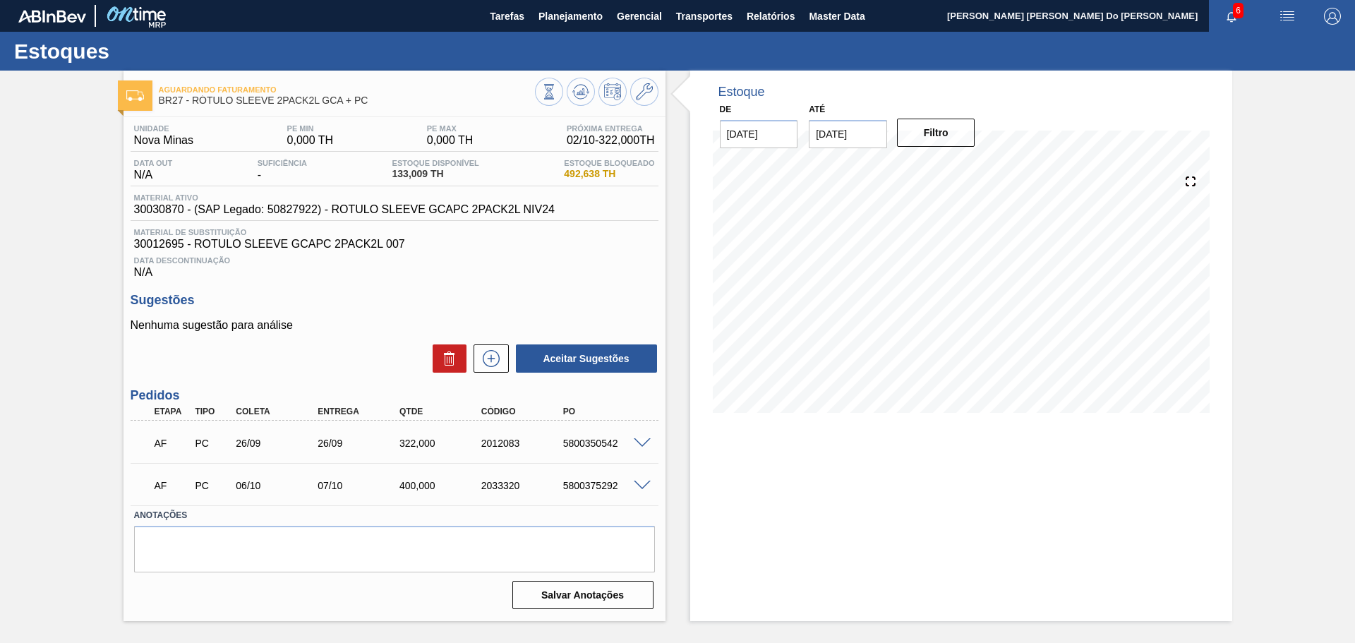
click at [644, 439] on span at bounding box center [642, 443] width 17 height 11
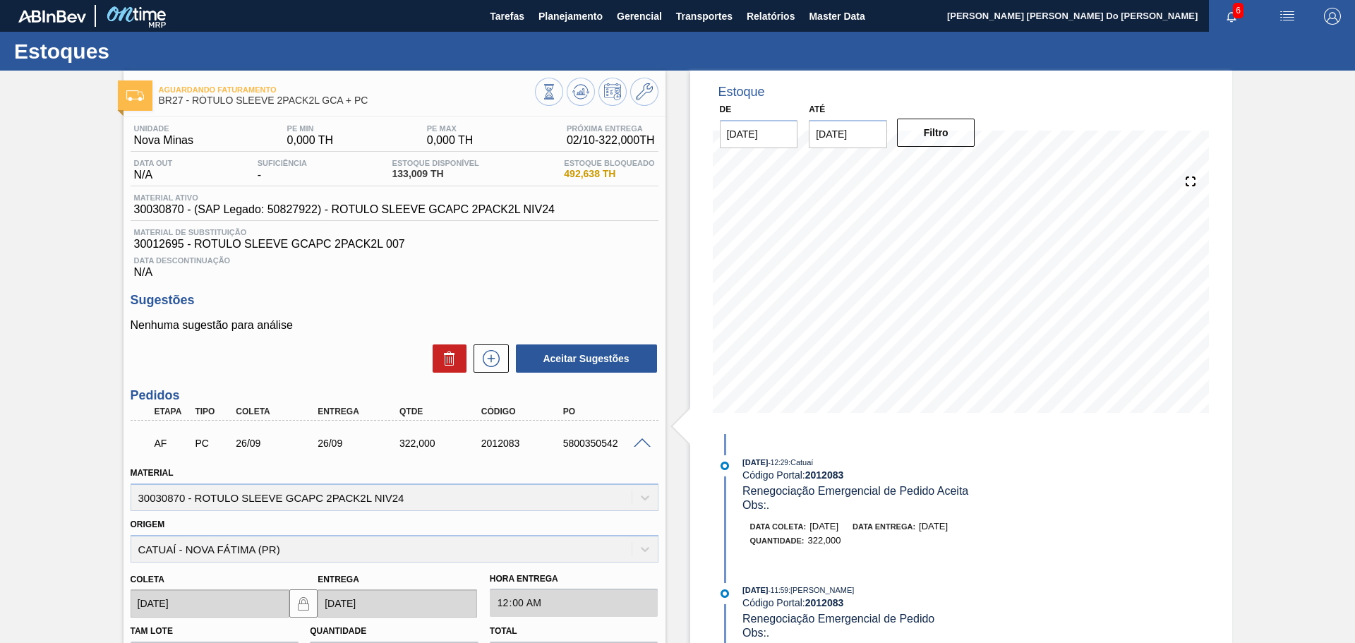
click at [636, 440] on span at bounding box center [642, 443] width 17 height 11
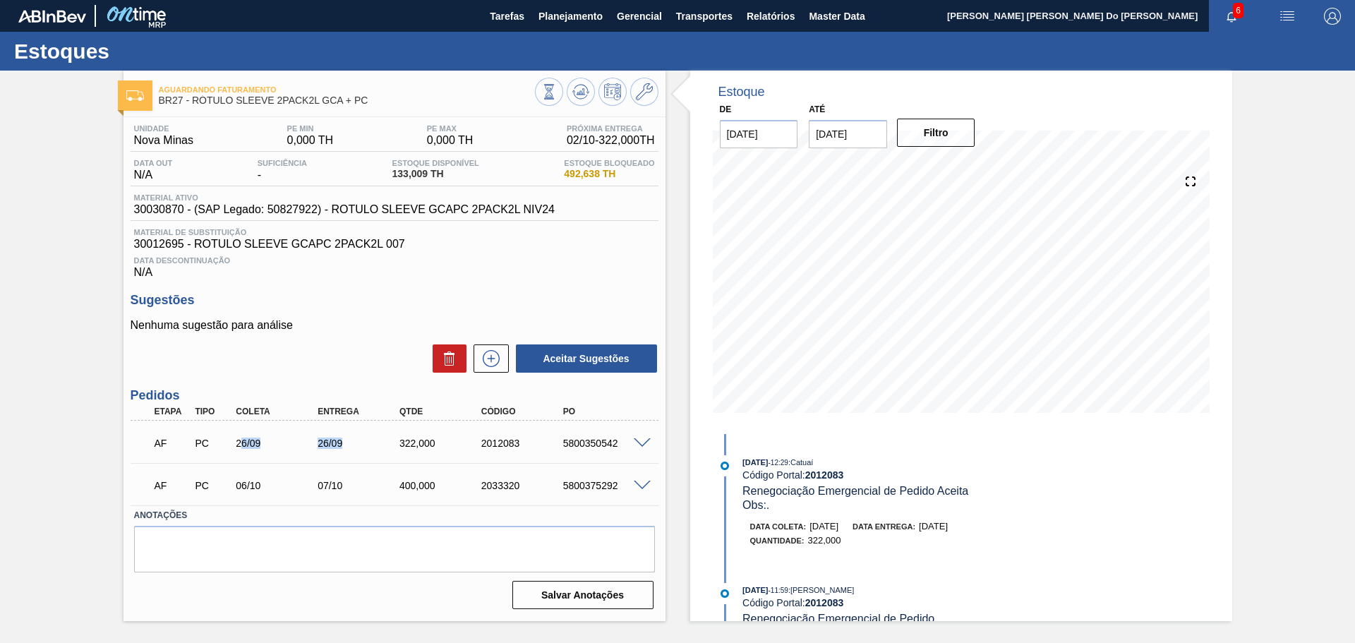
drag, startPoint x: 239, startPoint y: 449, endPoint x: 343, endPoint y: 449, distance: 103.8
click at [343, 449] on div "AF PC 26/09 26/09 322,000 2012083 5800350542" at bounding box center [390, 442] width 491 height 28
click at [638, 445] on span at bounding box center [642, 443] width 17 height 11
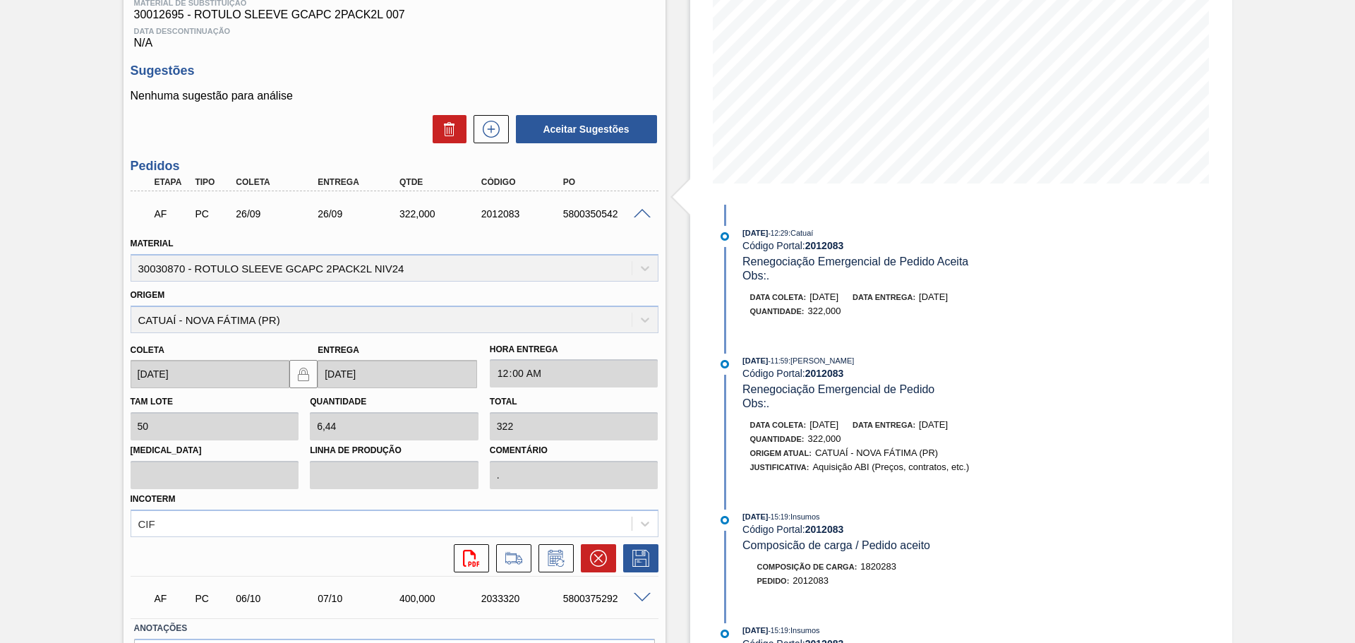
scroll to position [320, 0]
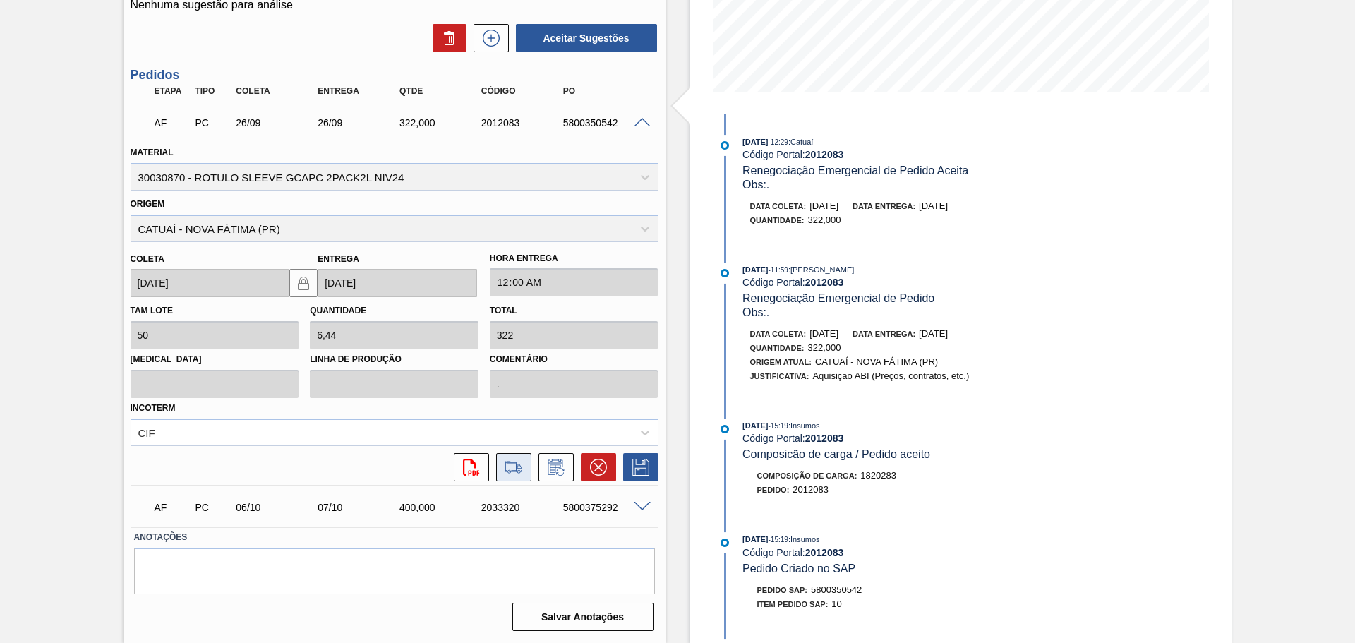
click at [512, 464] on icon at bounding box center [513, 466] width 17 height 11
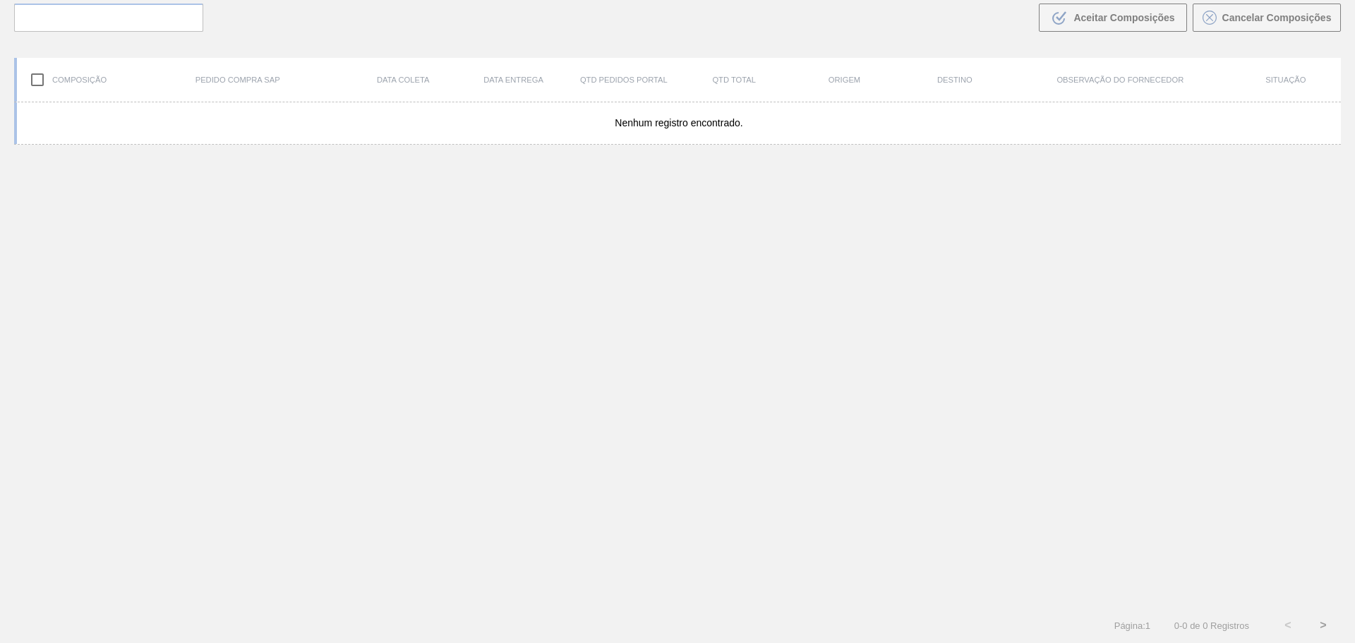
scroll to position [102, 0]
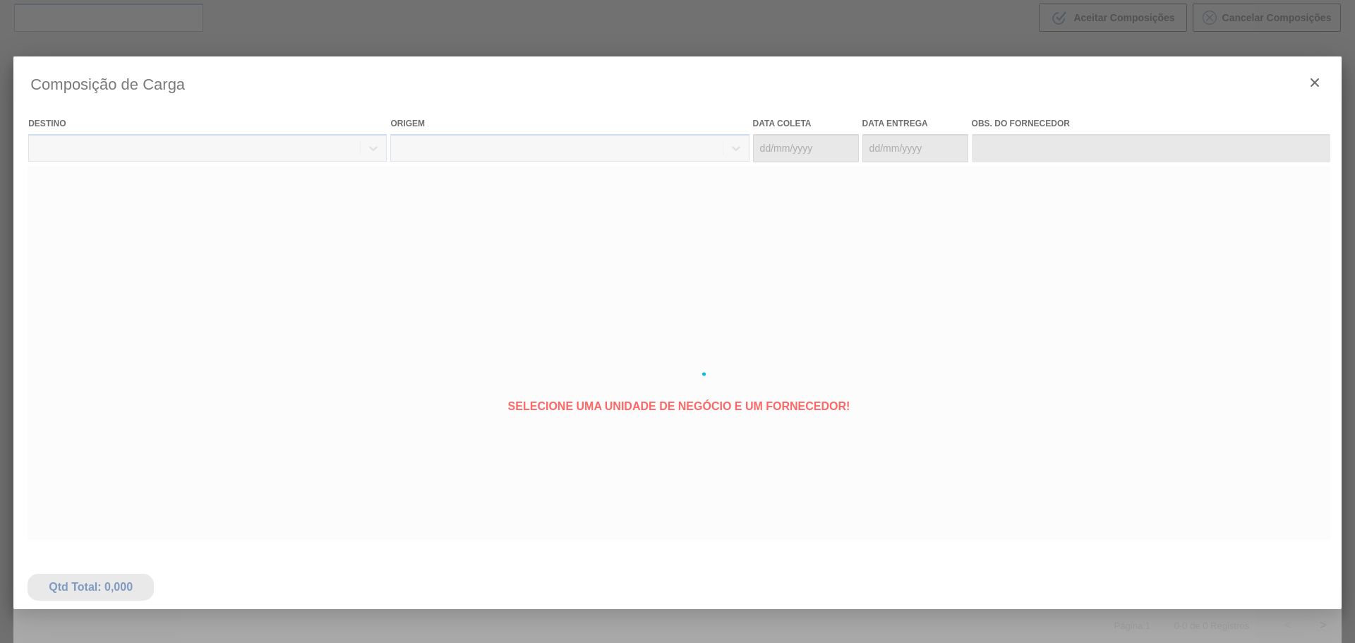
type coleta "[DATE]"
type entrega "[DATE]"
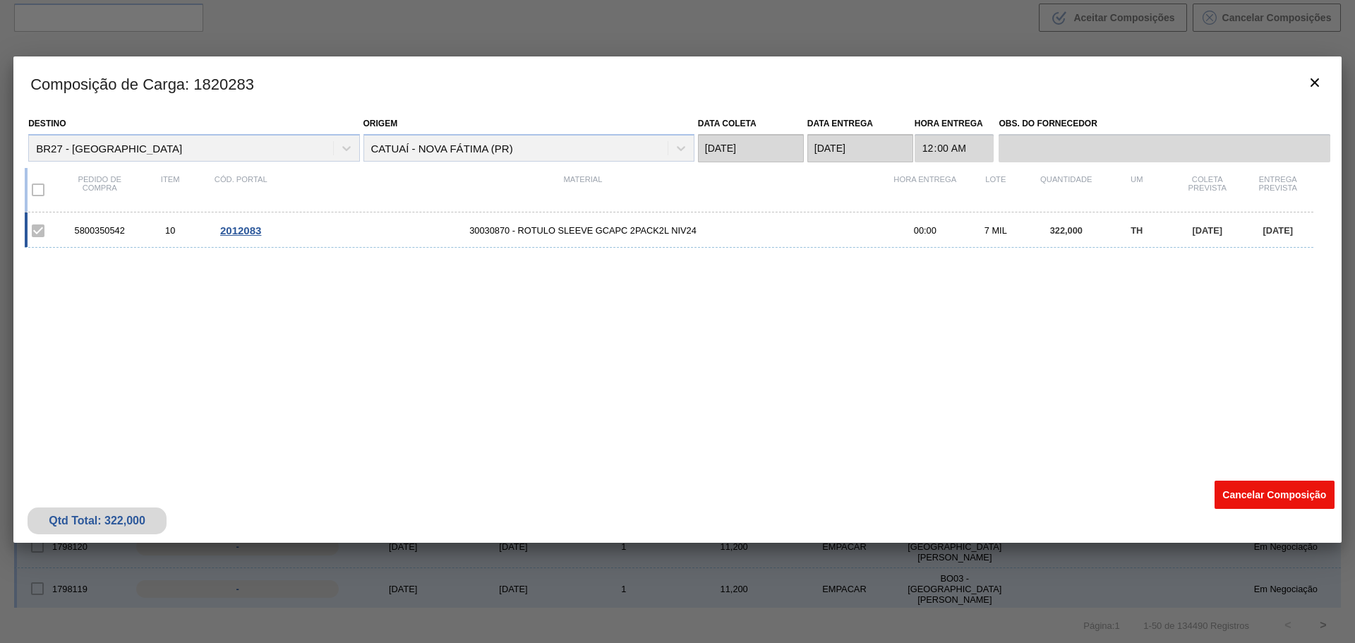
click at [1282, 493] on button "Cancelar Composição" at bounding box center [1275, 495] width 120 height 28
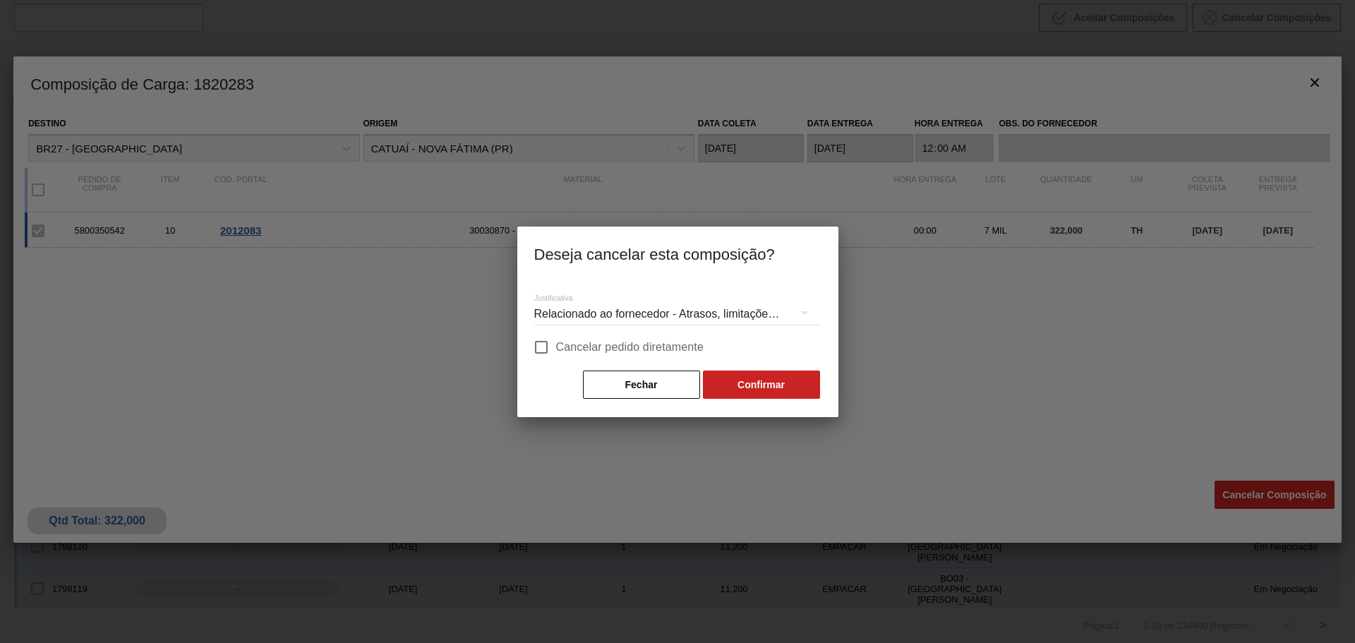
click at [539, 347] on input "Cancelar pedido diretamente" at bounding box center [542, 347] width 30 height 30
checkbox input "true"
click at [764, 388] on button "Confirmar" at bounding box center [761, 385] width 117 height 28
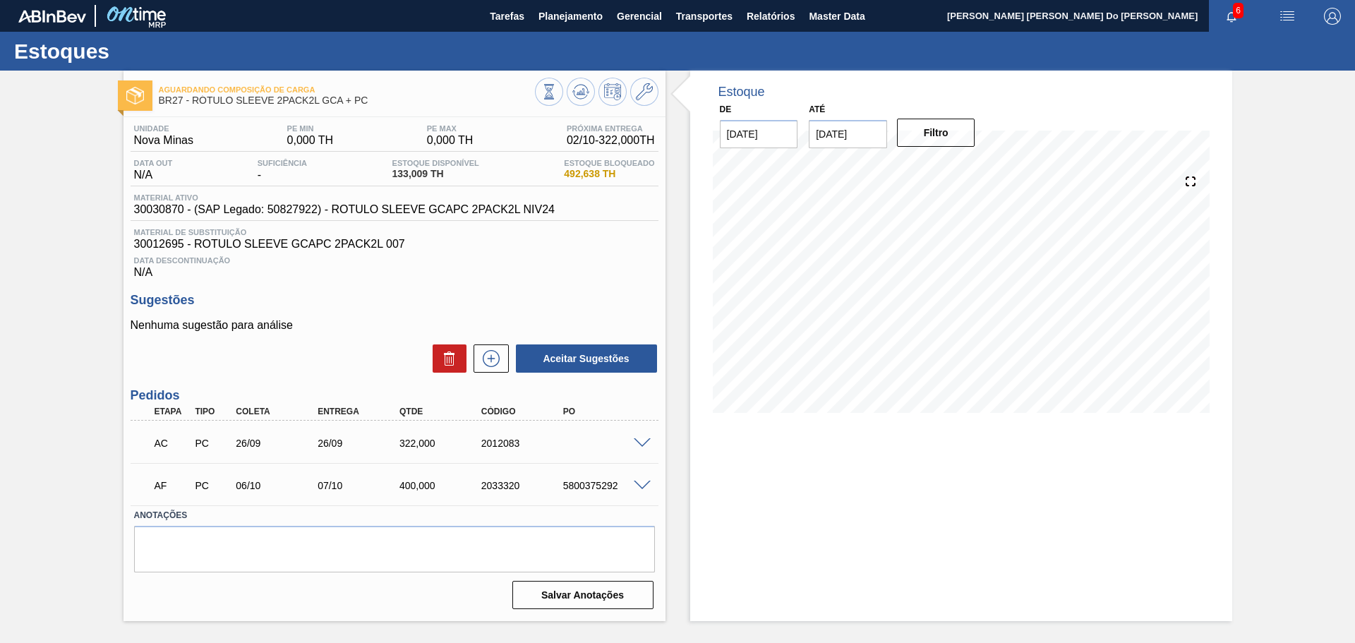
click at [638, 445] on span at bounding box center [642, 443] width 17 height 11
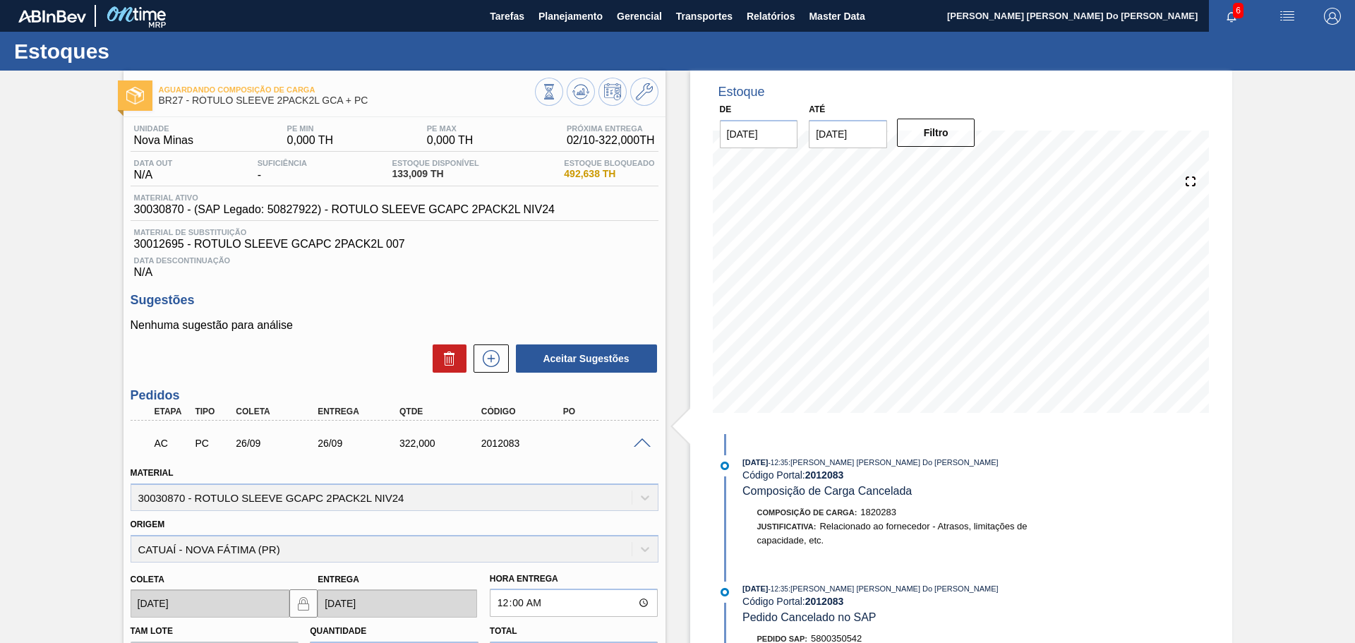
scroll to position [320, 0]
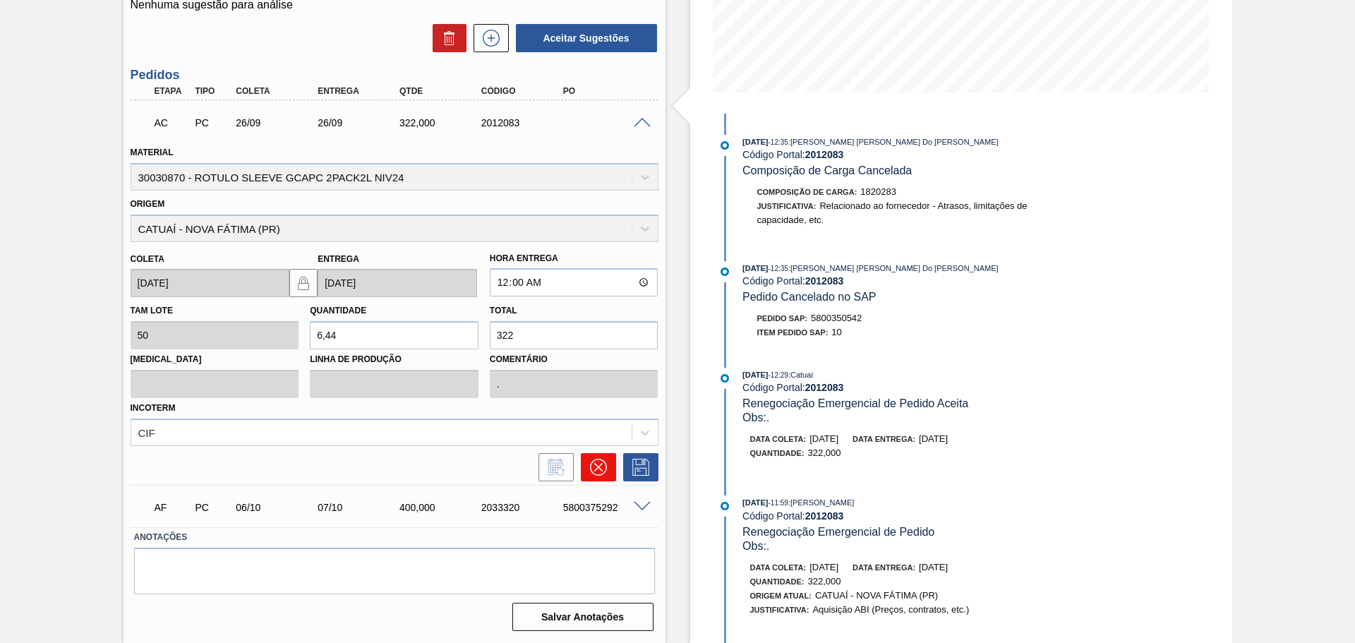
click at [599, 464] on icon at bounding box center [598, 467] width 17 height 17
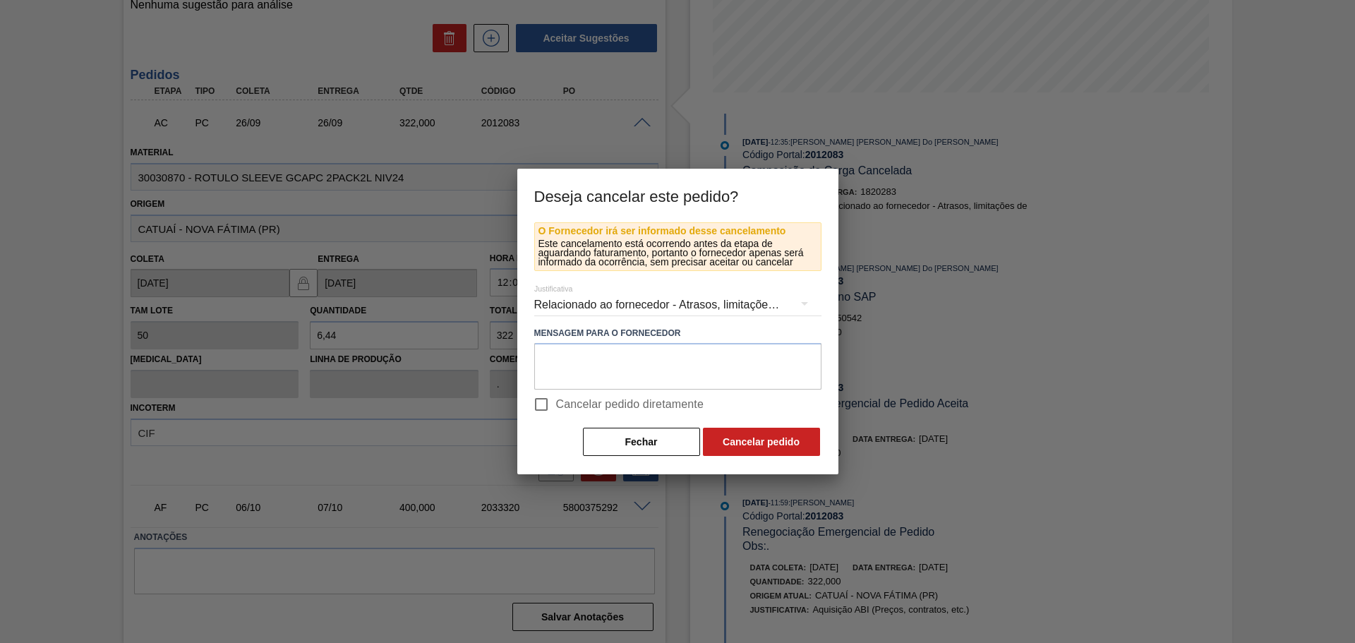
click at [541, 404] on input "Cancelar pedido diretamente" at bounding box center [542, 405] width 30 height 30
checkbox input "true"
click at [755, 436] on button "Cancelar pedido" at bounding box center [761, 442] width 117 height 28
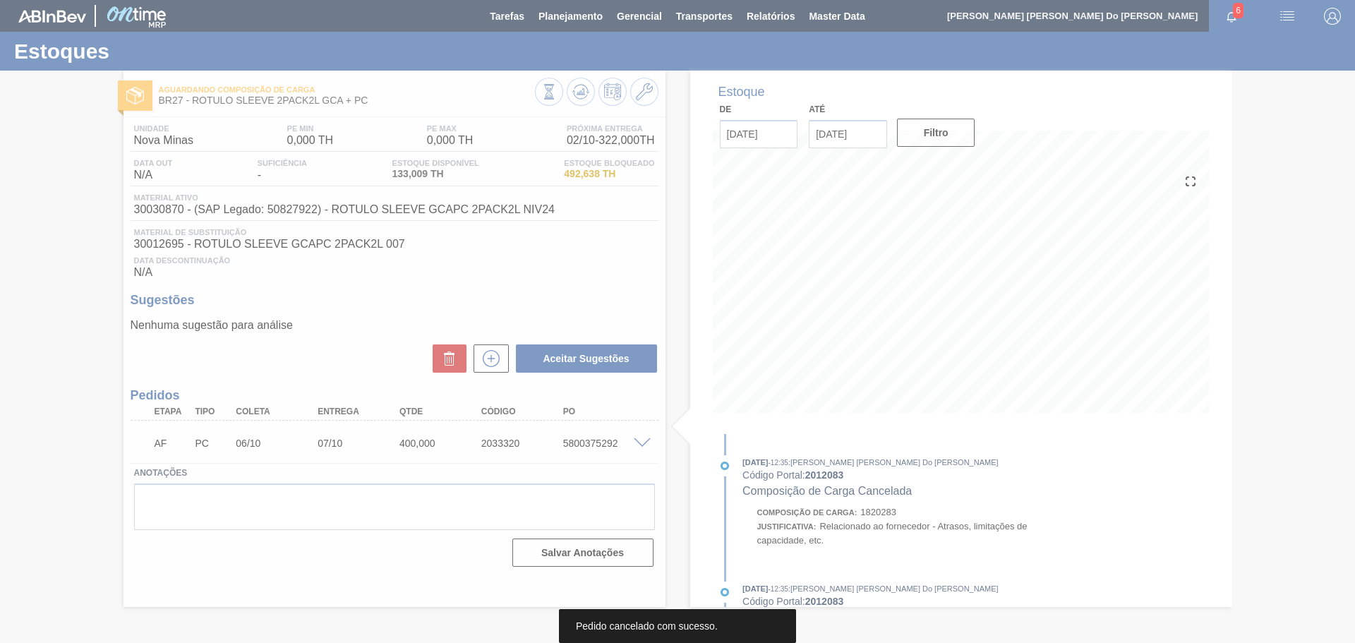
scroll to position [0, 0]
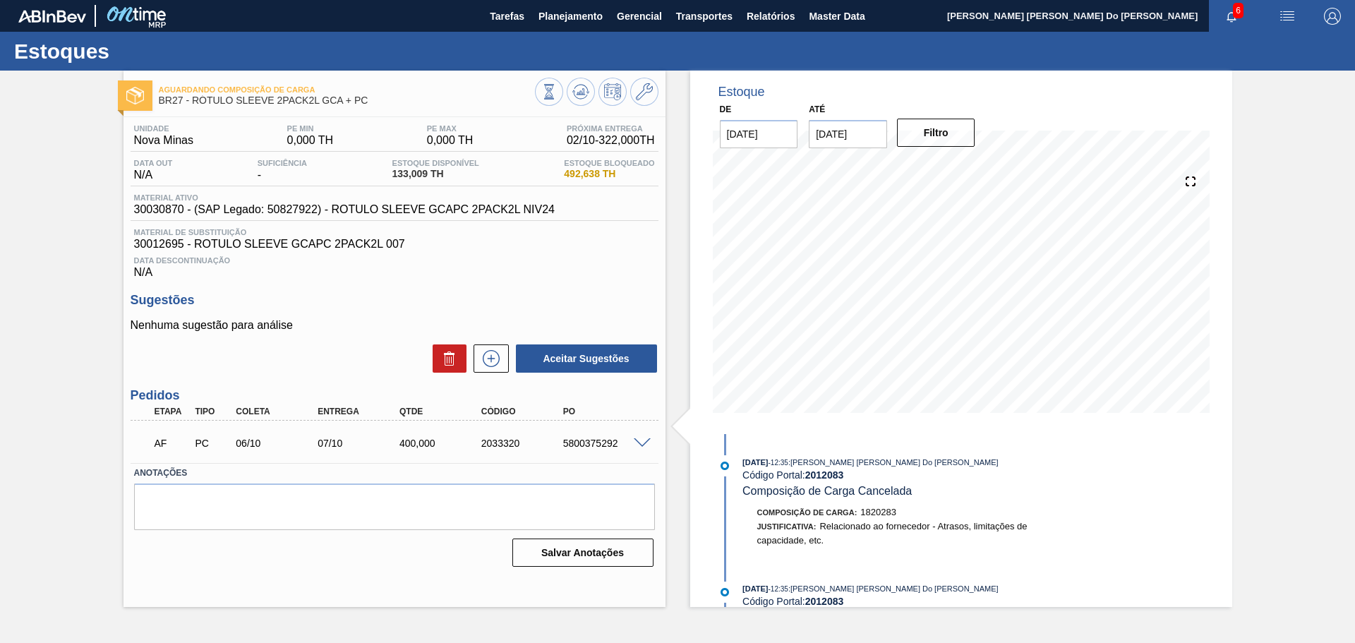
click at [641, 440] on span at bounding box center [642, 443] width 17 height 11
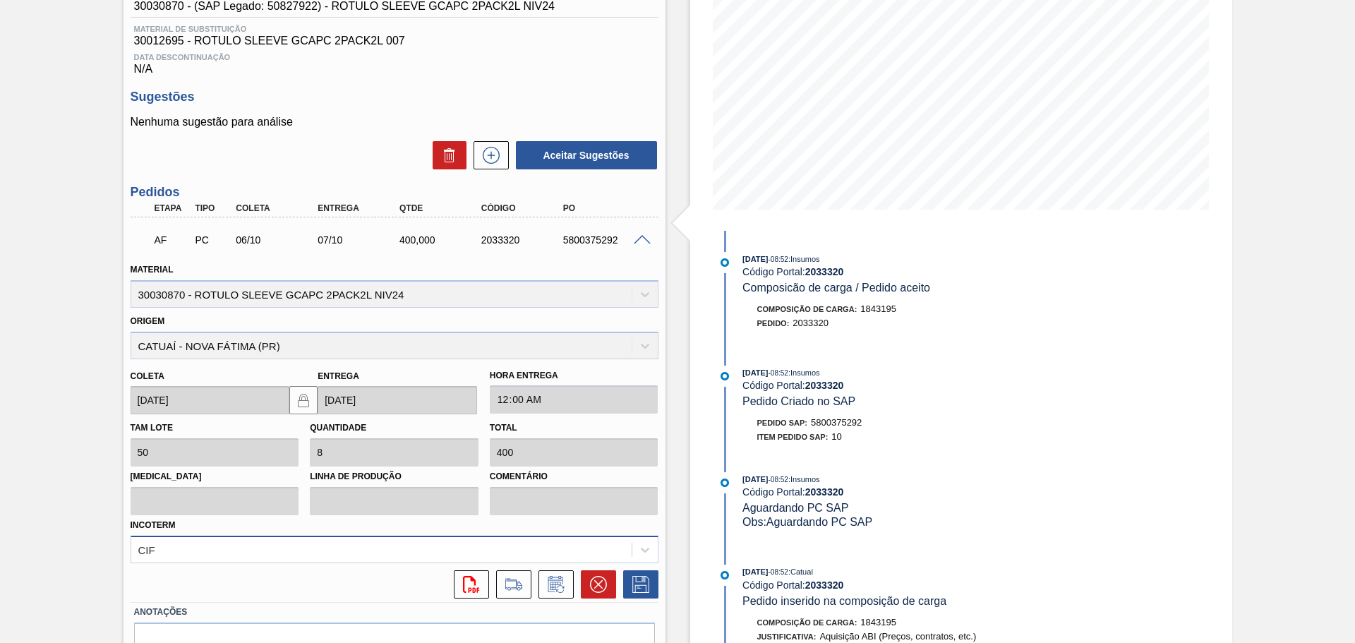
scroll to position [278, 0]
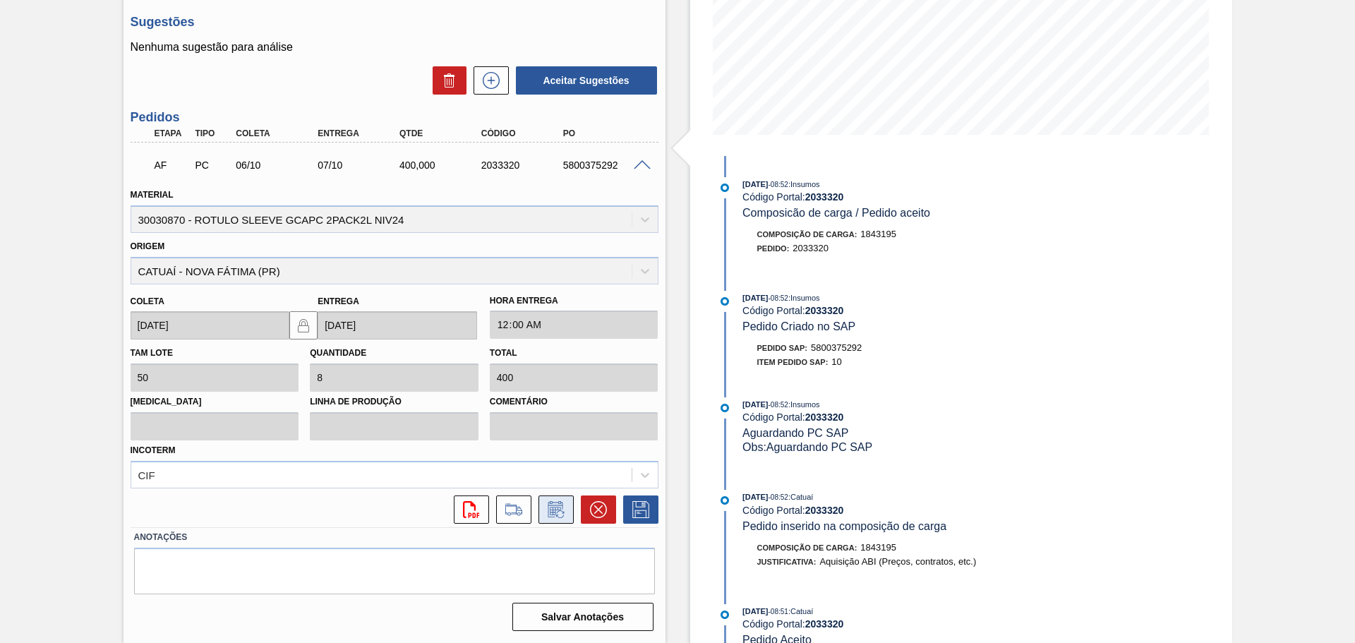
click at [557, 504] on icon at bounding box center [556, 509] width 23 height 17
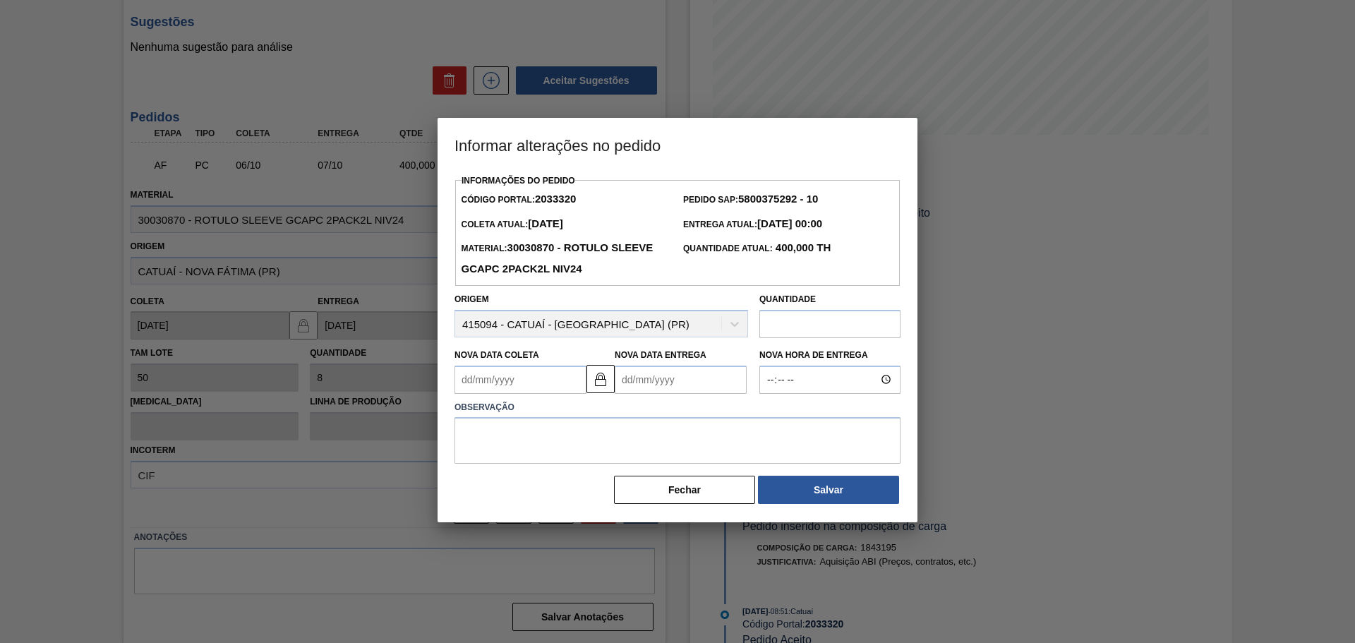
click at [827, 316] on input "text" at bounding box center [829, 324] width 141 height 28
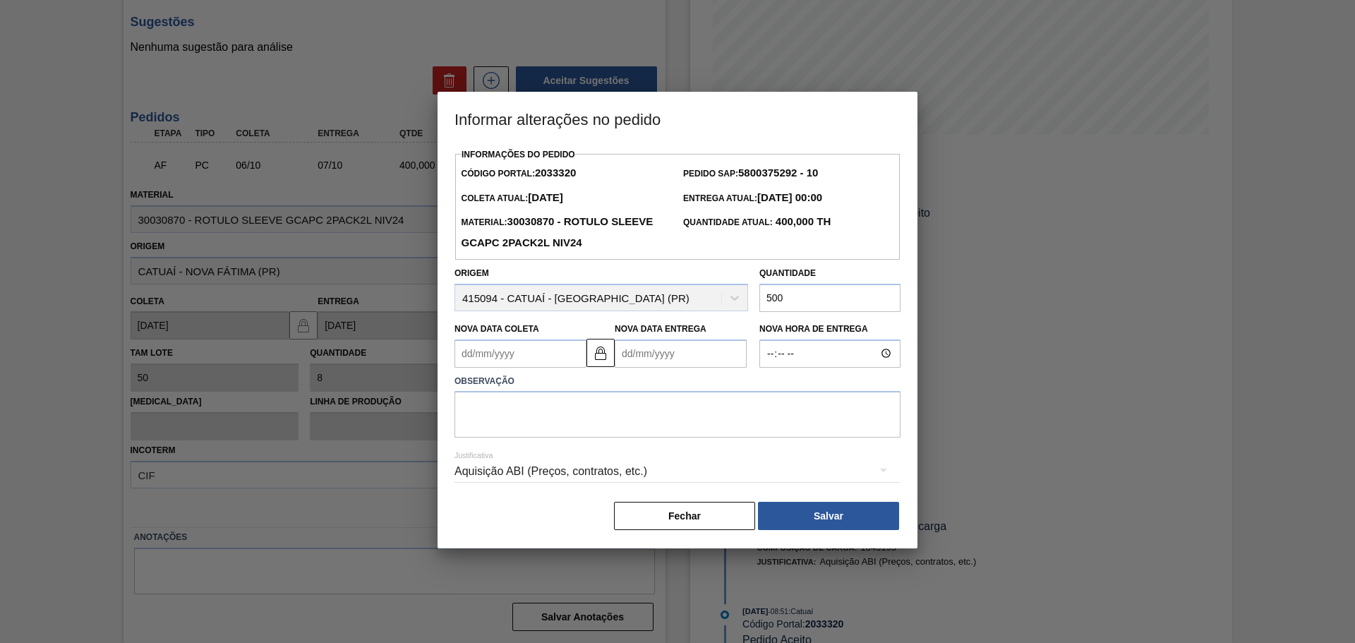
type input "500"
click at [771, 409] on textarea at bounding box center [678, 414] width 446 height 47
type textarea "aumento de volume"
click at [851, 509] on button "Salvar" at bounding box center [828, 516] width 141 height 28
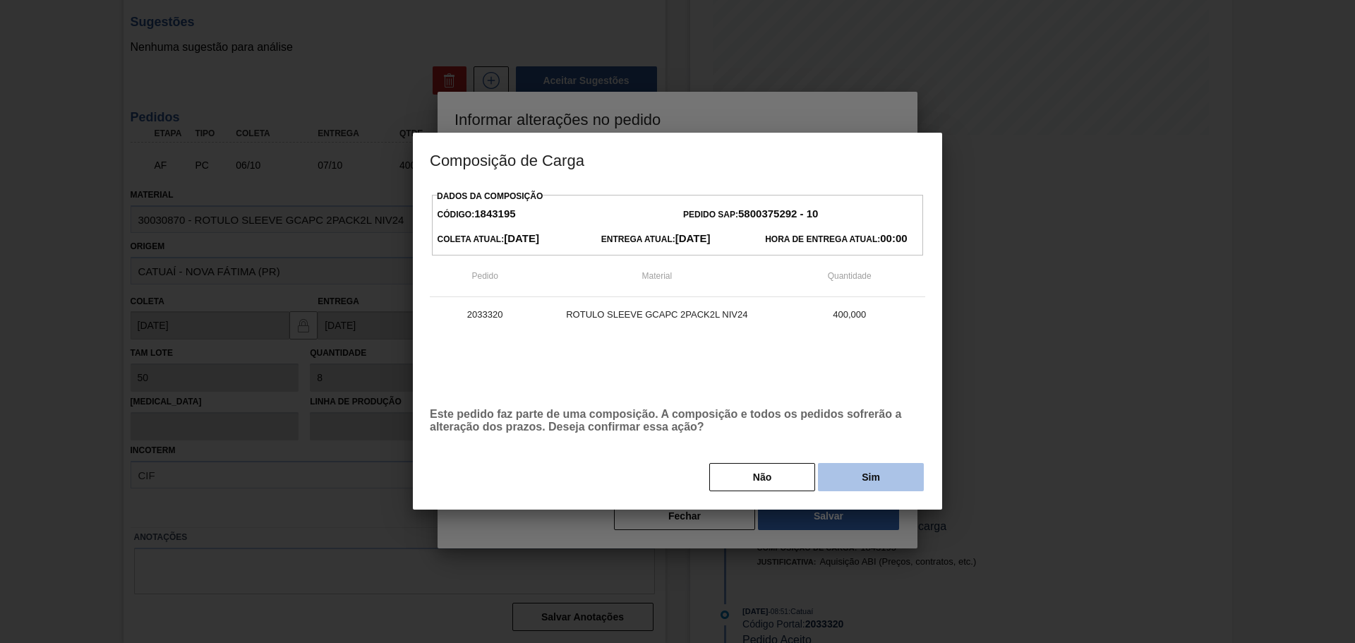
click at [908, 481] on button "Sim" at bounding box center [871, 477] width 106 height 28
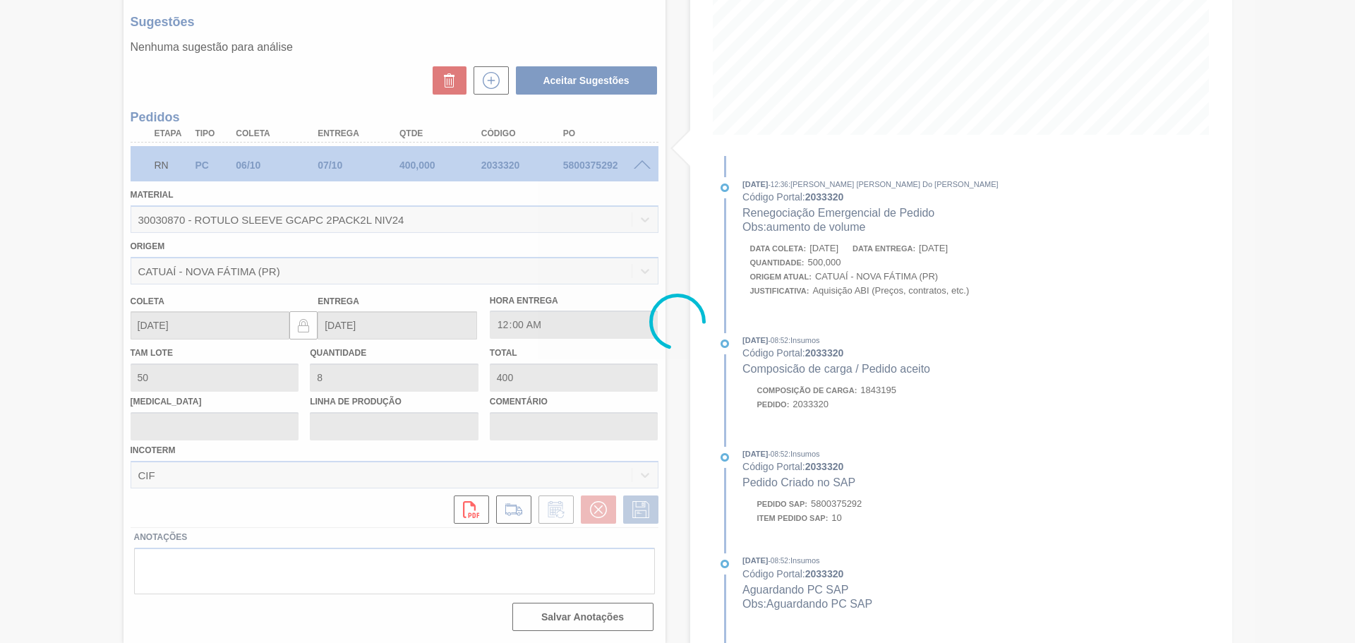
scroll to position [0, 0]
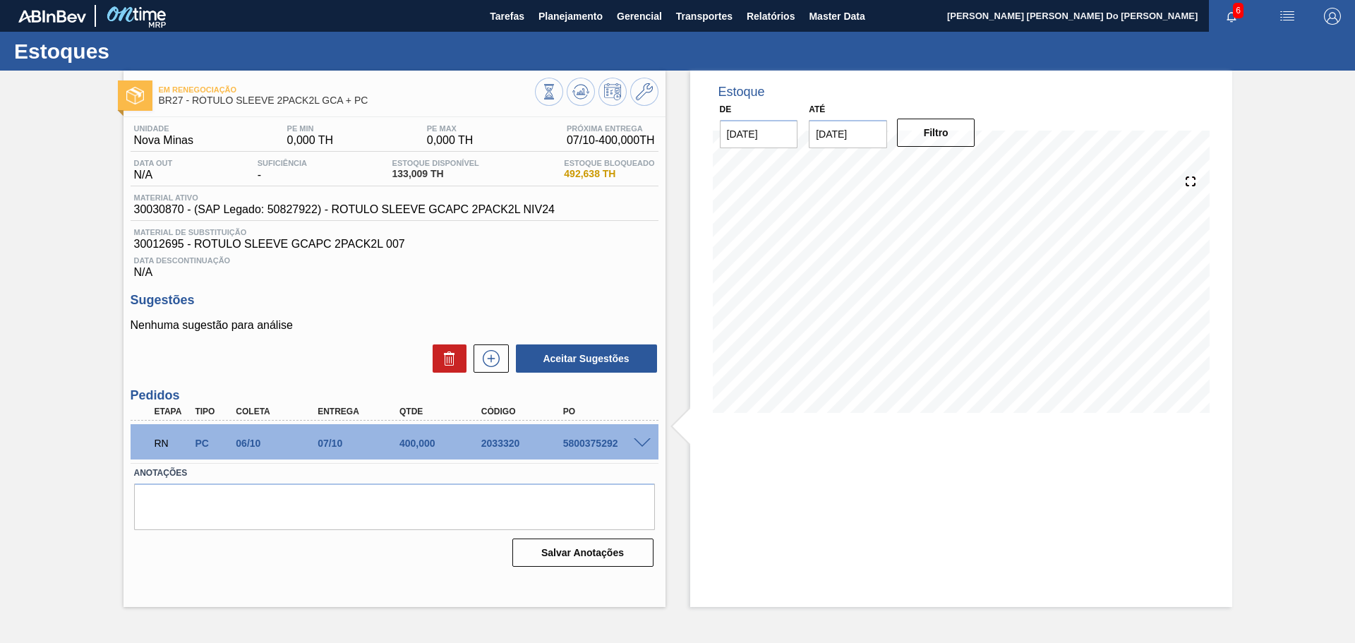
click at [643, 448] on div "5800375292" at bounding box center [606, 443] width 92 height 11
click at [644, 439] on span at bounding box center [642, 443] width 17 height 11
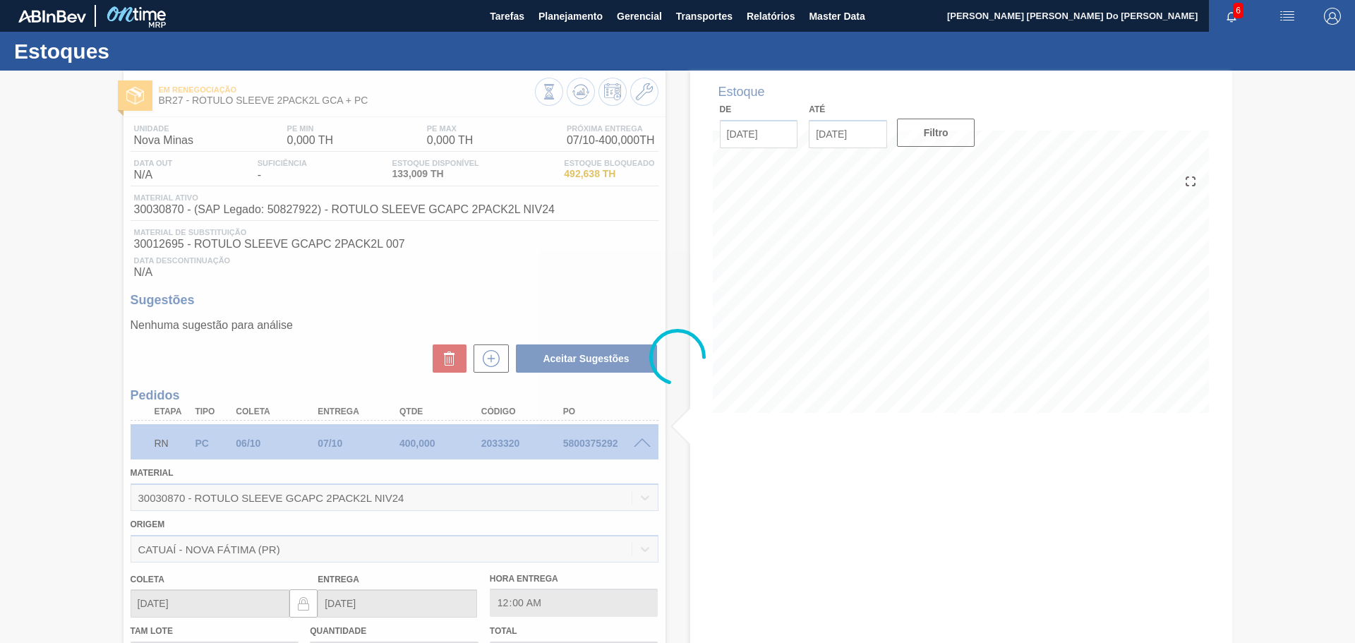
click at [636, 449] on div at bounding box center [677, 357] width 1355 height 572
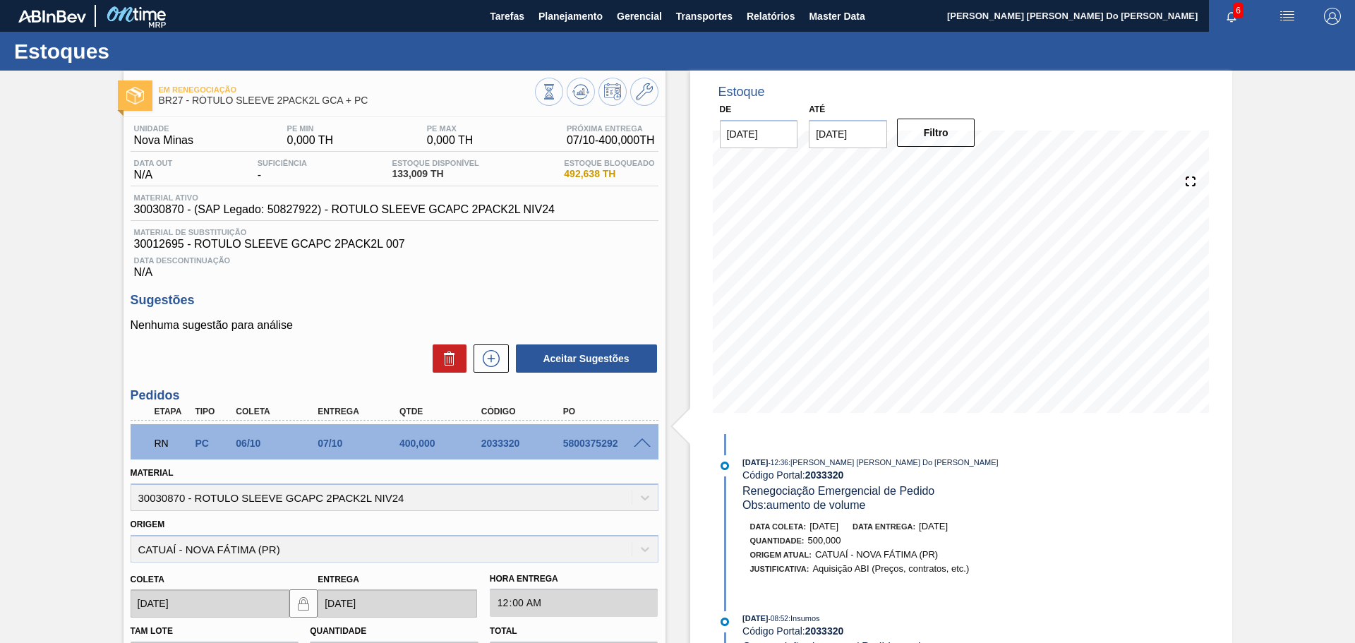
click at [1334, 20] on img "button" at bounding box center [1332, 16] width 17 height 17
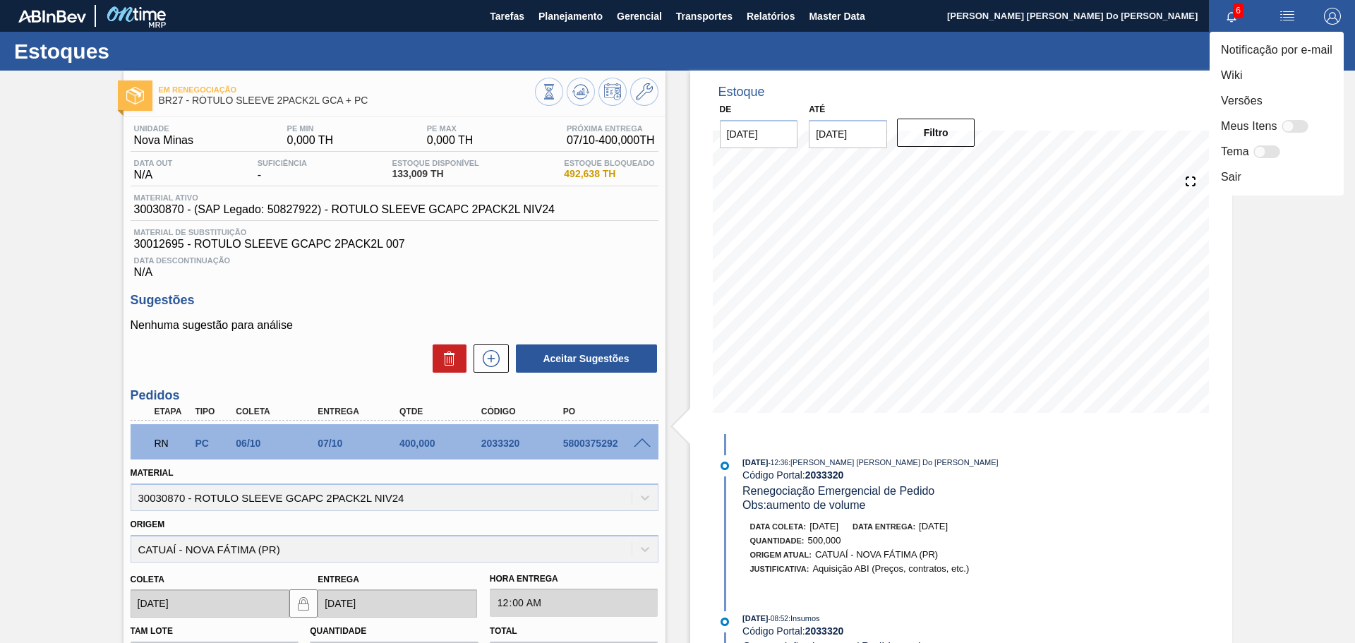
click at [548, 22] on div at bounding box center [677, 321] width 1355 height 643
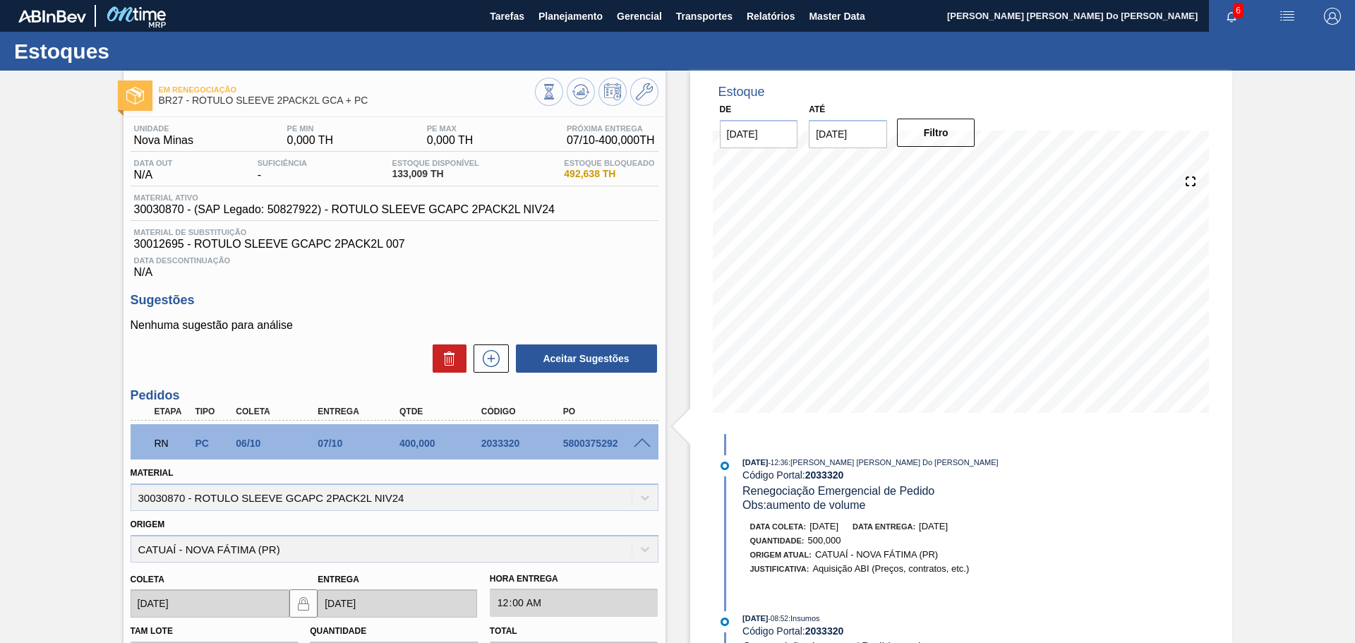
click at [570, 0] on body "Tarefas Planejamento Gerencial Transportes Relatórios Master Data [PERSON_NAME]…" at bounding box center [677, 0] width 1355 height 0
click at [548, 21] on span "Planejamento" at bounding box center [571, 16] width 64 height 17
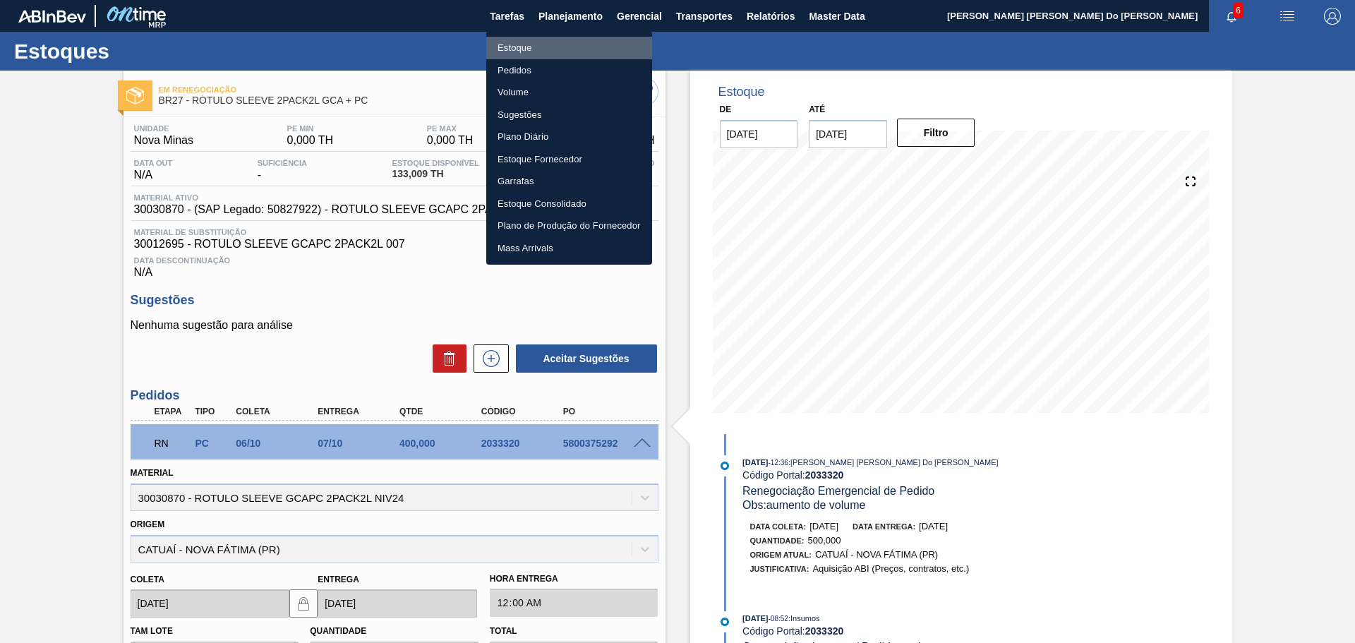
click at [519, 44] on li "Estoque" at bounding box center [569, 48] width 166 height 23
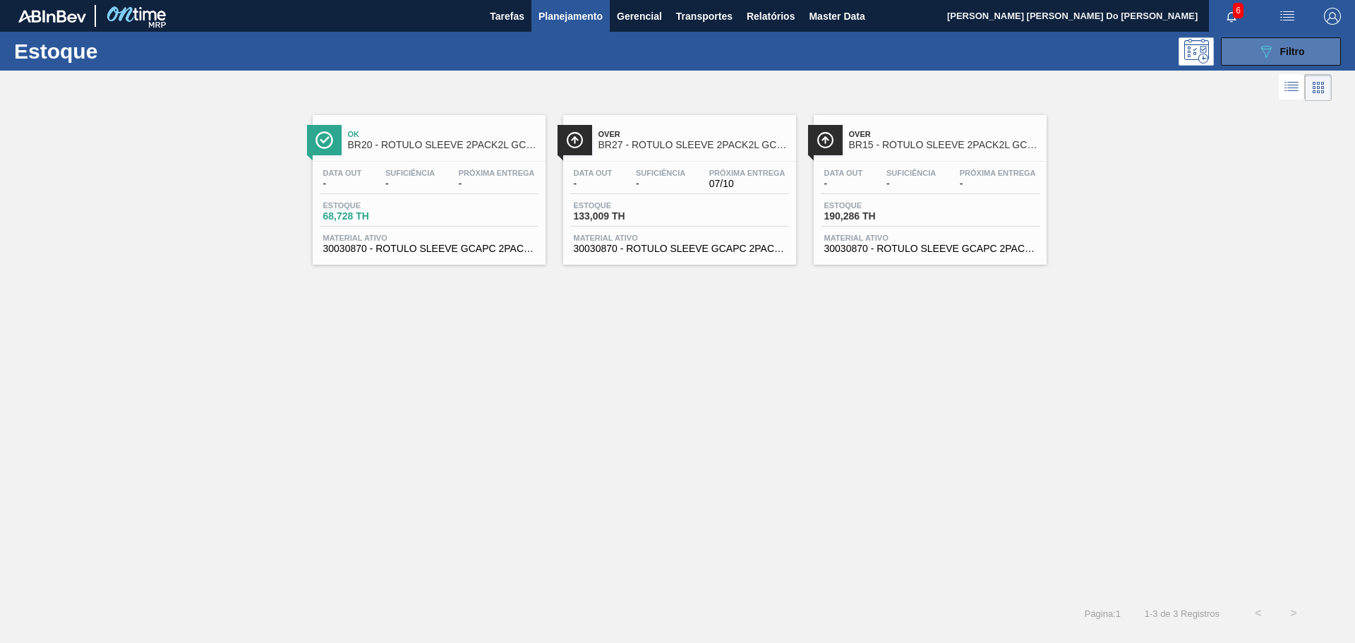
click at [1277, 54] on div "089F7B8B-B2A5-4AFE-B5C0-19BA573D28AC Filtro" at bounding box center [1281, 51] width 47 height 17
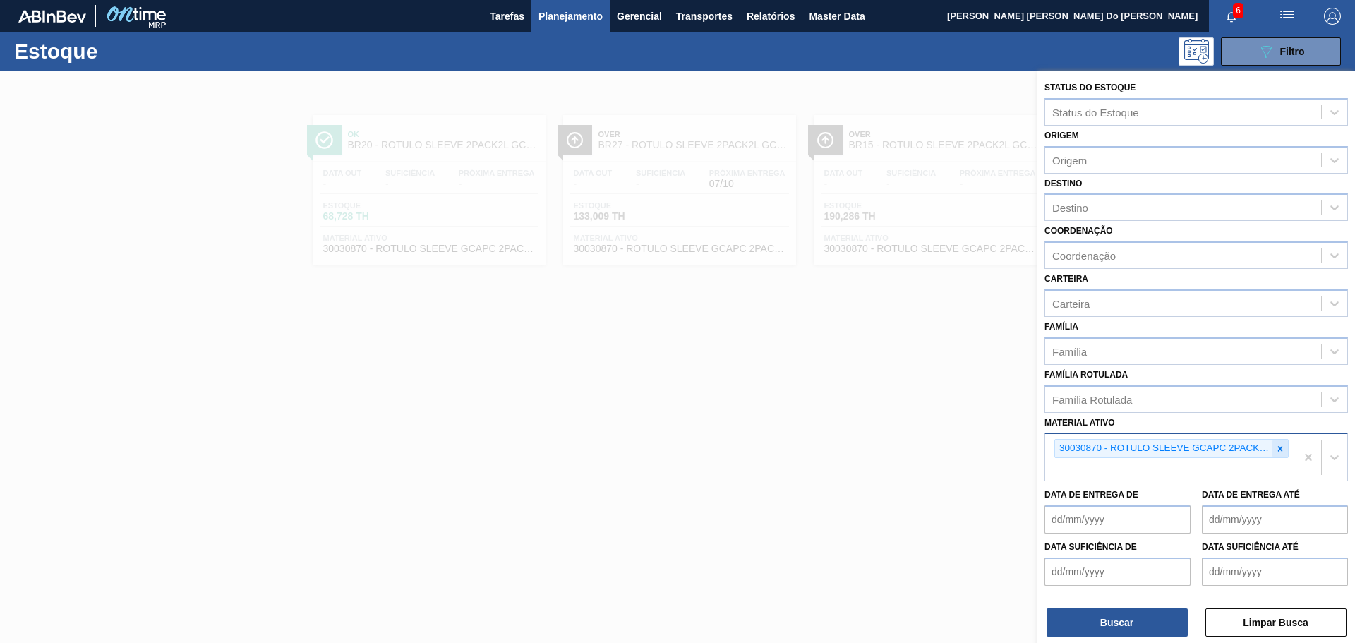
click at [1278, 450] on icon at bounding box center [1280, 448] width 5 height 5
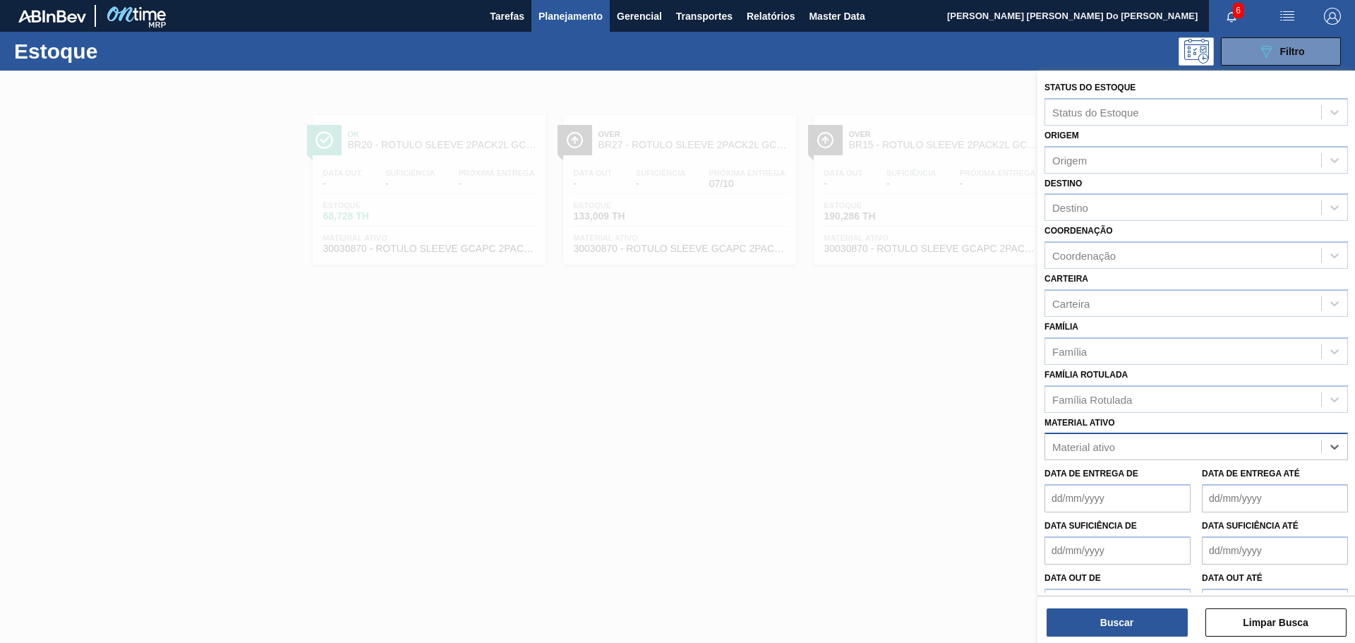
paste ativo "30003700"
type ativo "30003700"
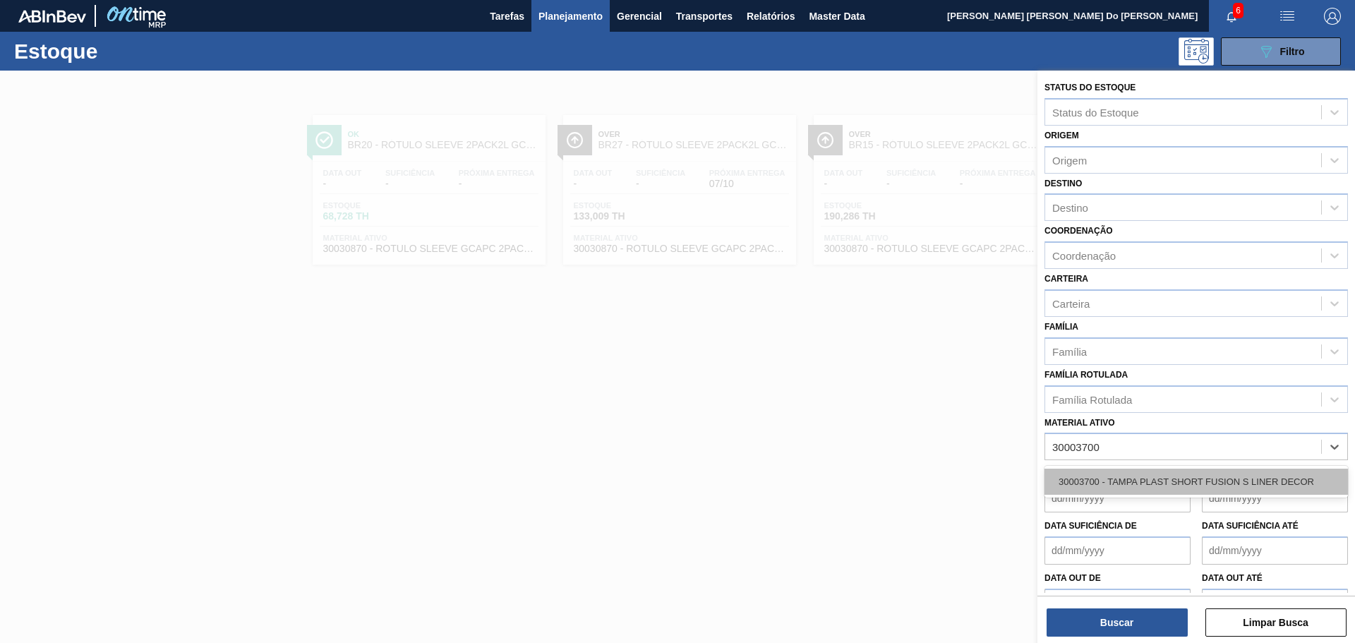
click at [1129, 482] on div "30003700 - TAMPA PLAST SHORT FUSION S LINER DECOR" at bounding box center [1197, 482] width 304 height 26
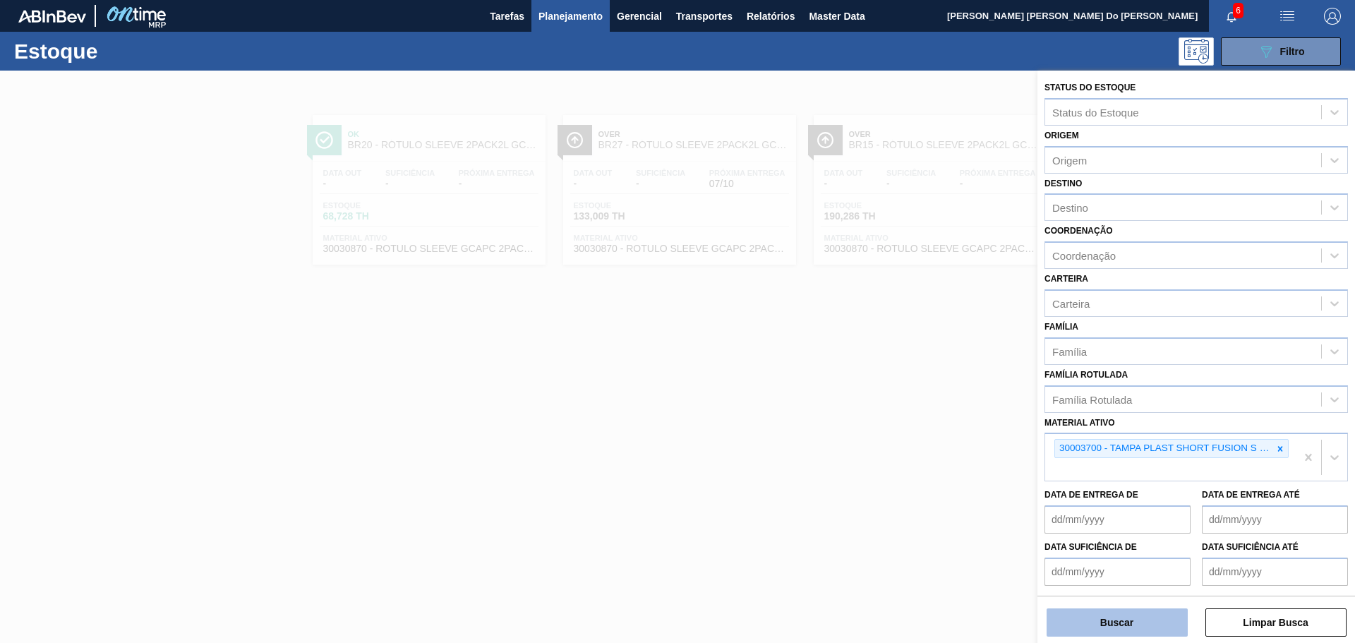
click at [1090, 617] on button "Buscar" at bounding box center [1117, 622] width 141 height 28
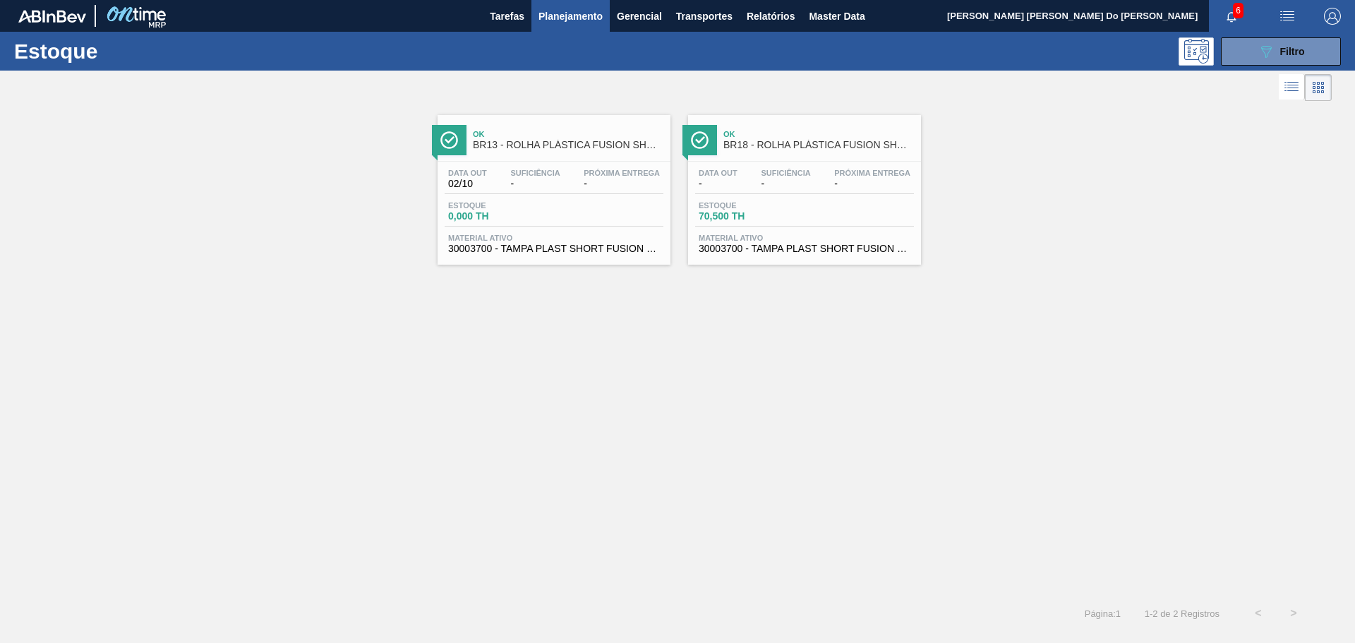
click at [827, 236] on span "Material ativo" at bounding box center [805, 238] width 212 height 8
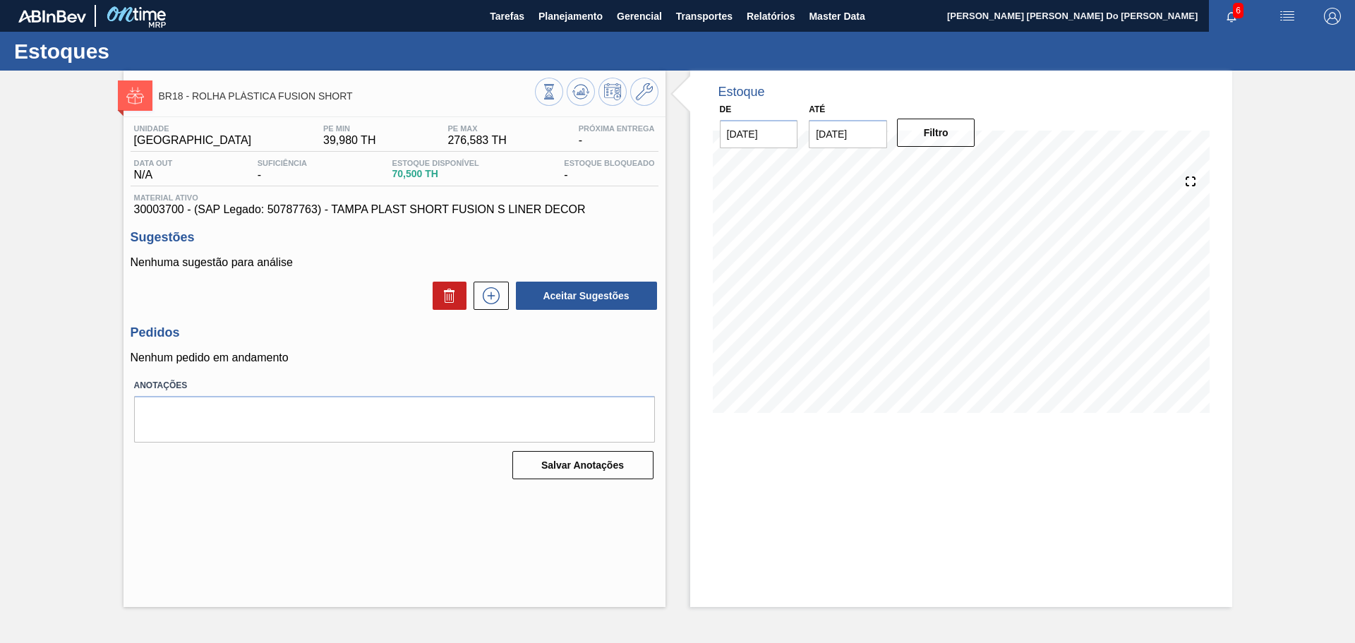
click at [1341, 13] on span "button" at bounding box center [1333, 16] width 34 height 17
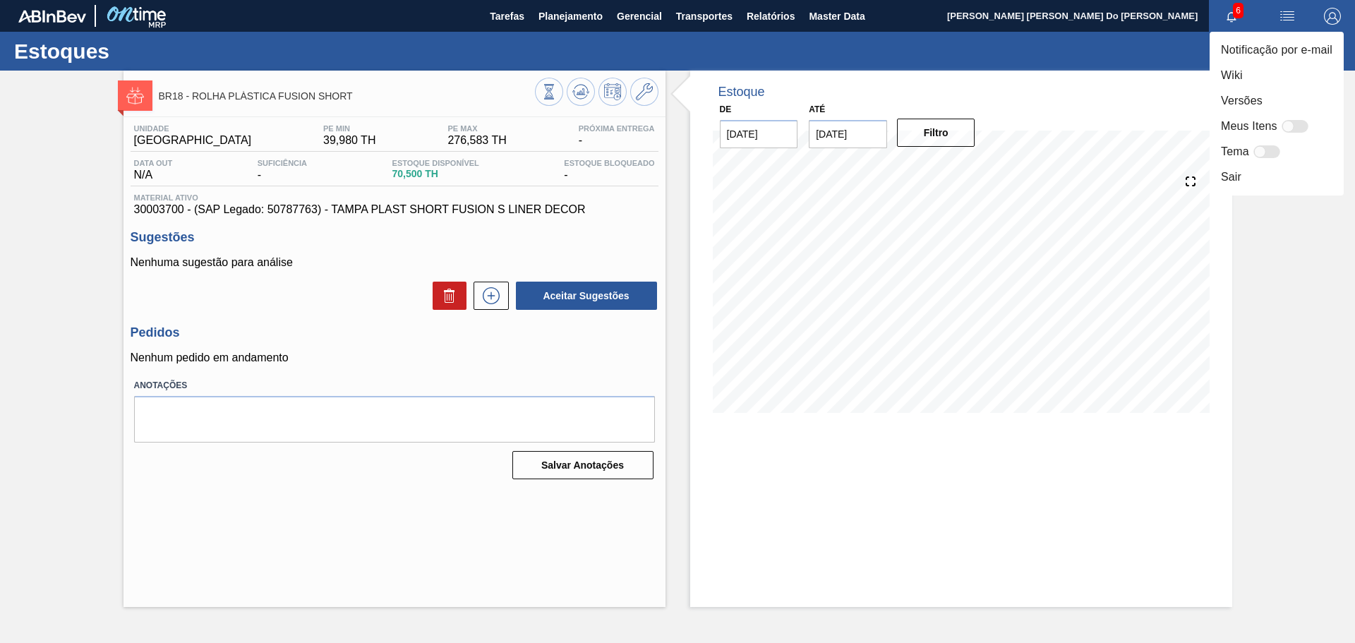
click at [563, 14] on div at bounding box center [677, 321] width 1355 height 643
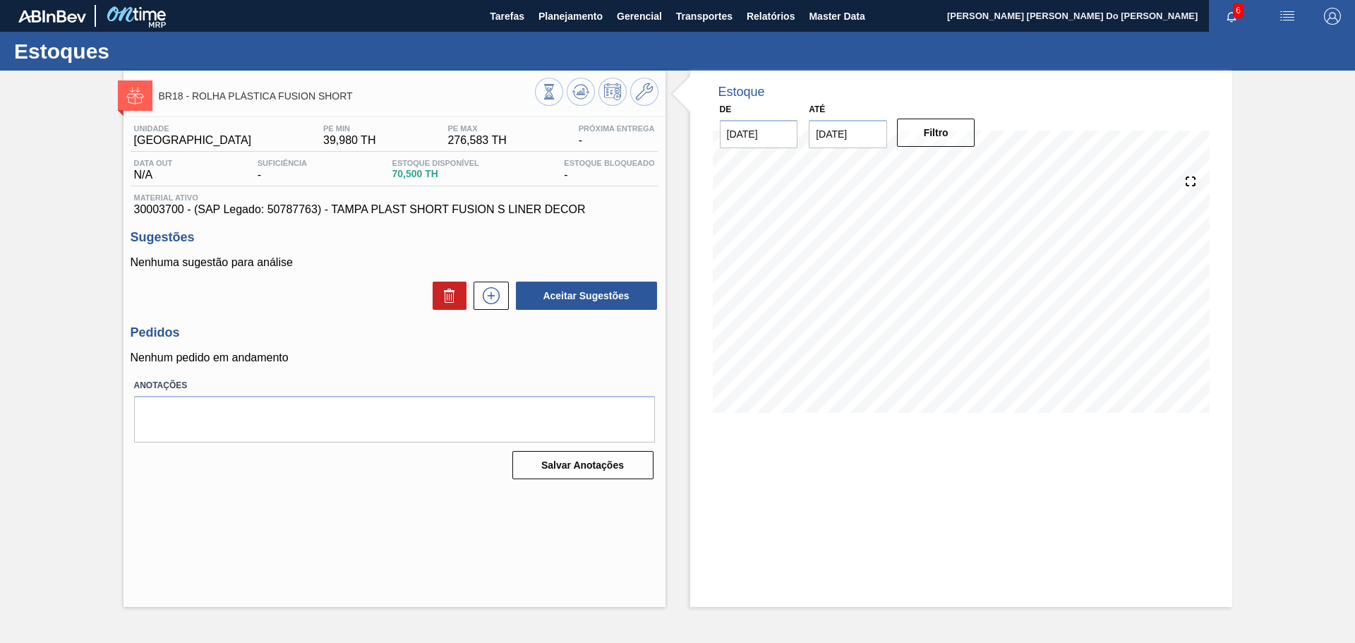
click at [555, 18] on span "Planejamento" at bounding box center [571, 16] width 64 height 17
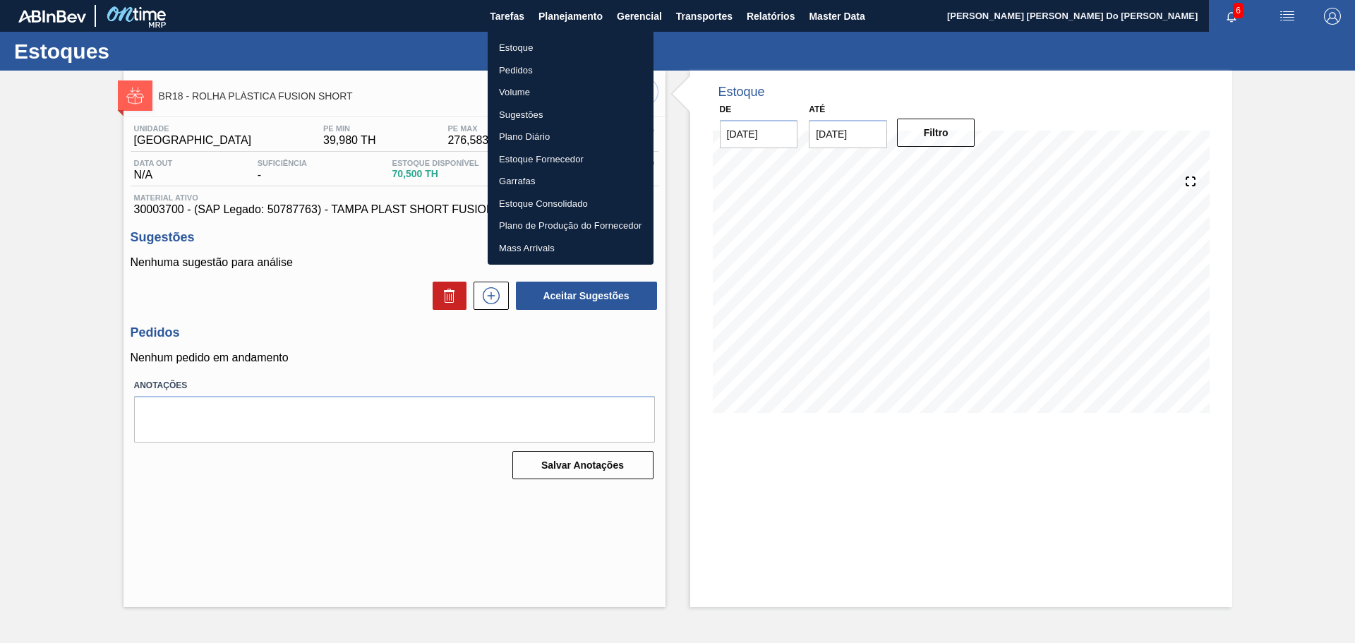
click at [523, 49] on li "Estoque" at bounding box center [571, 48] width 166 height 23
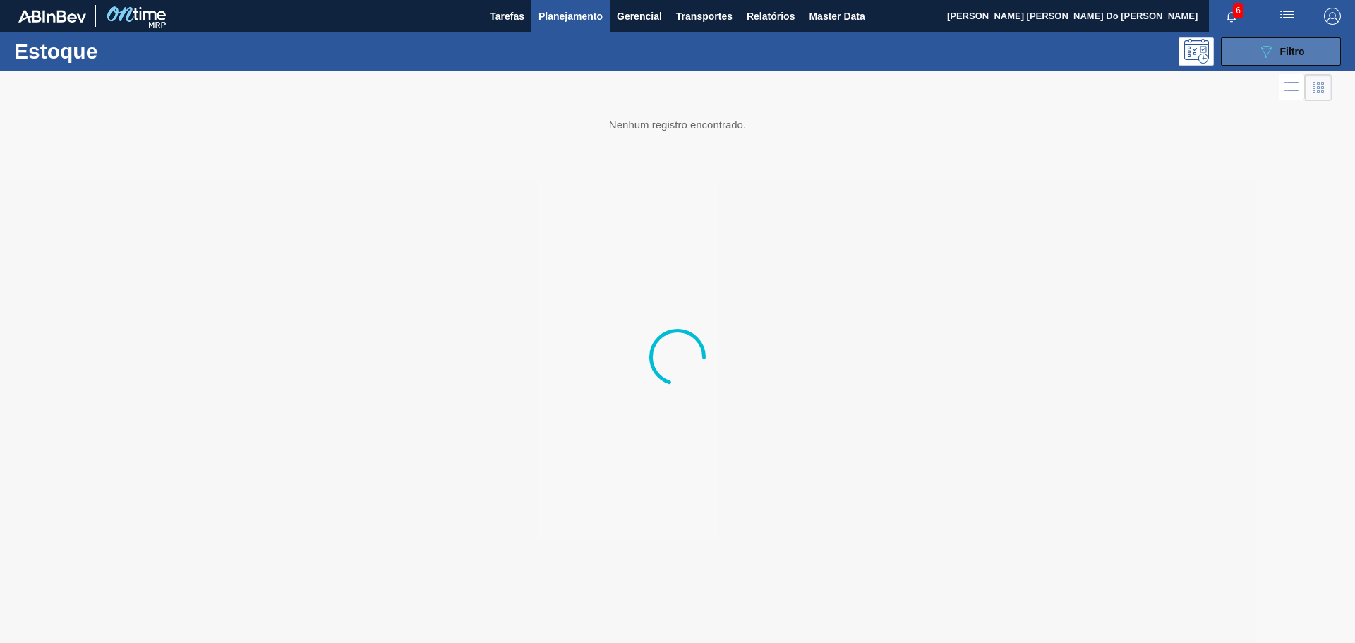
click at [1285, 50] on span "Filtro" at bounding box center [1292, 51] width 25 height 11
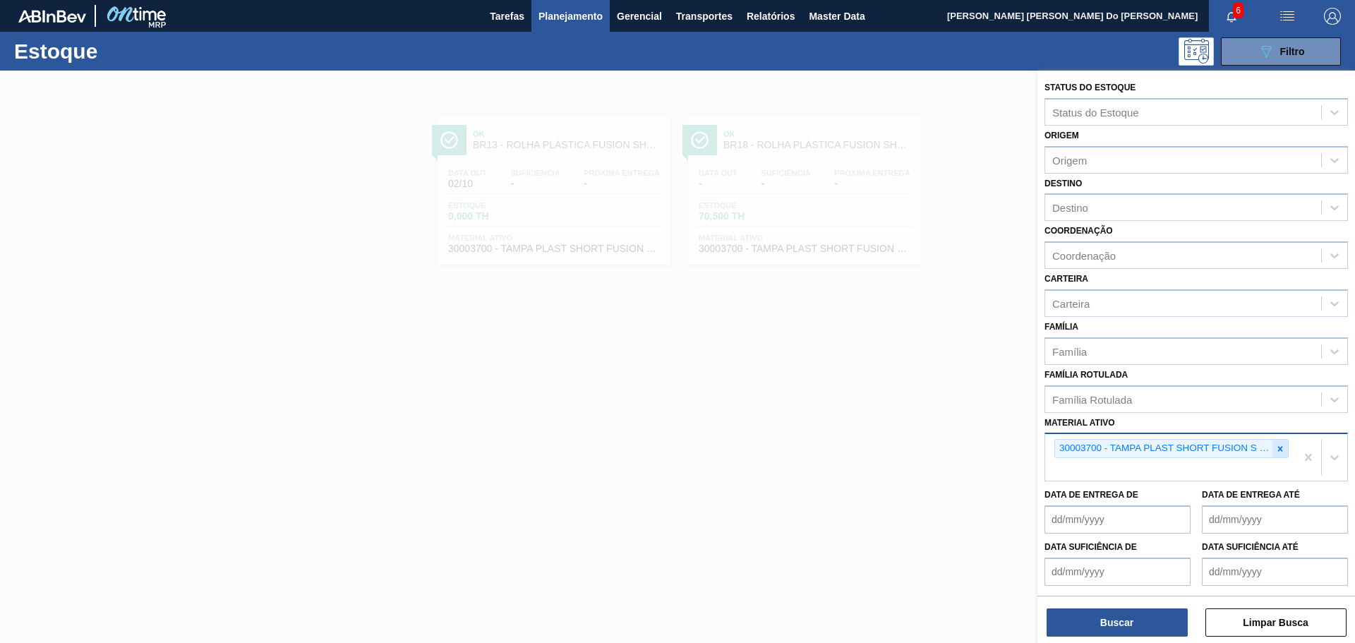
click at [1278, 445] on icon at bounding box center [1280, 449] width 10 height 10
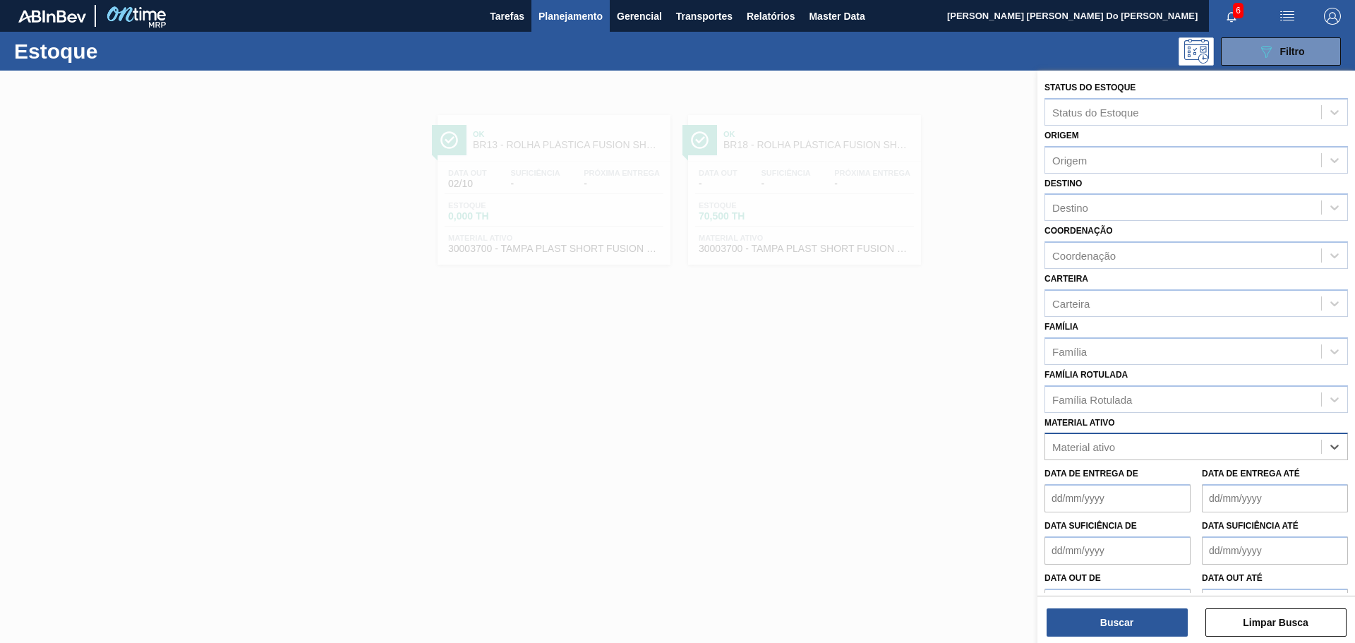
paste ativo "30034066"
type ativo "30034066"
click at [1105, 478] on div "30034066 - FILME CONTR 780X60 GCA LT350 MP NIV24" at bounding box center [1197, 482] width 304 height 26
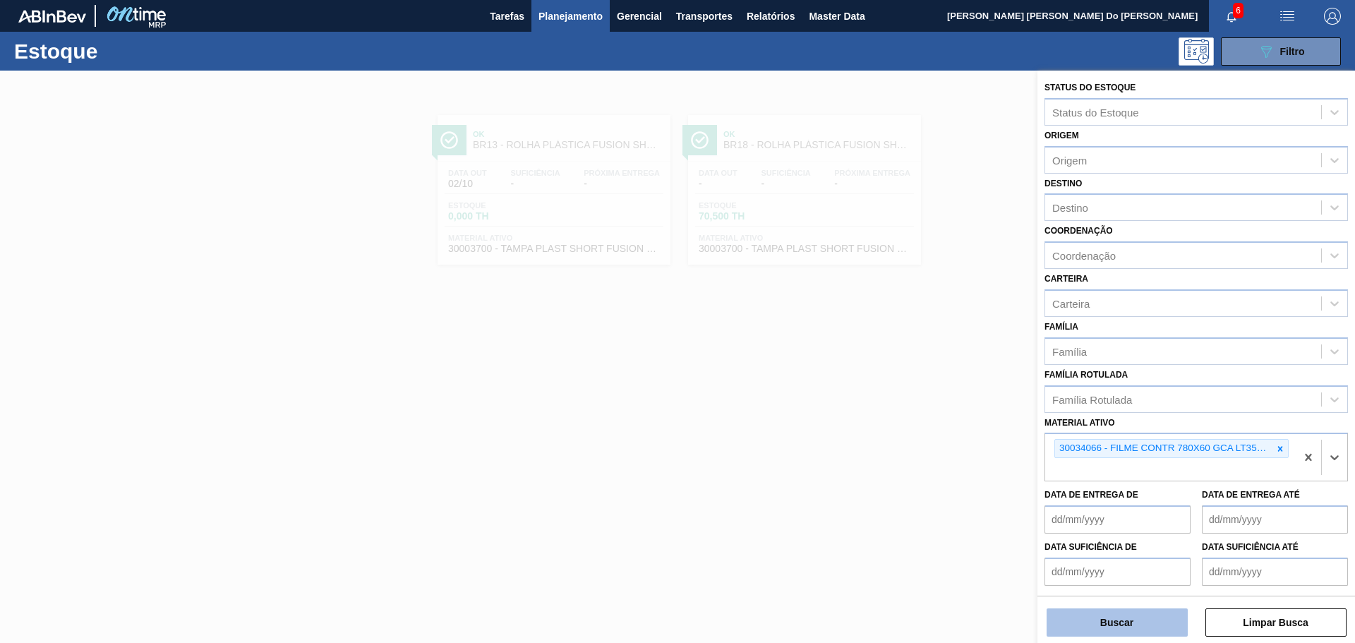
click at [1135, 628] on button "Buscar" at bounding box center [1117, 622] width 141 height 28
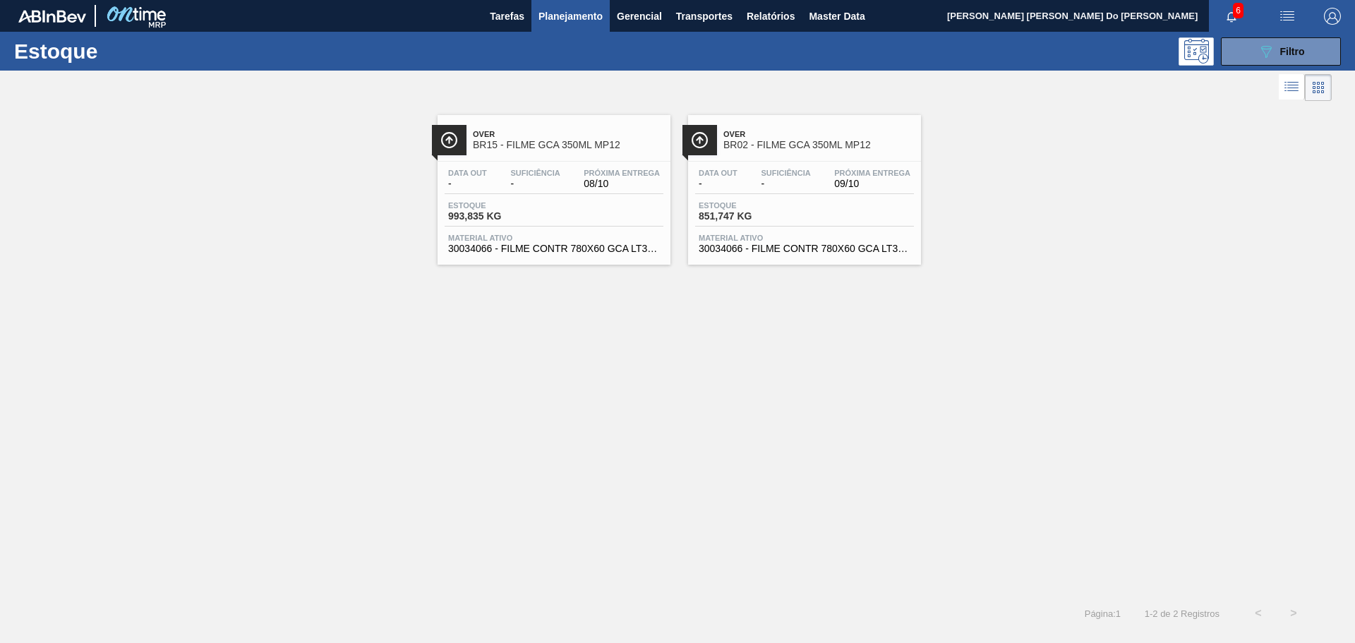
click at [791, 194] on div "Data out - Suficiência - Próxima Entrega 09/10 Estoque 851,747 KG Material ativ…" at bounding box center [804, 210] width 233 height 96
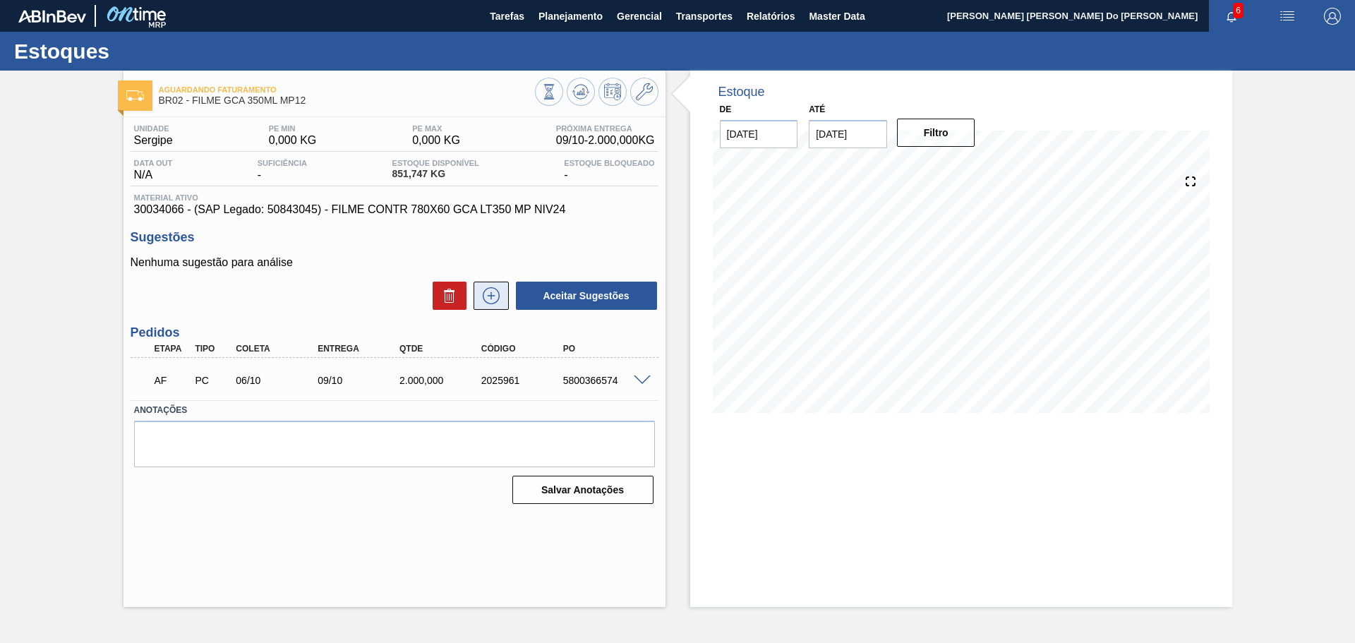
click at [487, 292] on icon at bounding box center [491, 295] width 23 height 17
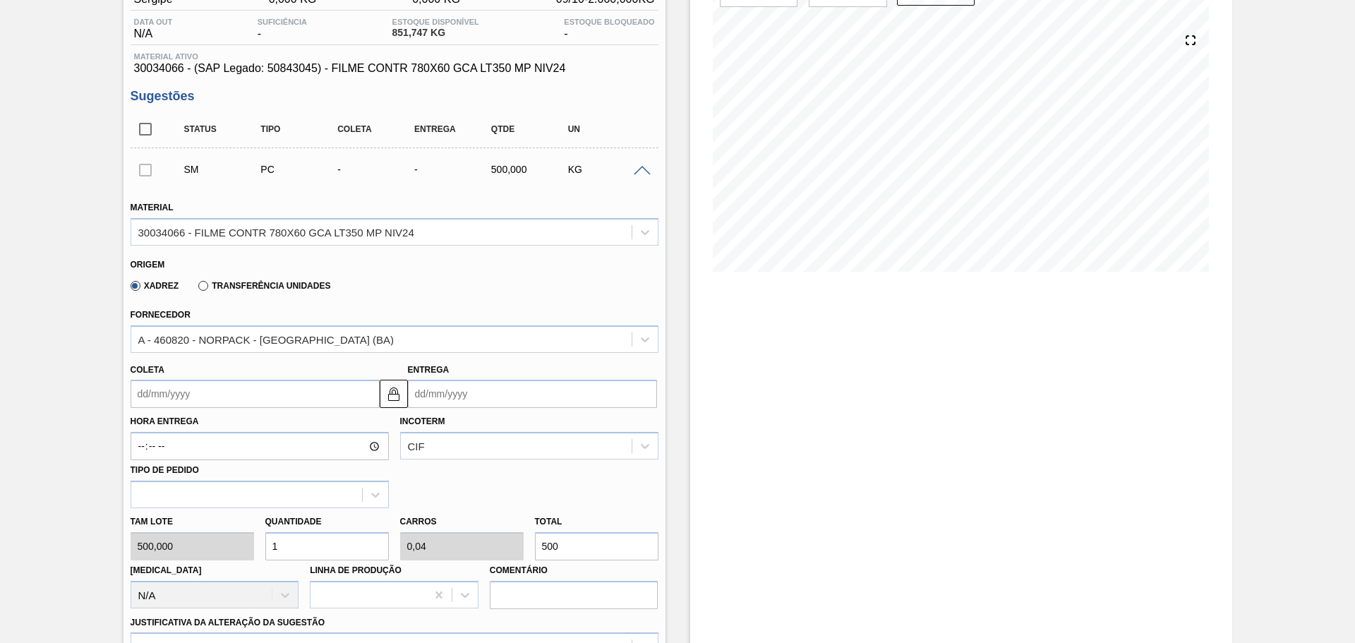
scroll to position [212, 0]
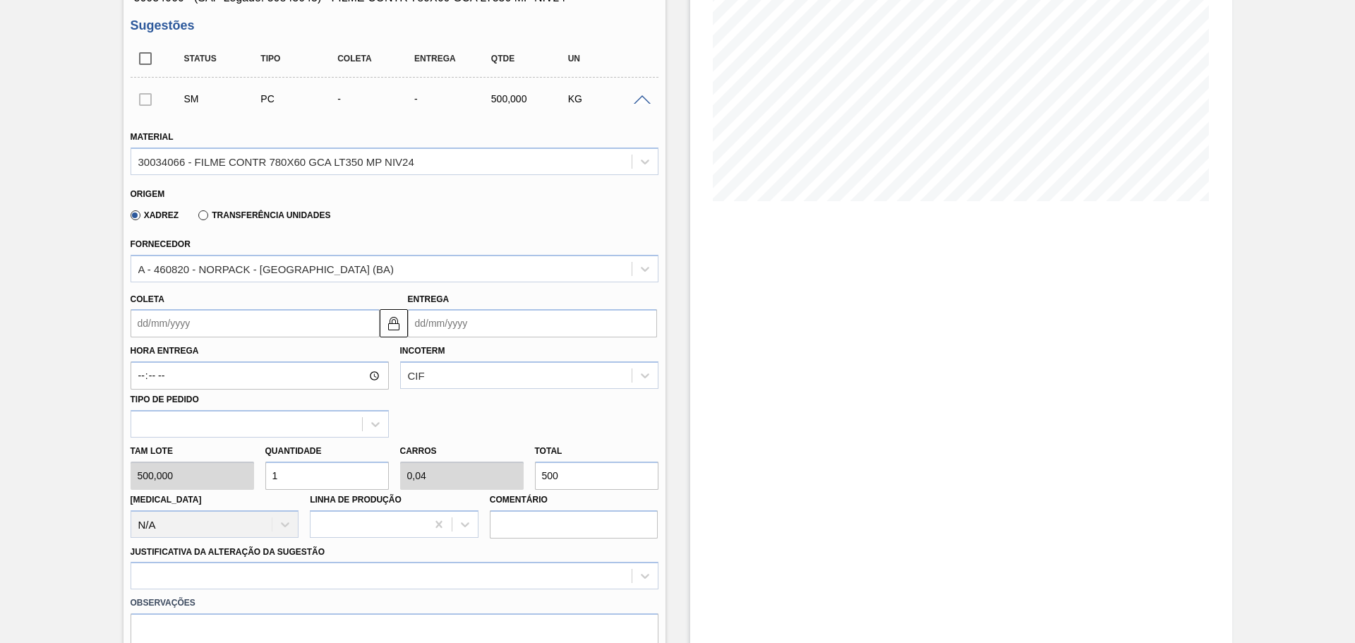
click at [311, 476] on input "1" at bounding box center [327, 476] width 124 height 28
type input "10"
type input "0,4"
type input "5.000"
type input "1"
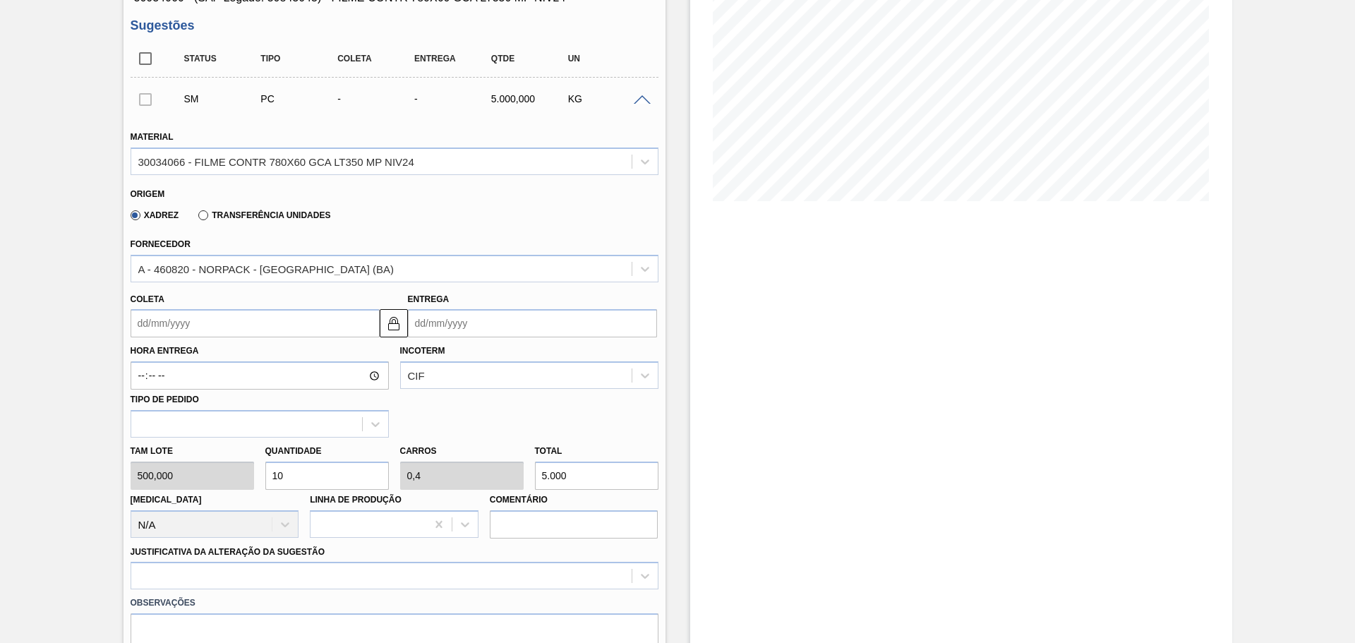
type input "0,04"
type input "500"
type input "0"
type input "2"
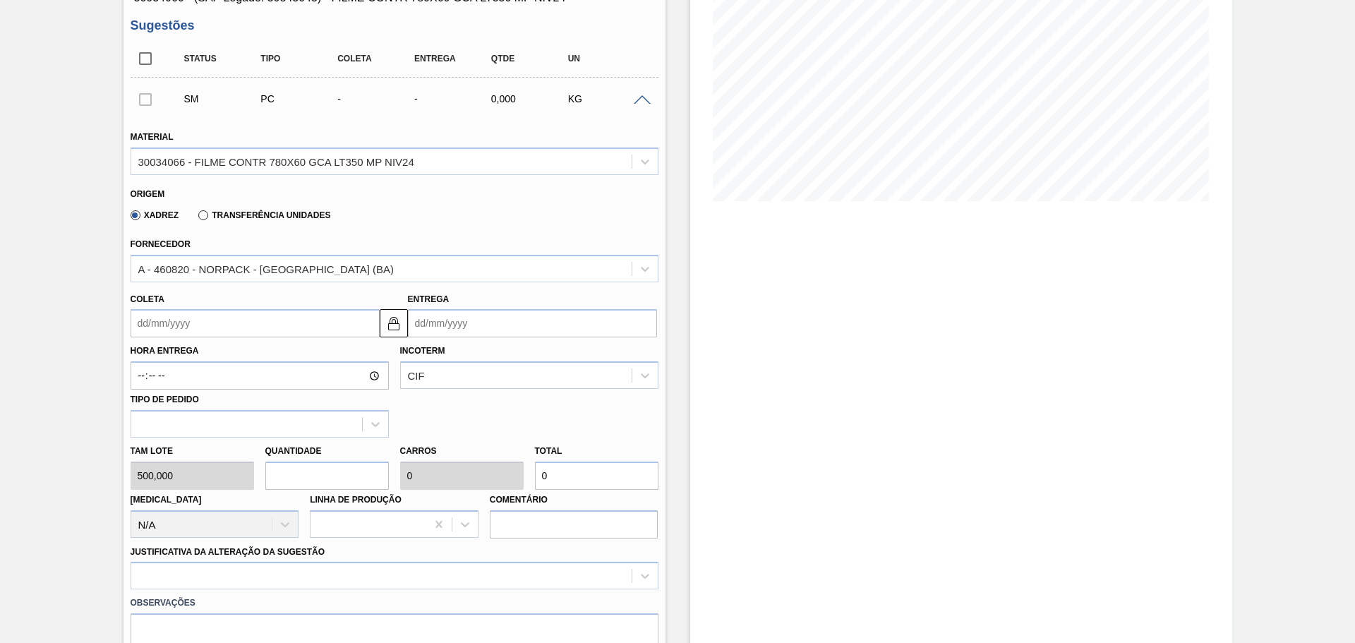
type input "0,08"
type input "1.000"
type input "2"
click at [249, 325] on input "Coleta" at bounding box center [255, 323] width 249 height 28
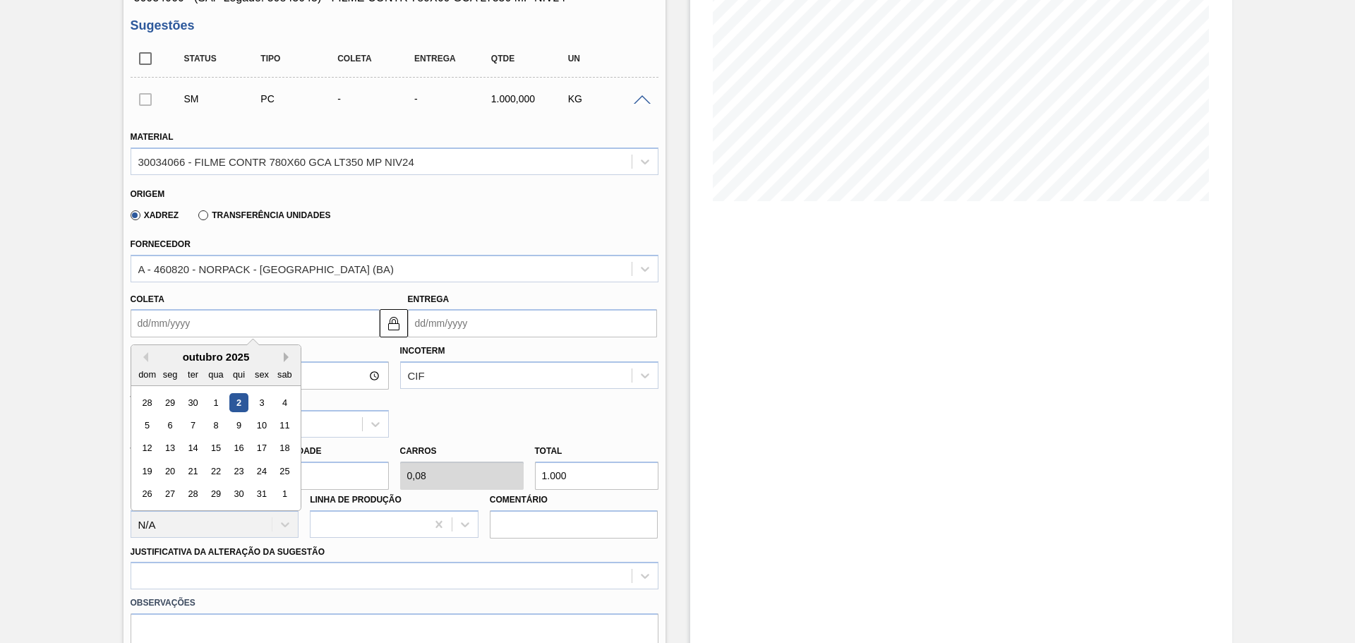
click at [284, 356] on button "Next Month" at bounding box center [289, 357] width 10 height 10
click at [282, 399] on div "1" at bounding box center [284, 402] width 19 height 19
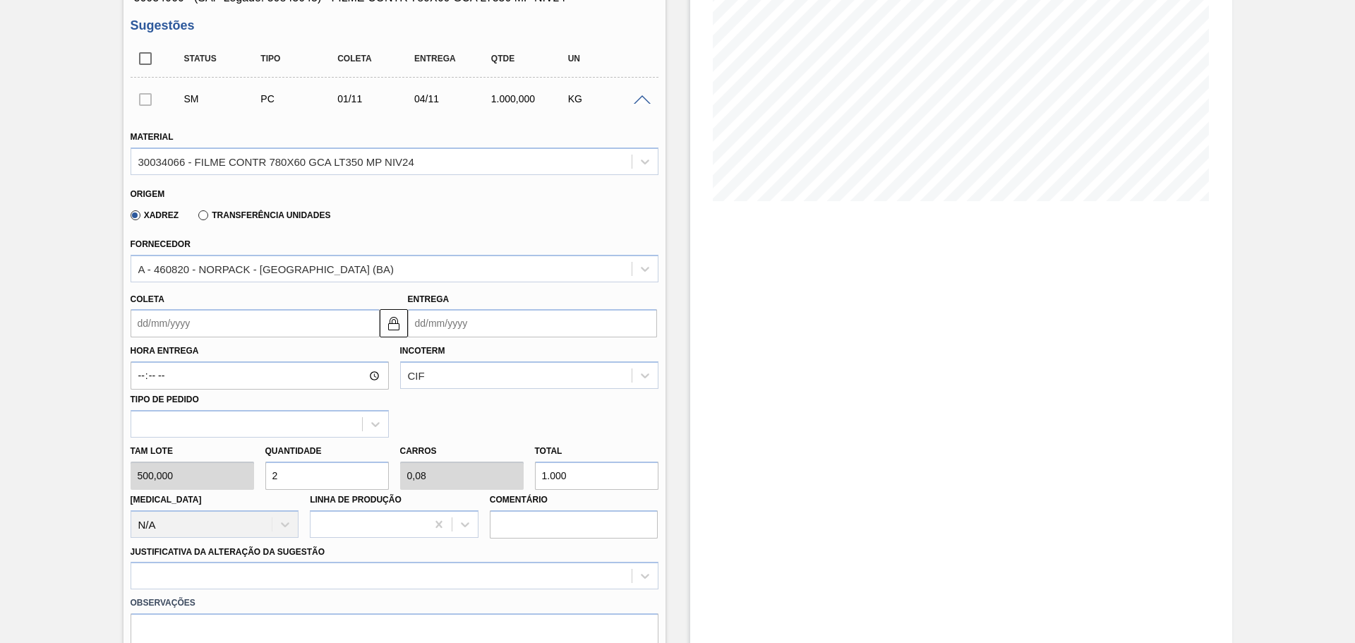
type input "[DATE]"
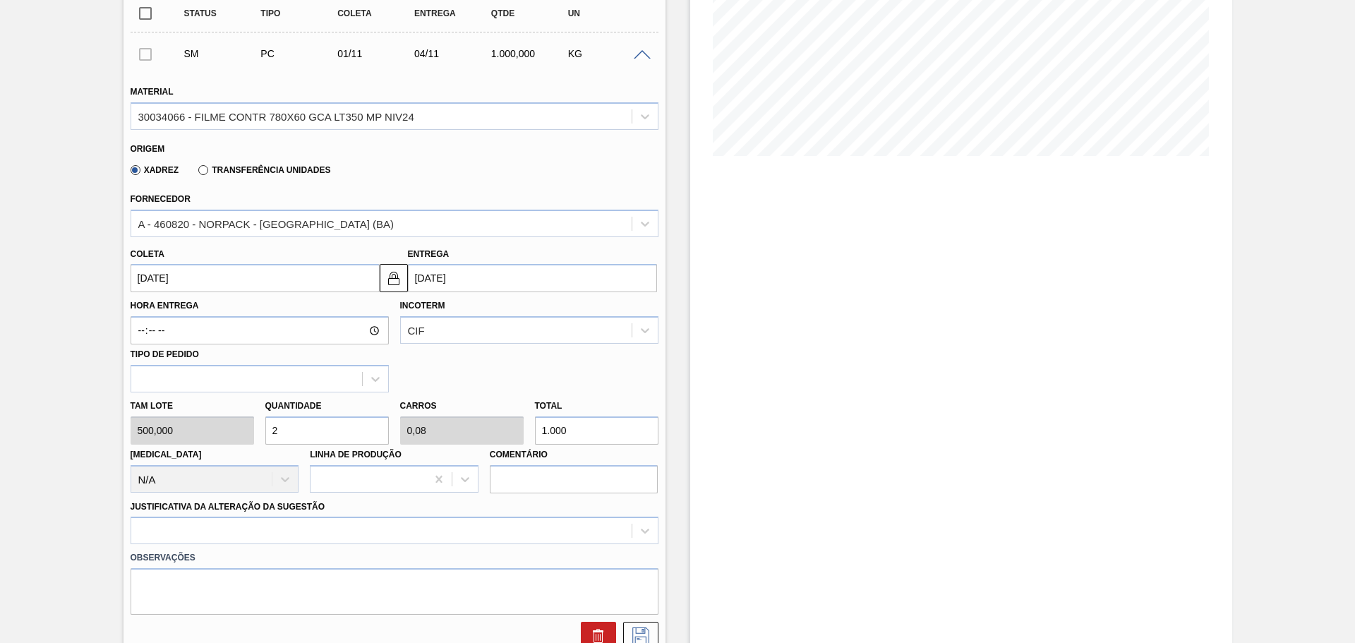
scroll to position [282, 0]
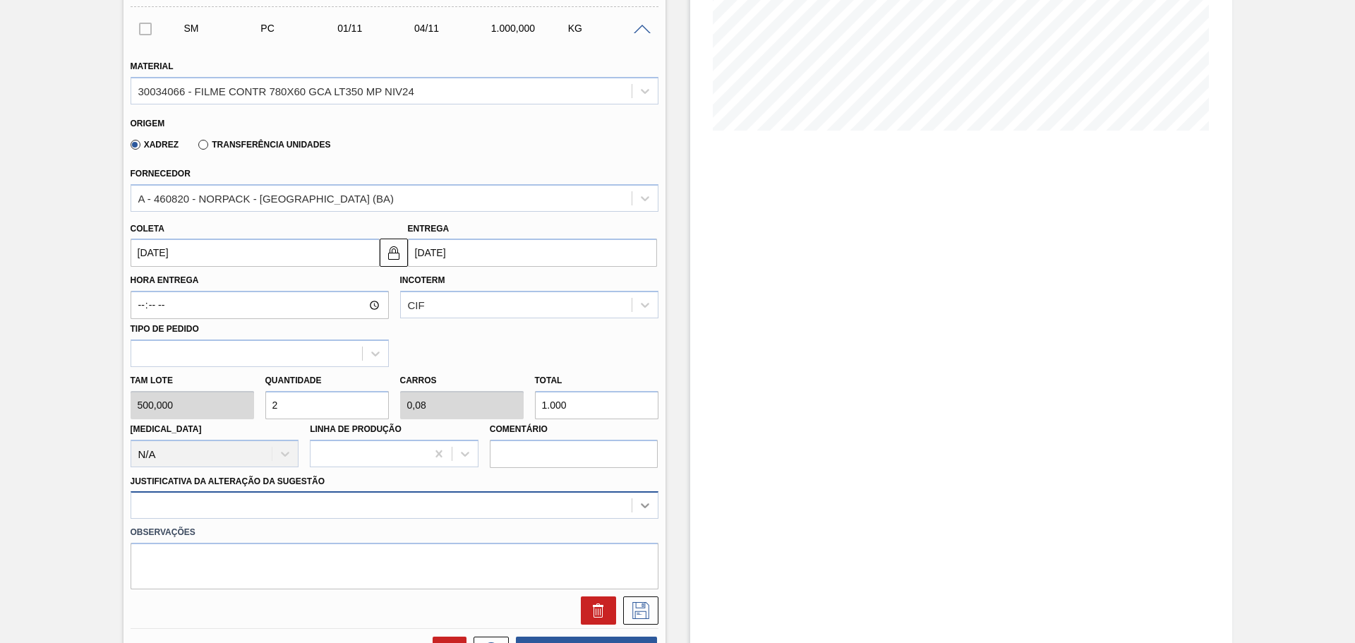
click at [638, 501] on div at bounding box center [395, 505] width 528 height 28
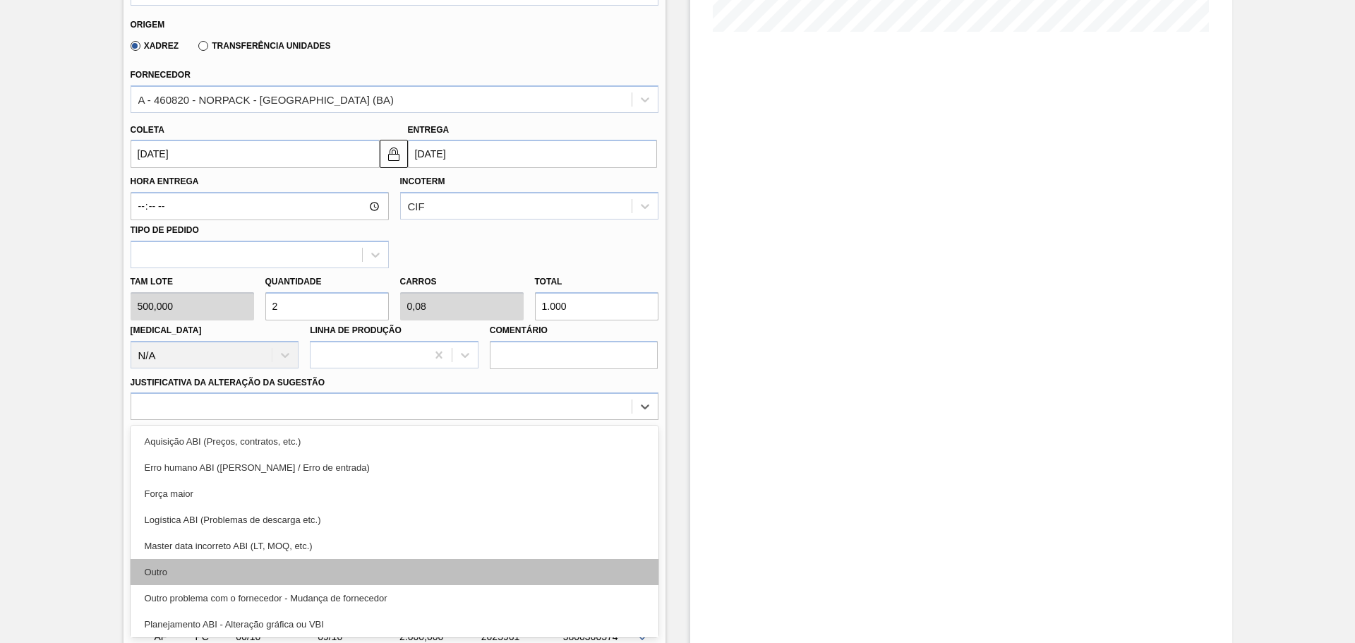
click at [186, 568] on div "Outro" at bounding box center [395, 572] width 528 height 26
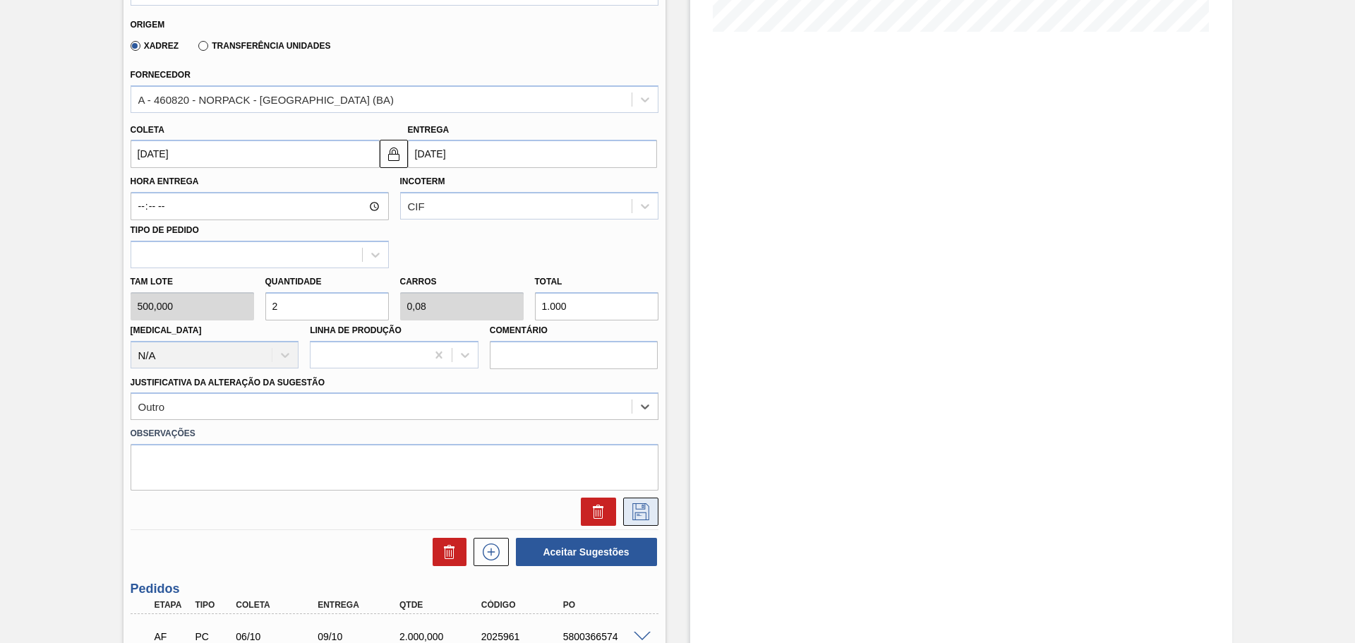
click at [653, 512] on button at bounding box center [640, 512] width 35 height 28
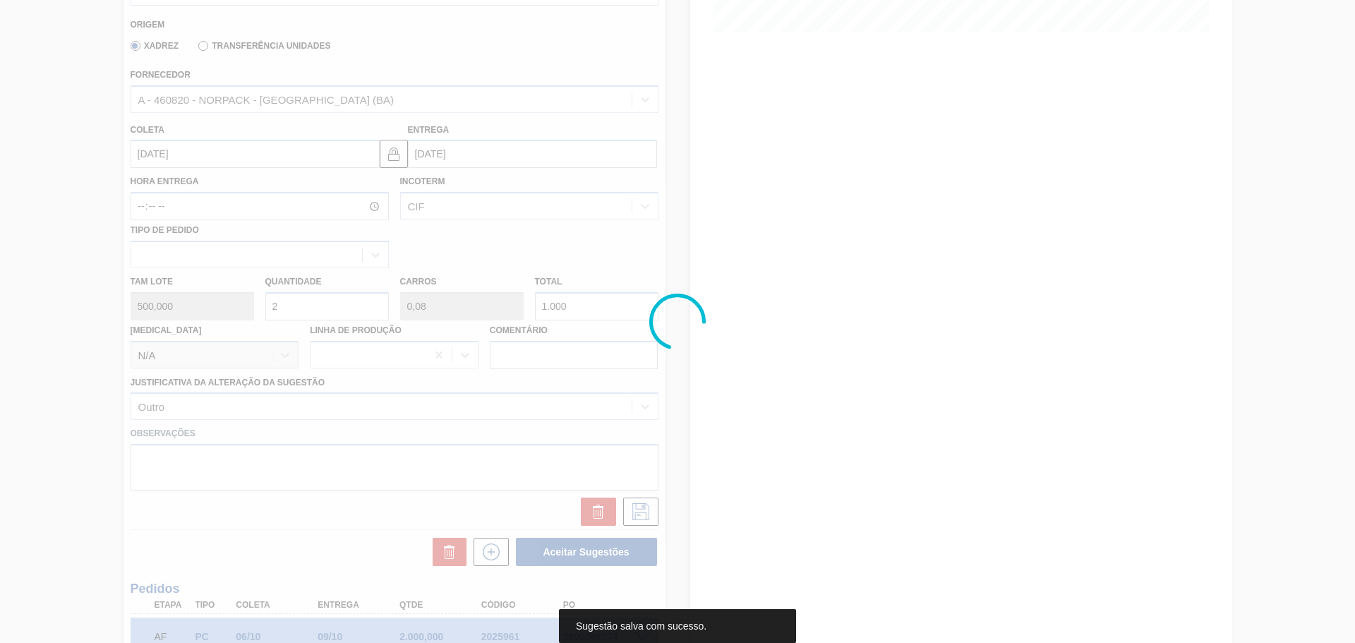
scroll to position [0, 0]
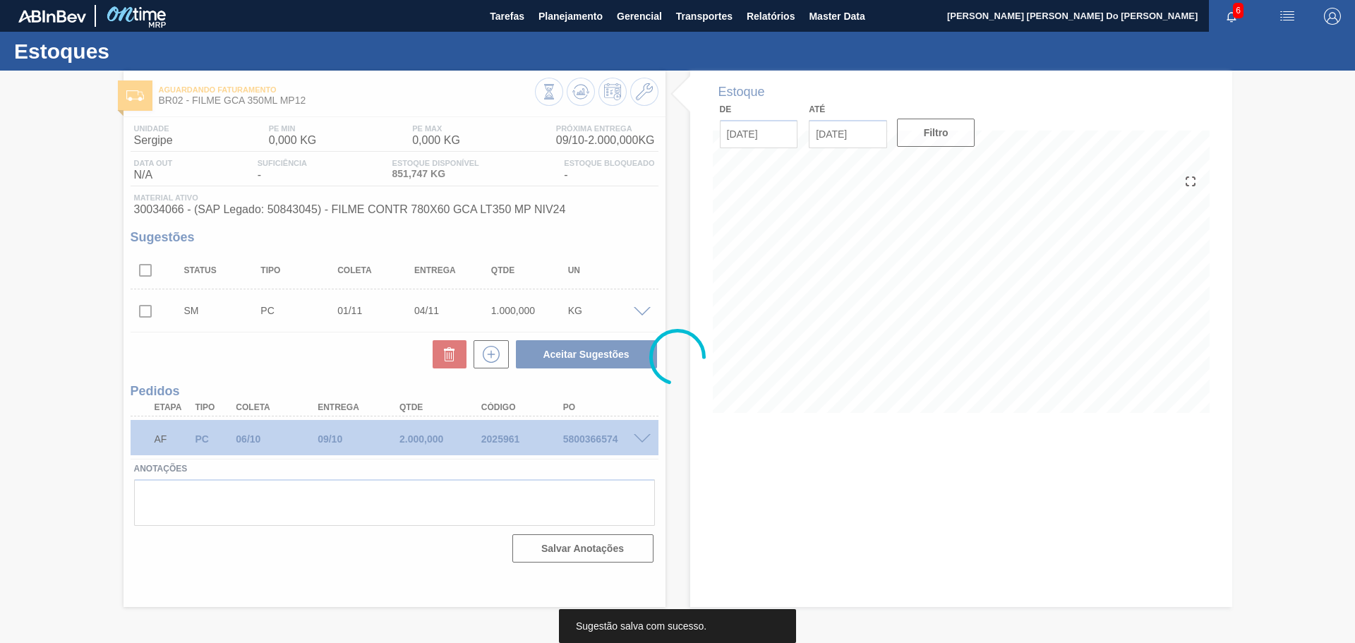
click at [151, 311] on div at bounding box center [677, 357] width 1355 height 572
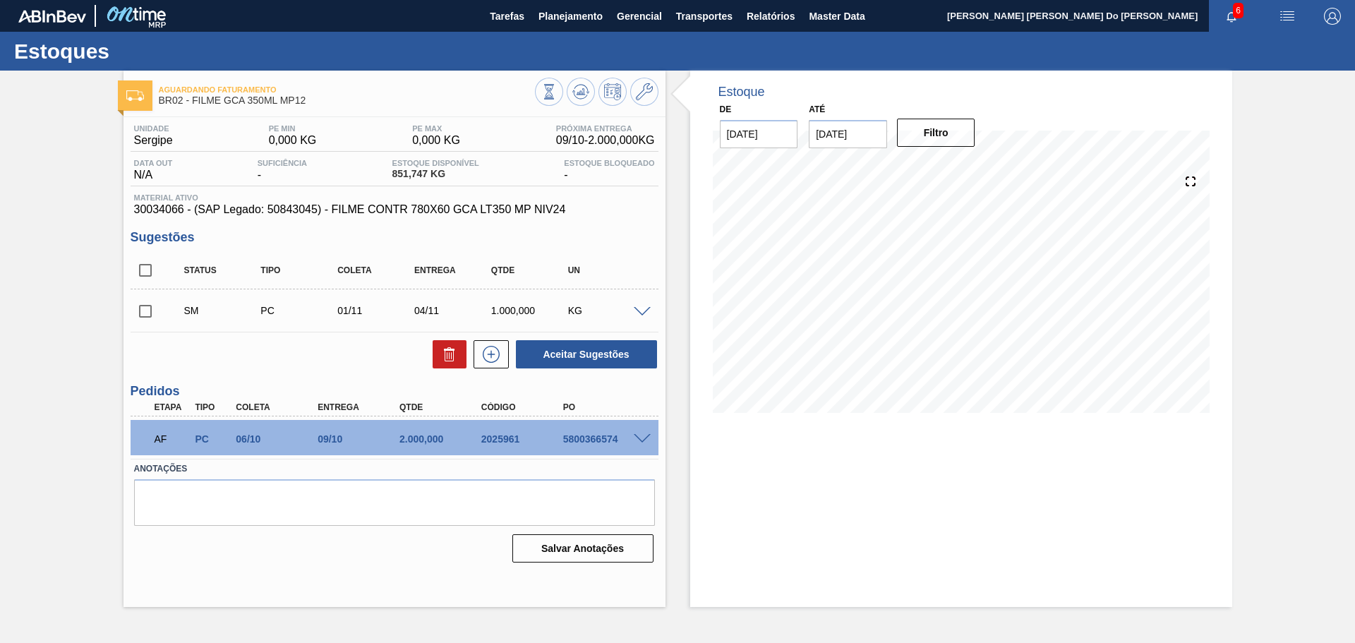
click at [146, 311] on input "checkbox" at bounding box center [146, 311] width 30 height 30
click at [602, 371] on div "Unidade Sergipe PE MIN 0,000 KG PE MAX 0,000 KG Próxima Entrega 09/10 - 2.000,0…" at bounding box center [395, 342] width 542 height 450
click at [577, 355] on button "Aceitar Sugestões" at bounding box center [586, 354] width 141 height 28
checkbox input "false"
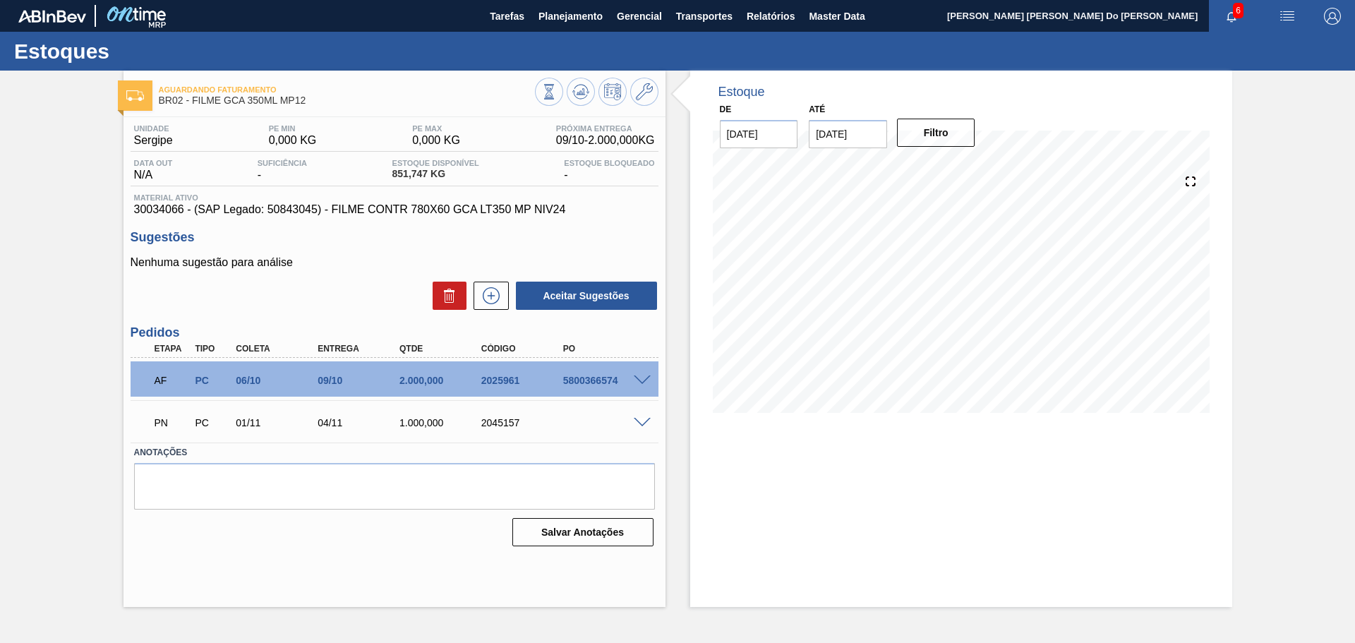
click at [647, 378] on span at bounding box center [642, 380] width 17 height 11
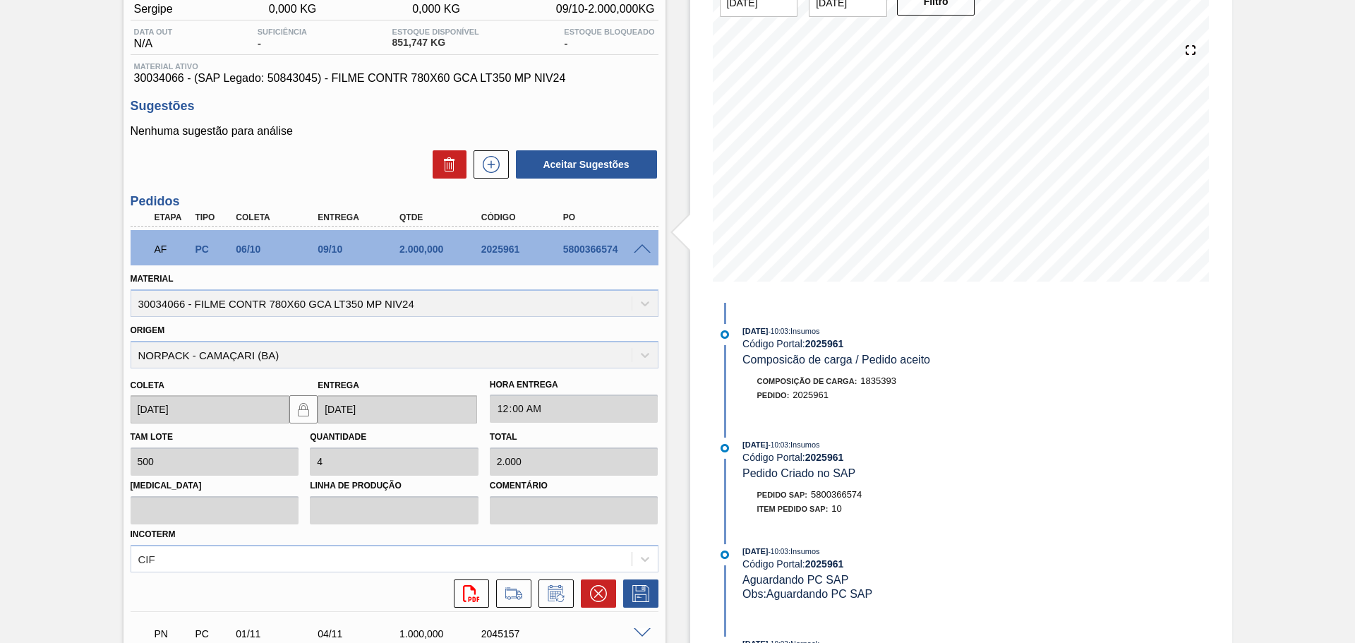
scroll to position [212, 0]
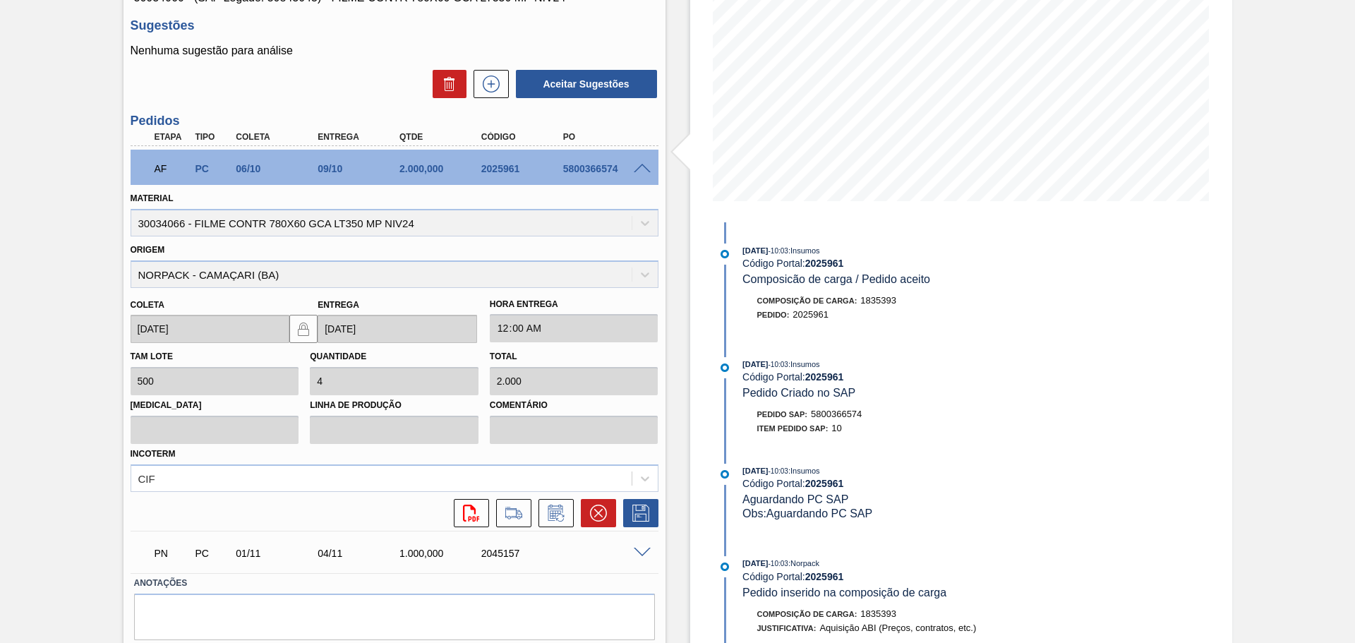
click at [646, 165] on span at bounding box center [642, 169] width 17 height 11
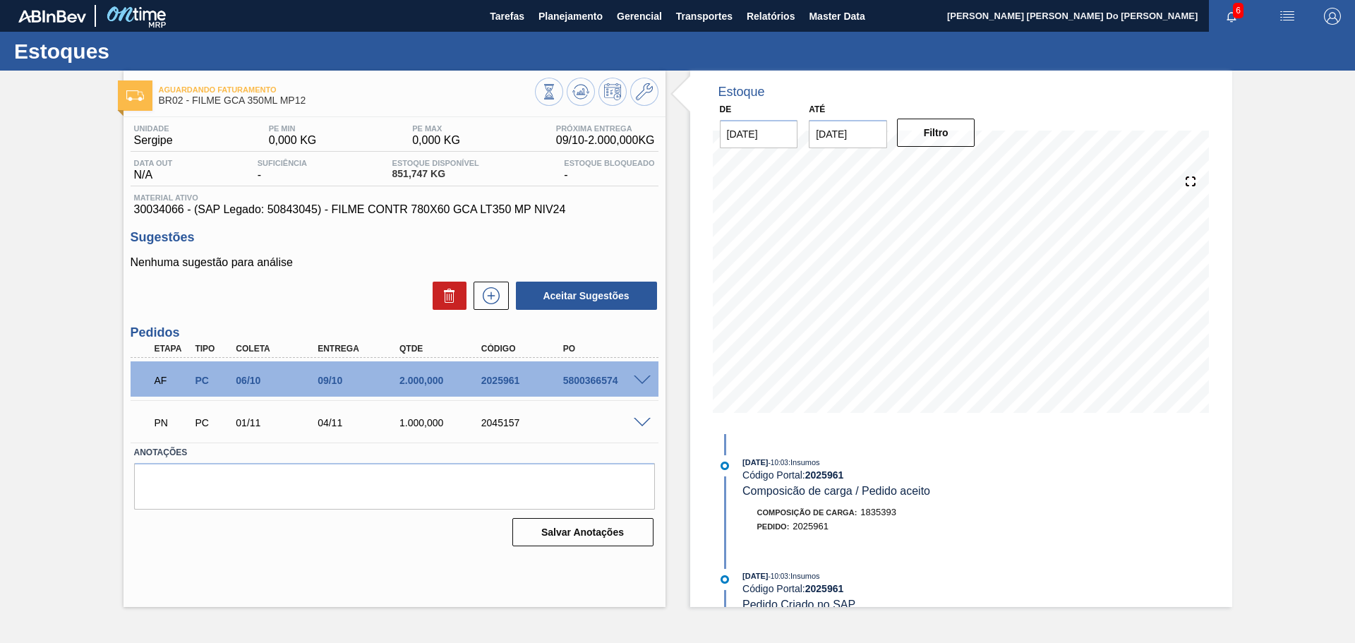
scroll to position [0, 0]
click at [411, 560] on div "Aguardando Faturamento BR02 - FILME GCA 350ML MP12 Unidade Sergipe PE MIN 0,000…" at bounding box center [395, 339] width 542 height 536
